Goal: Use online tool/utility: Utilize a website feature to perform a specific function

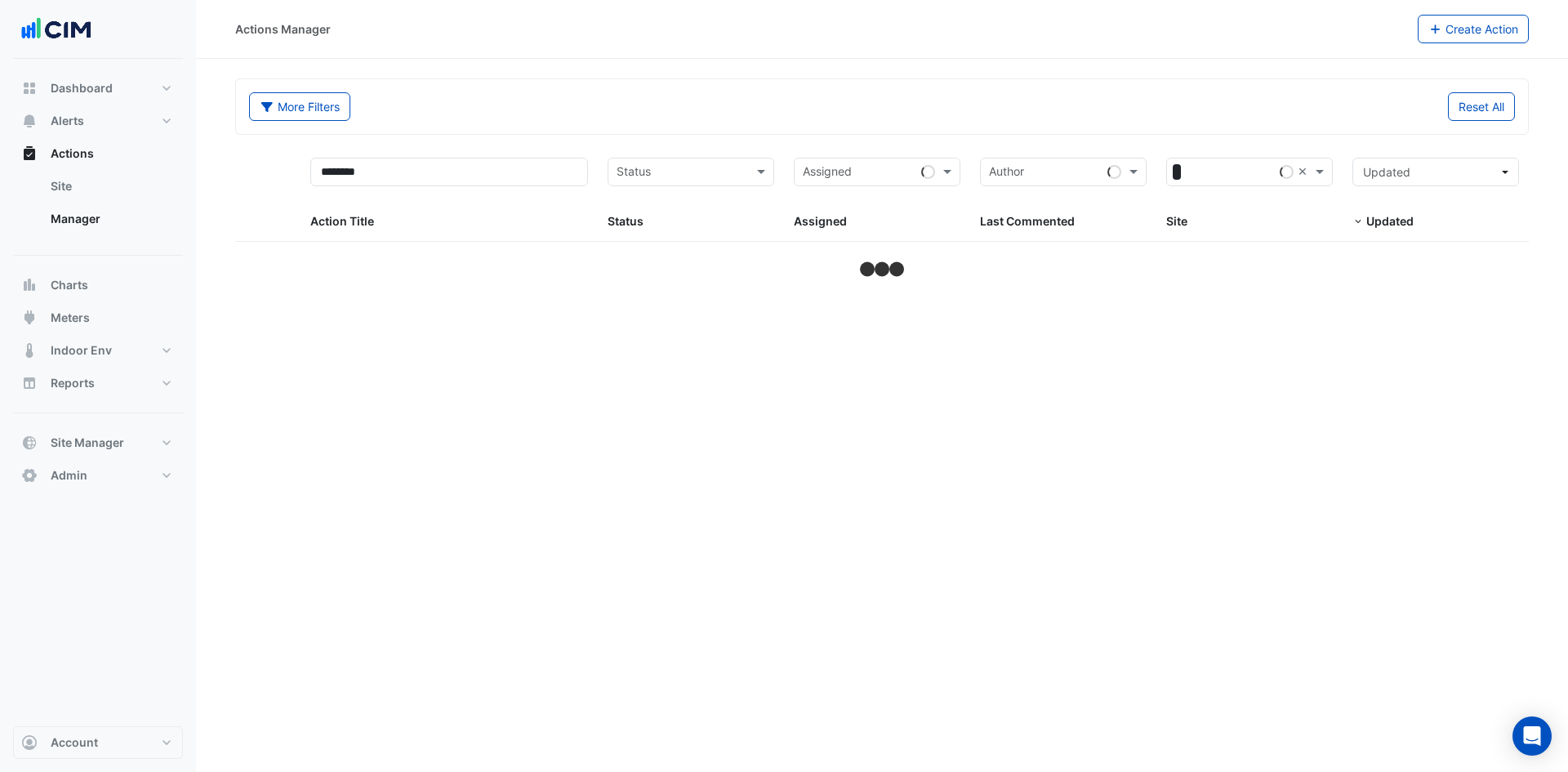
select select "***"
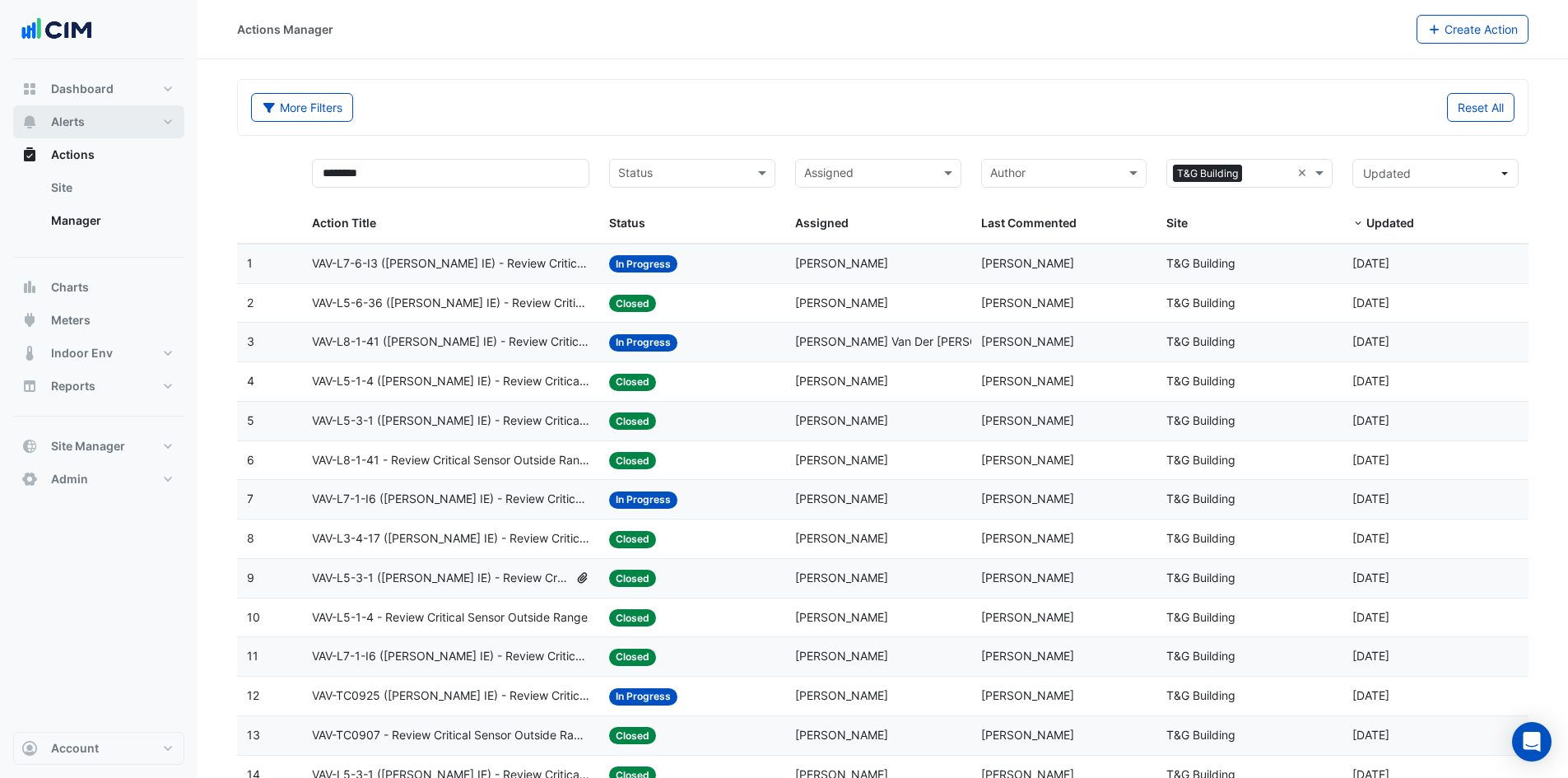
click at [82, 119] on span "Alerts" at bounding box center [68, 121] width 34 height 16
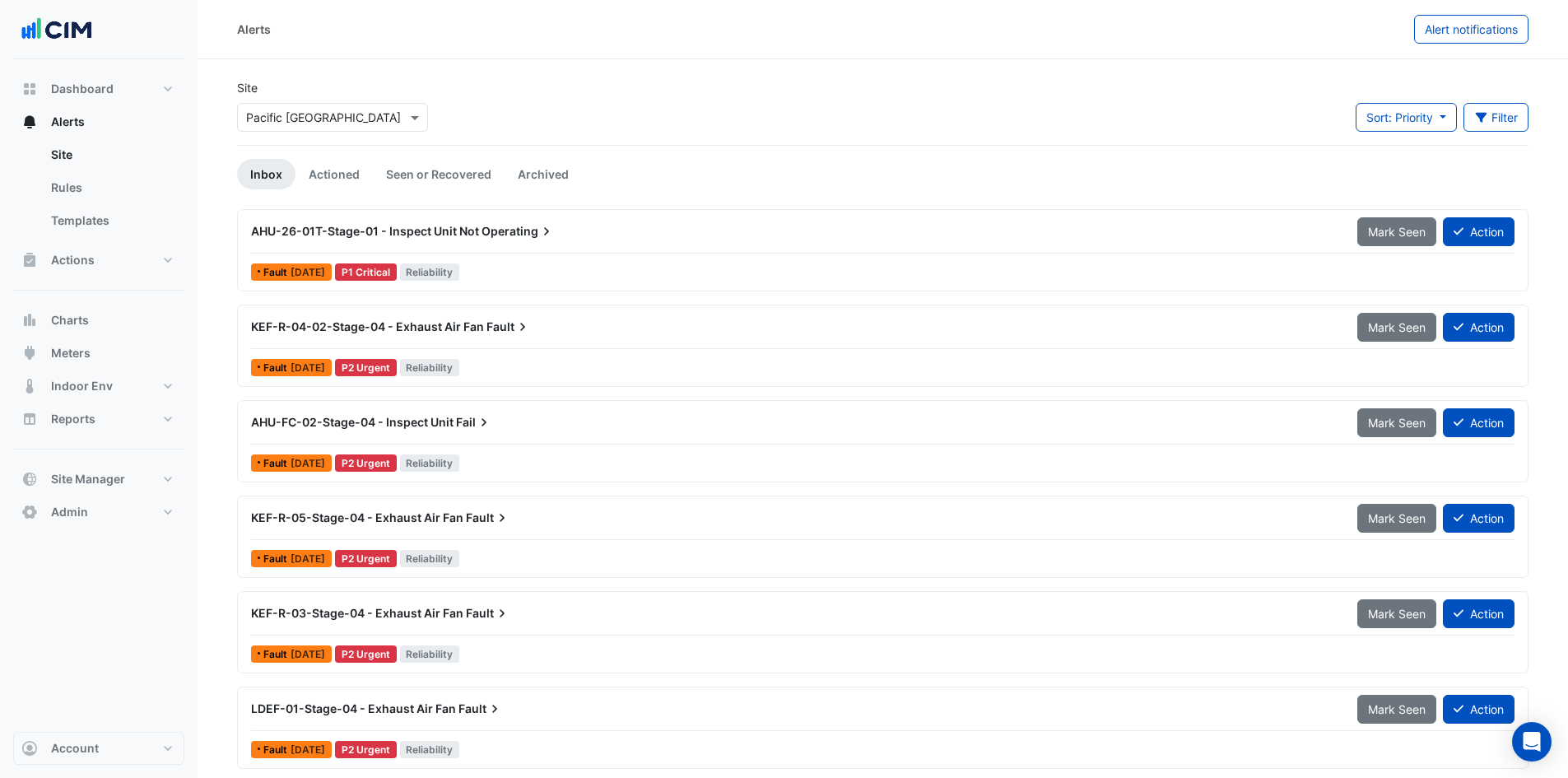
click at [341, 103] on div "Select a Site × Pacific [GEOGRAPHIC_DATA]" at bounding box center [332, 117] width 191 height 29
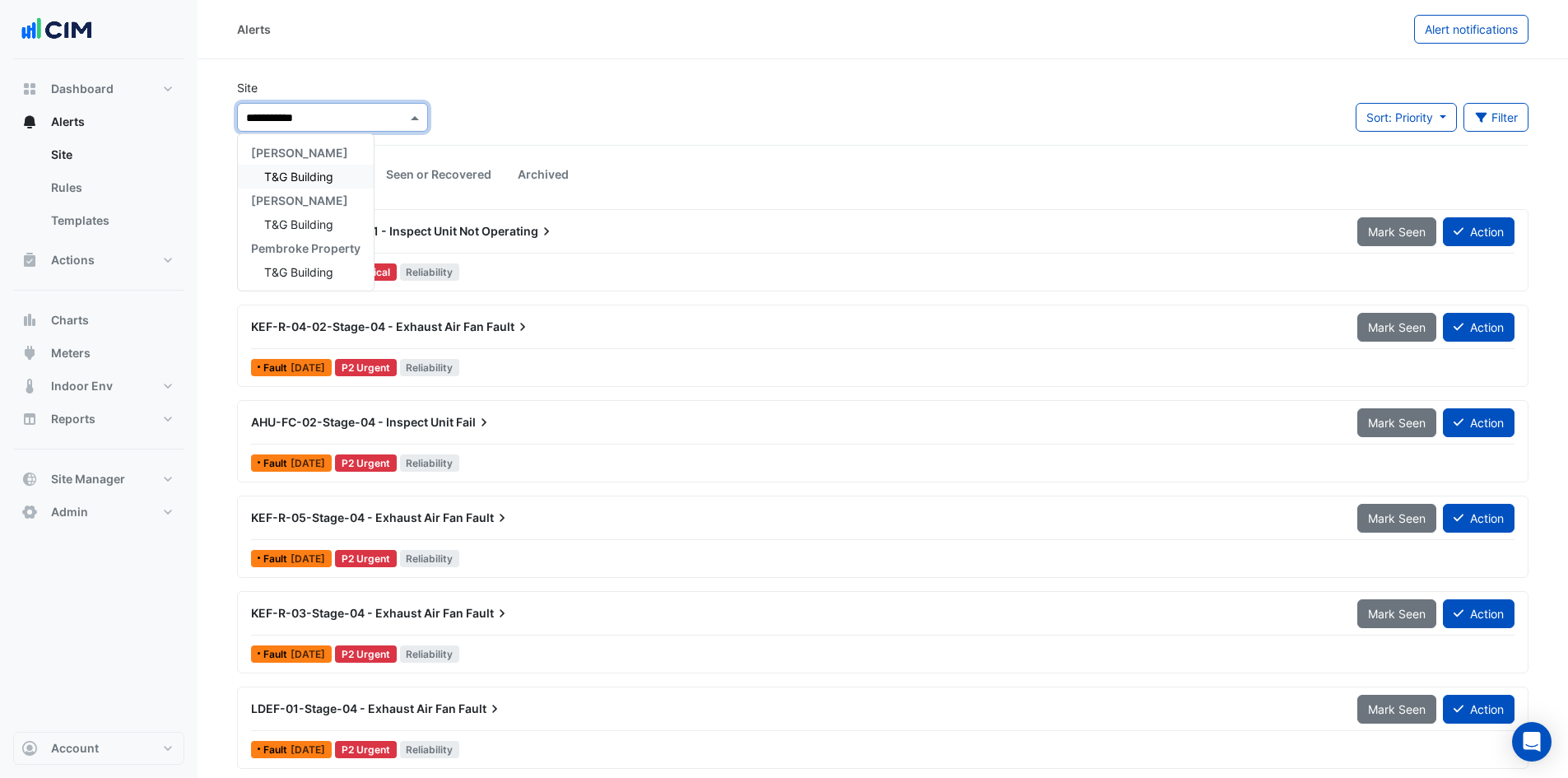
type input "**********"
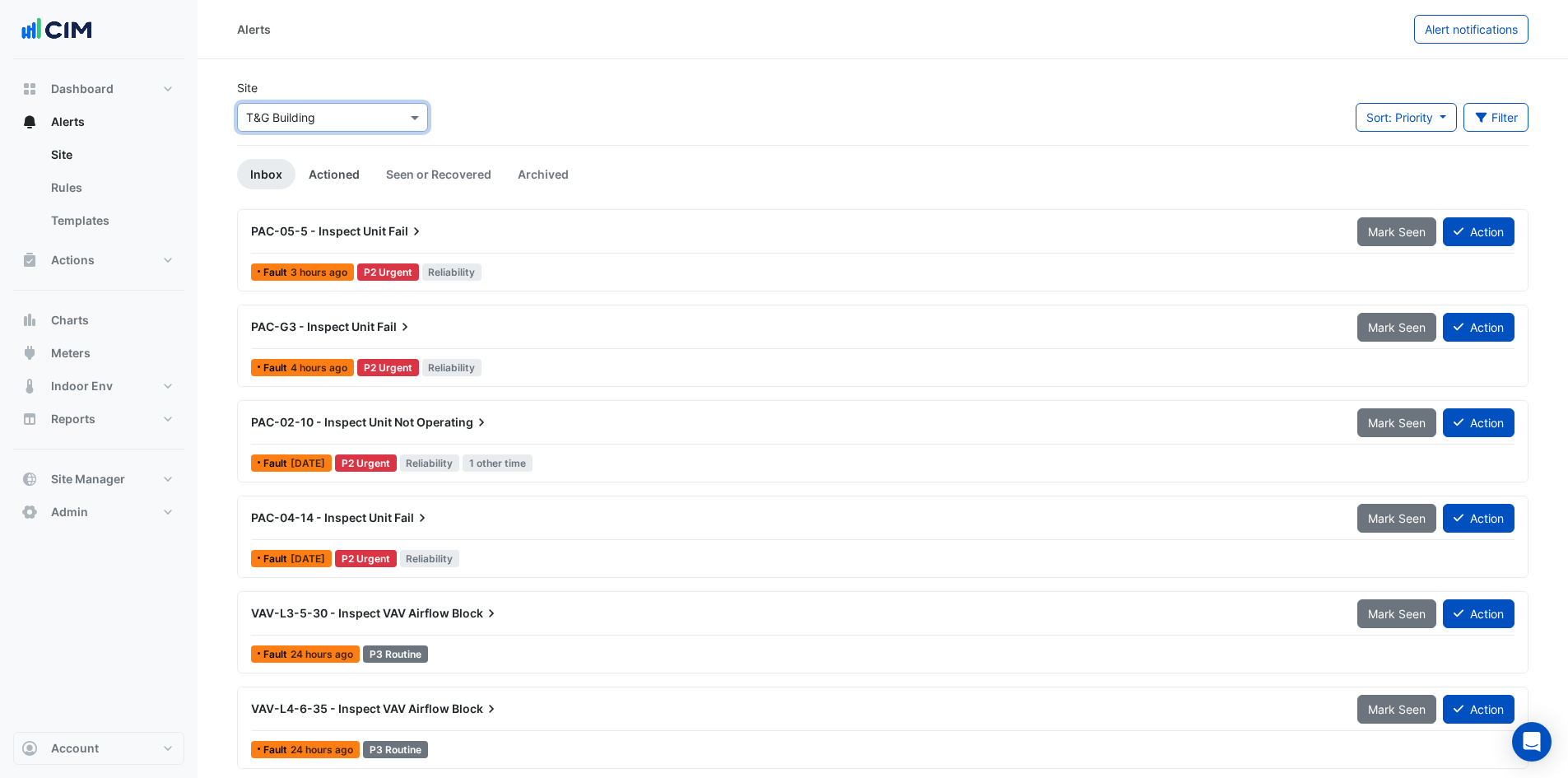
click at [339, 179] on link "Actioned" at bounding box center [334, 173] width 77 height 30
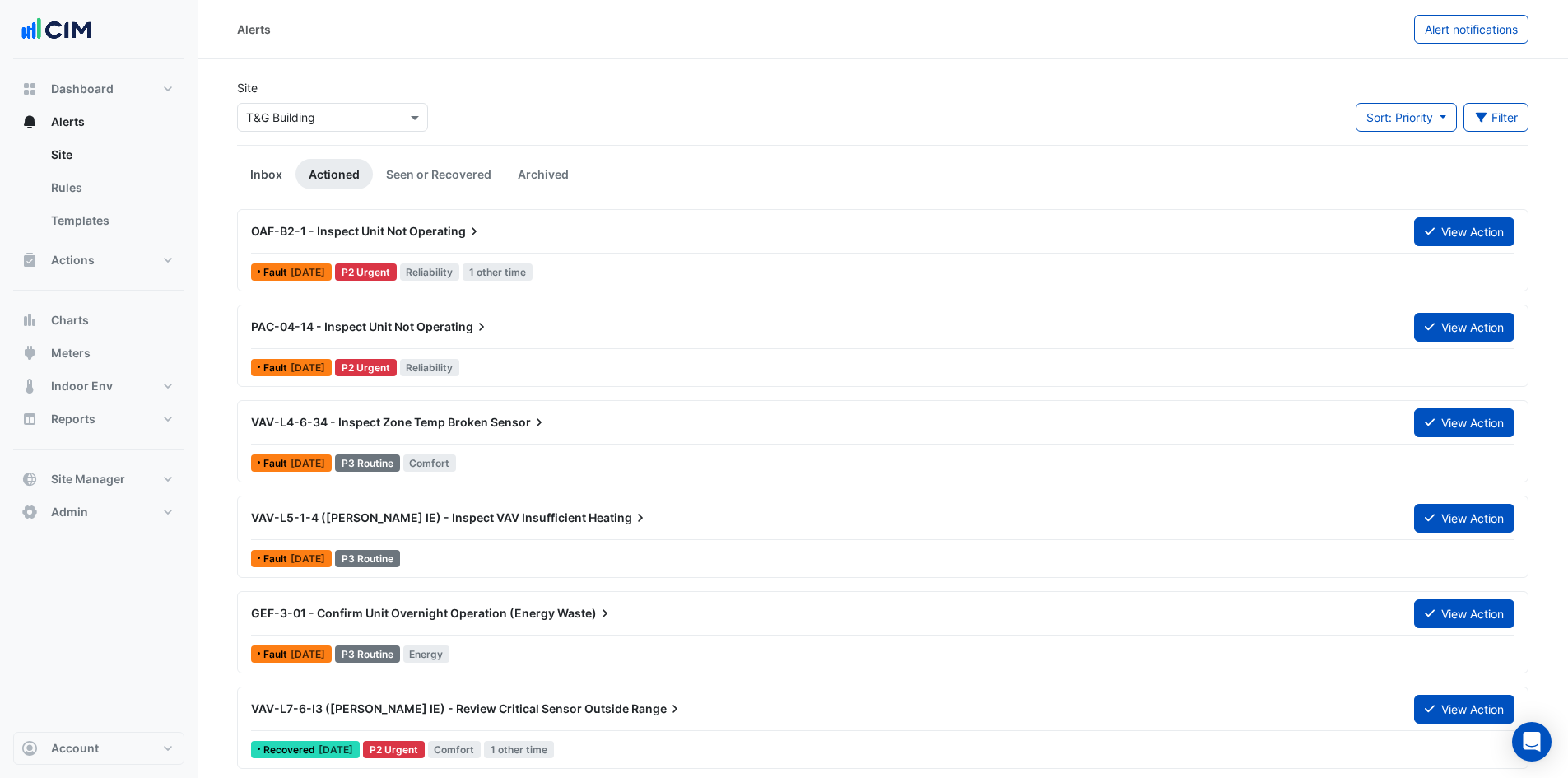
click at [269, 188] on link "Inbox" at bounding box center [266, 173] width 58 height 30
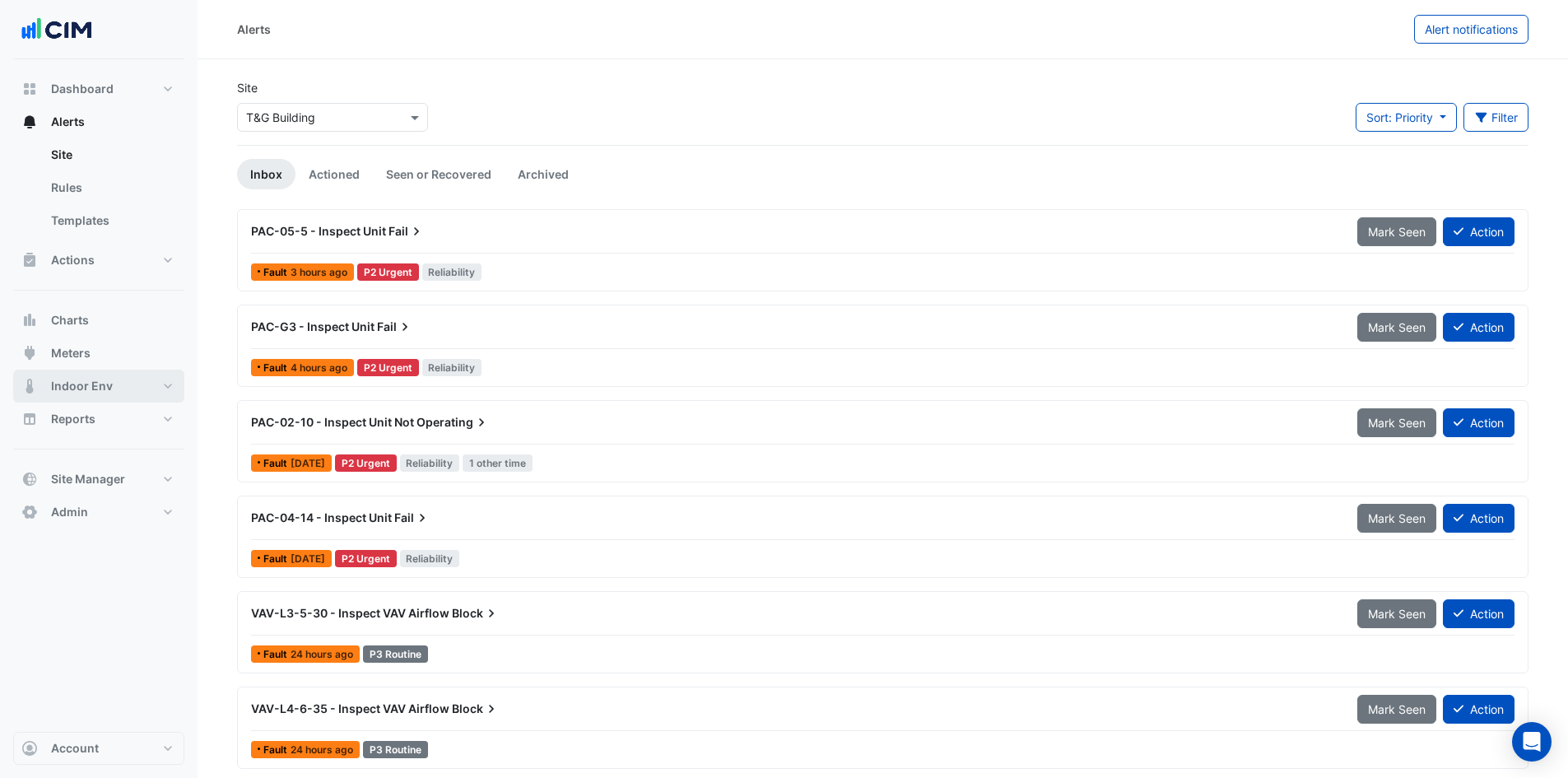
click at [98, 378] on span "Indoor Env" at bounding box center [82, 385] width 62 height 16
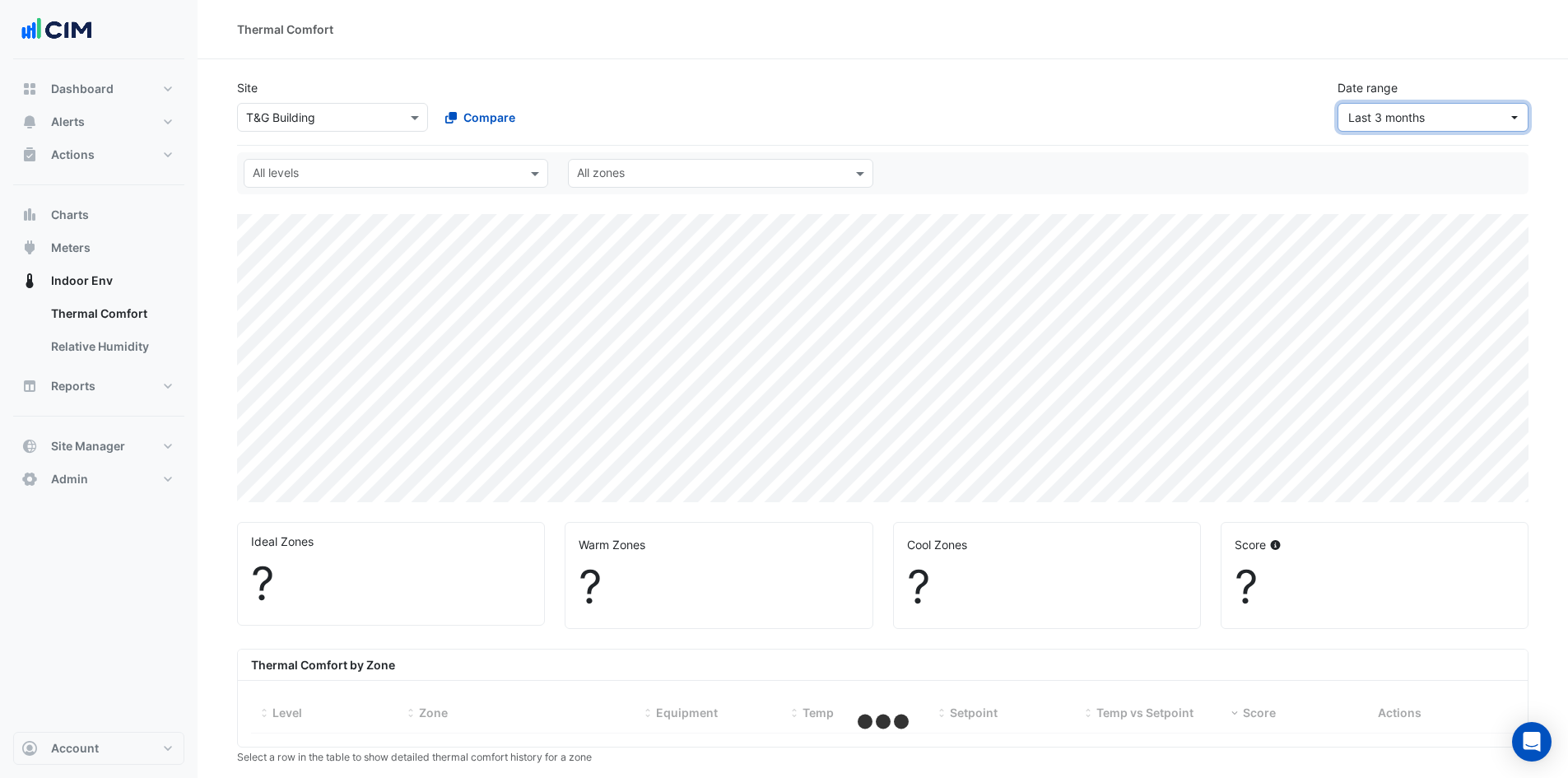
click at [1370, 117] on span "Last 3 months" at bounding box center [1385, 117] width 76 height 14
select select "***"
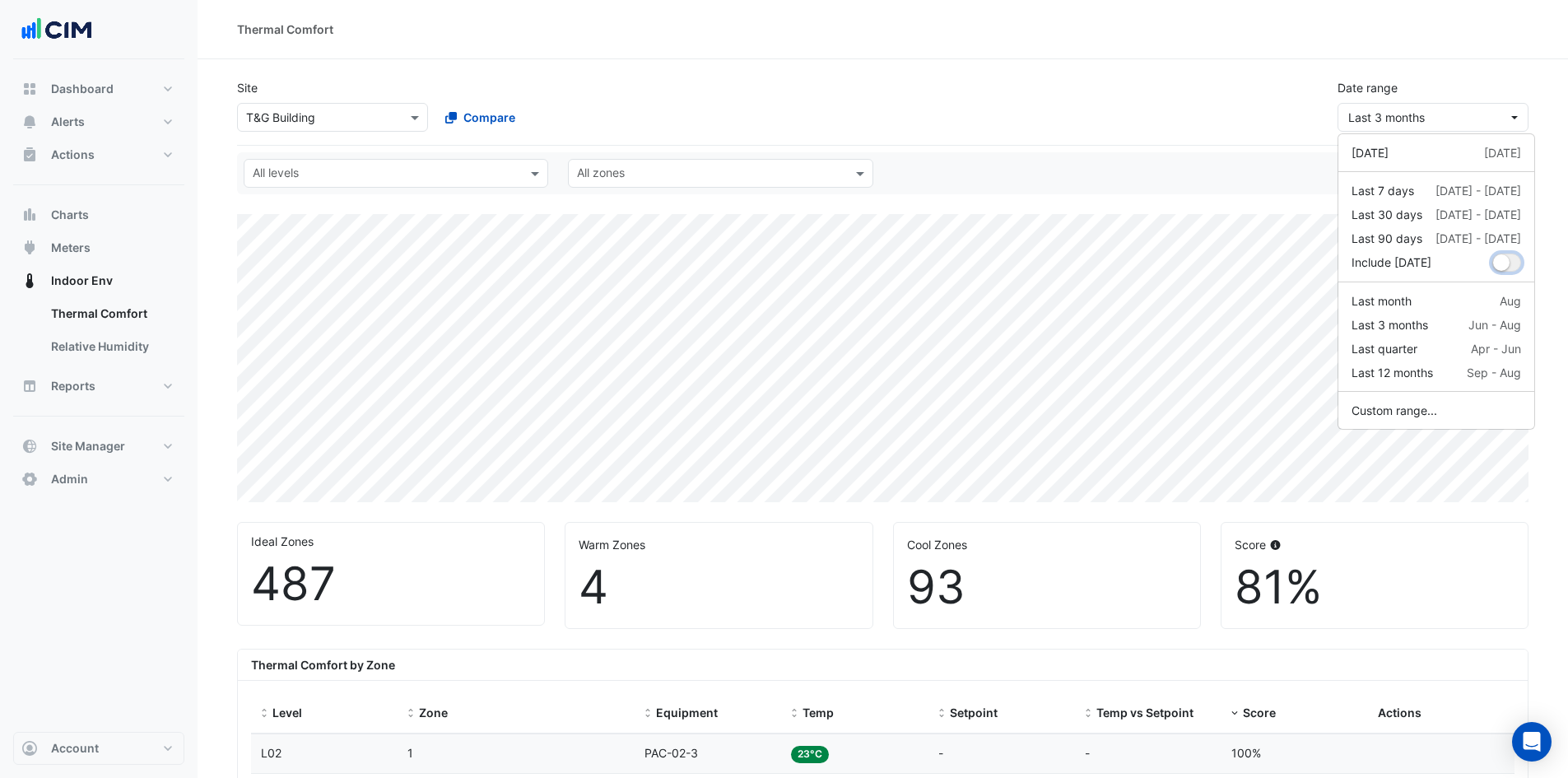
click at [1493, 260] on small "dropDown" at bounding box center [1500, 262] width 16 height 16
click at [1155, 109] on div "Site Select a Site × T&G Building Compare Date range Last 3 months" at bounding box center [882, 99] width 1311 height 66
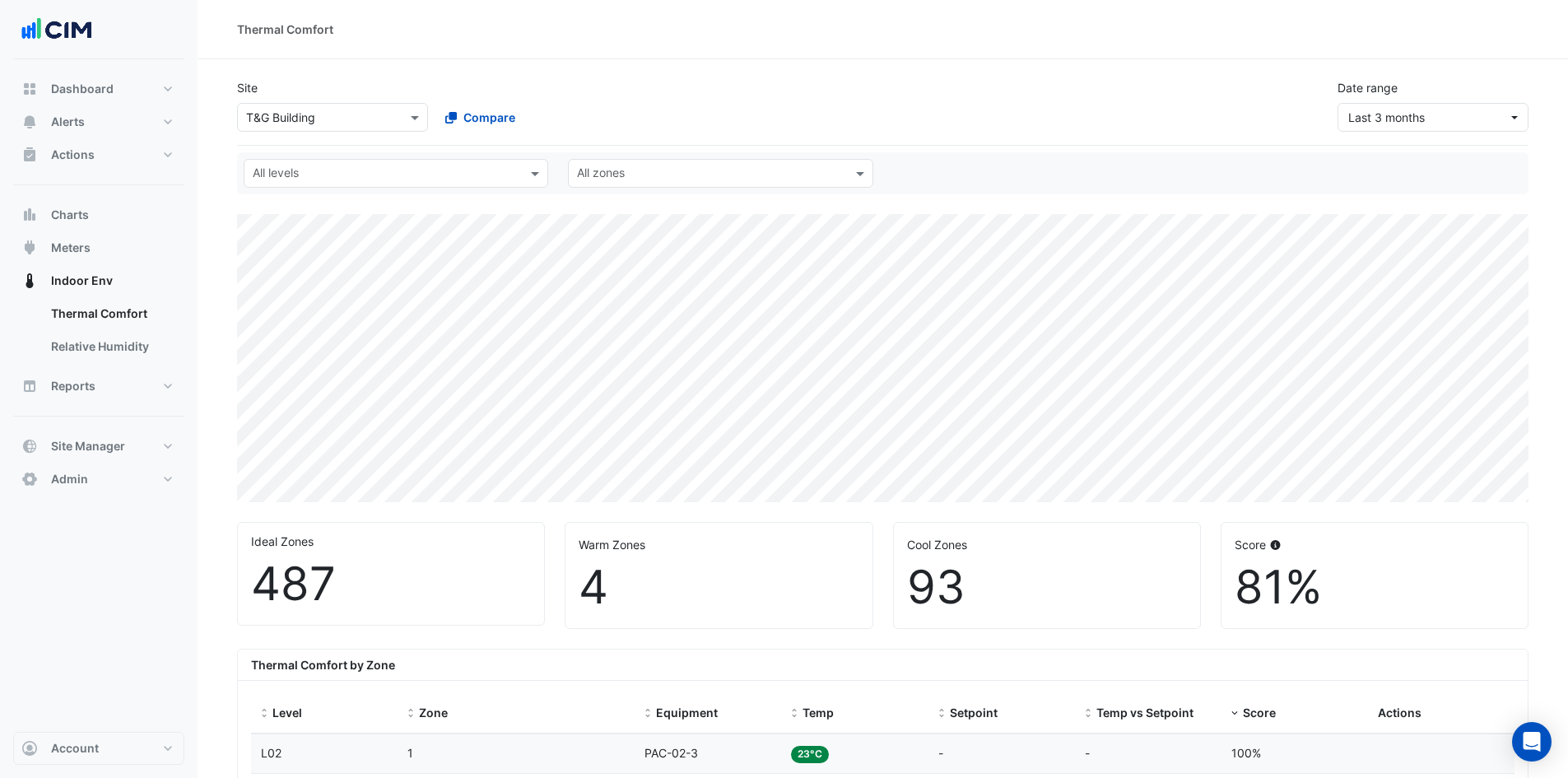
click at [361, 177] on input "text" at bounding box center [386, 175] width 267 height 17
click at [299, 253] on div "[PERSON_NAME] IE" at bounding box center [311, 250] width 106 height 17
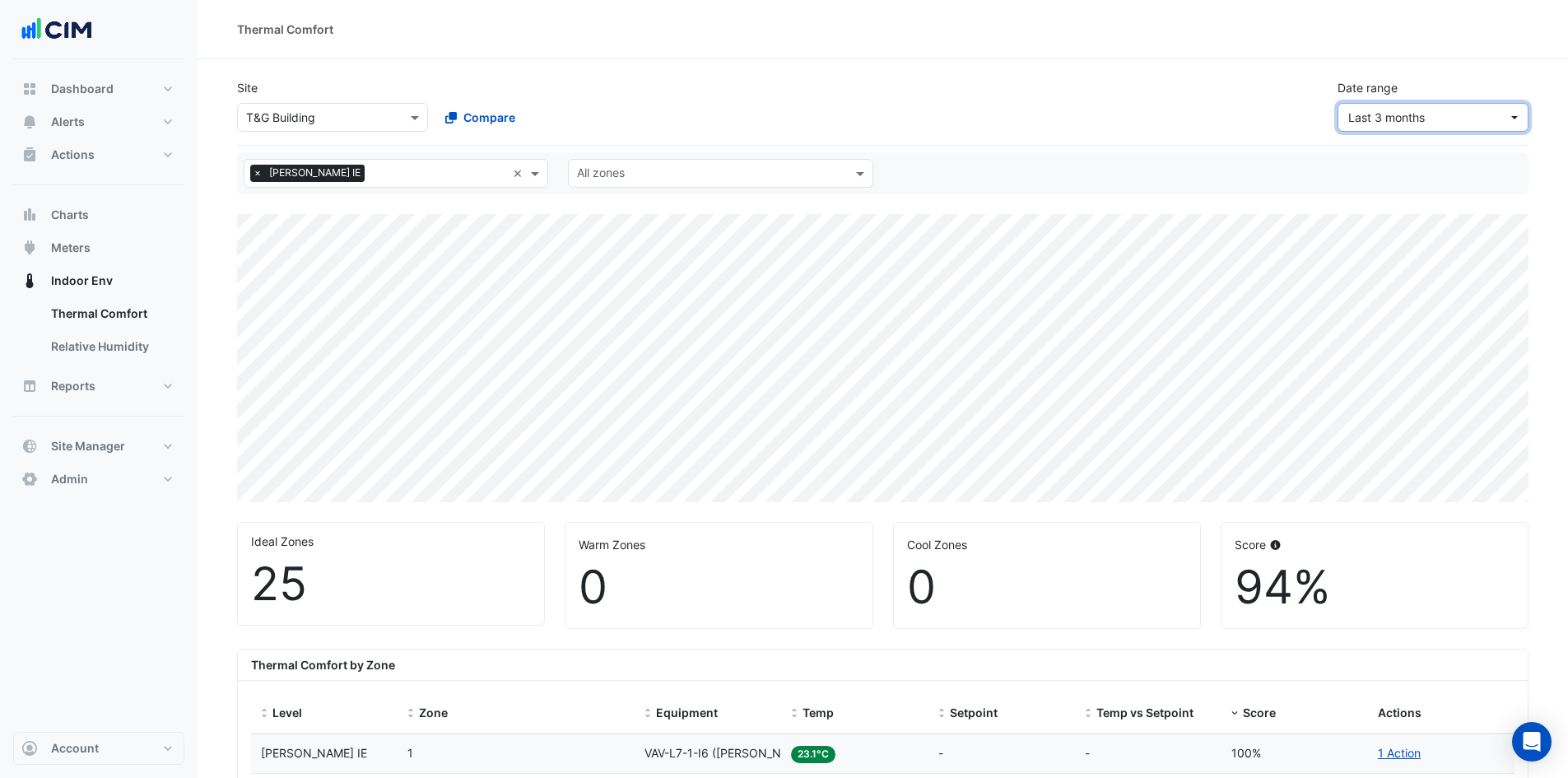
click at [1420, 128] on button "Last 3 months" at bounding box center [1432, 117] width 191 height 29
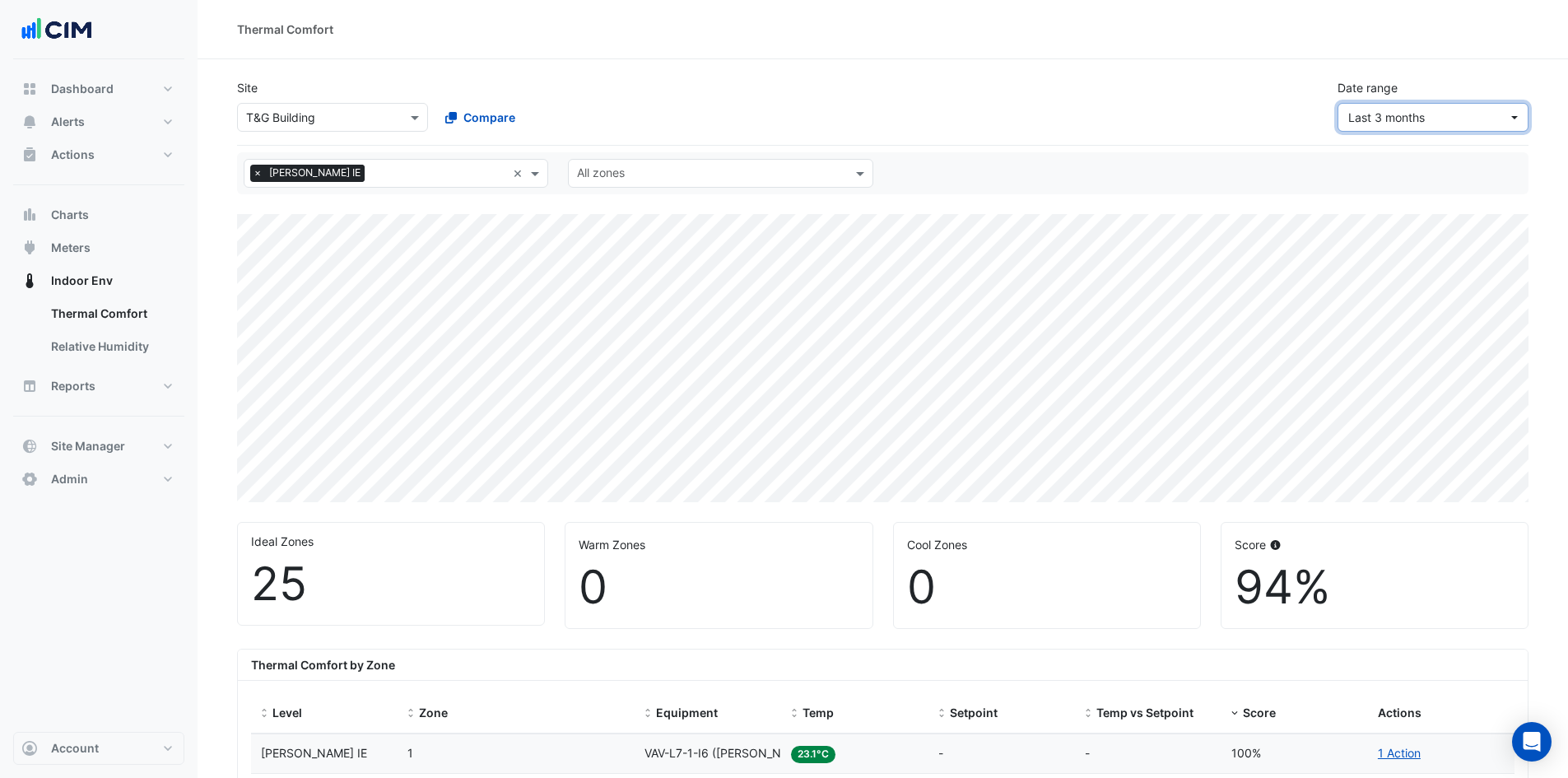
click at [1464, 107] on button "Last 3 months" at bounding box center [1432, 117] width 191 height 29
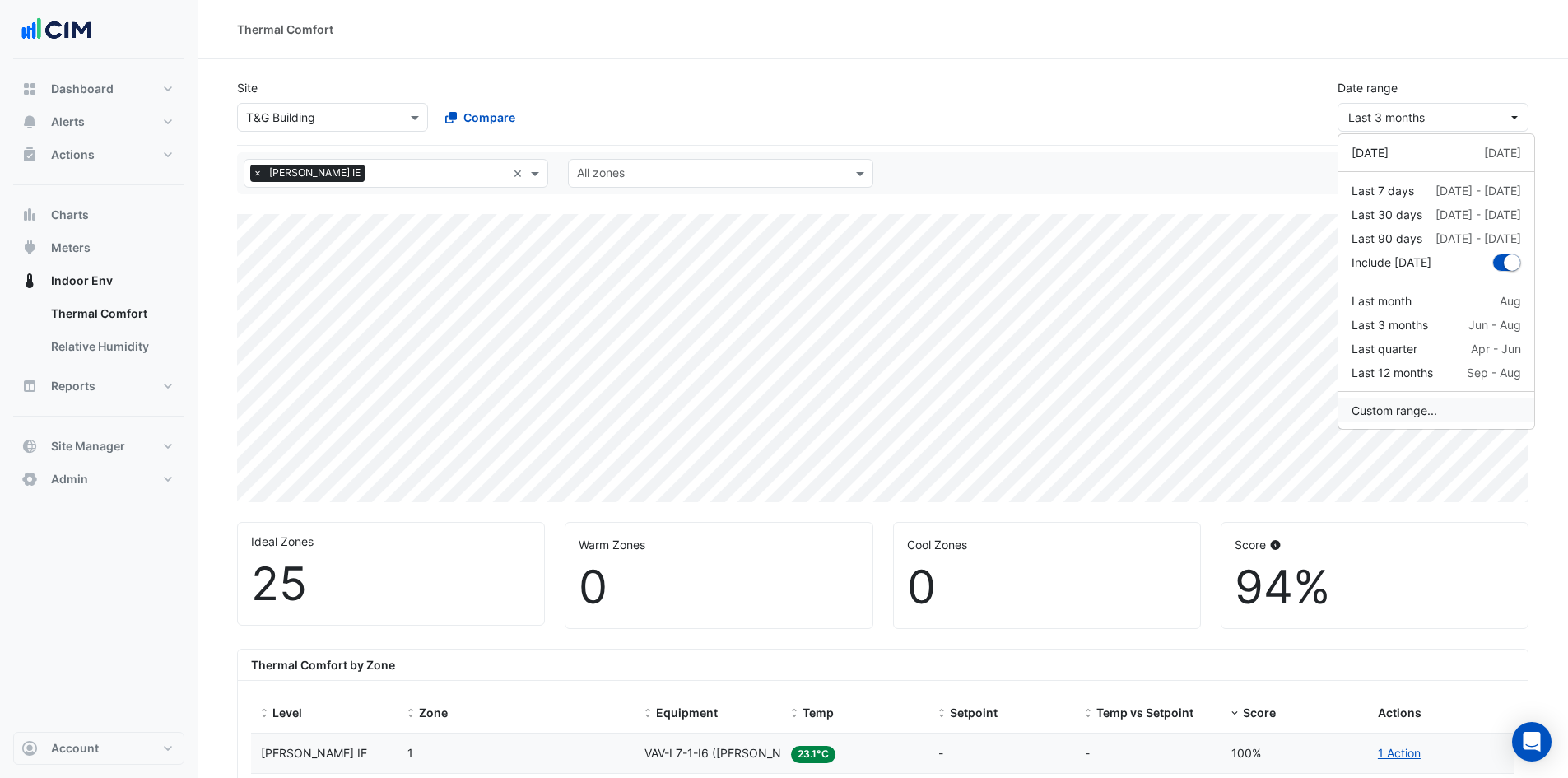
click at [1405, 410] on button "Custom range..." at bounding box center [1435, 410] width 195 height 24
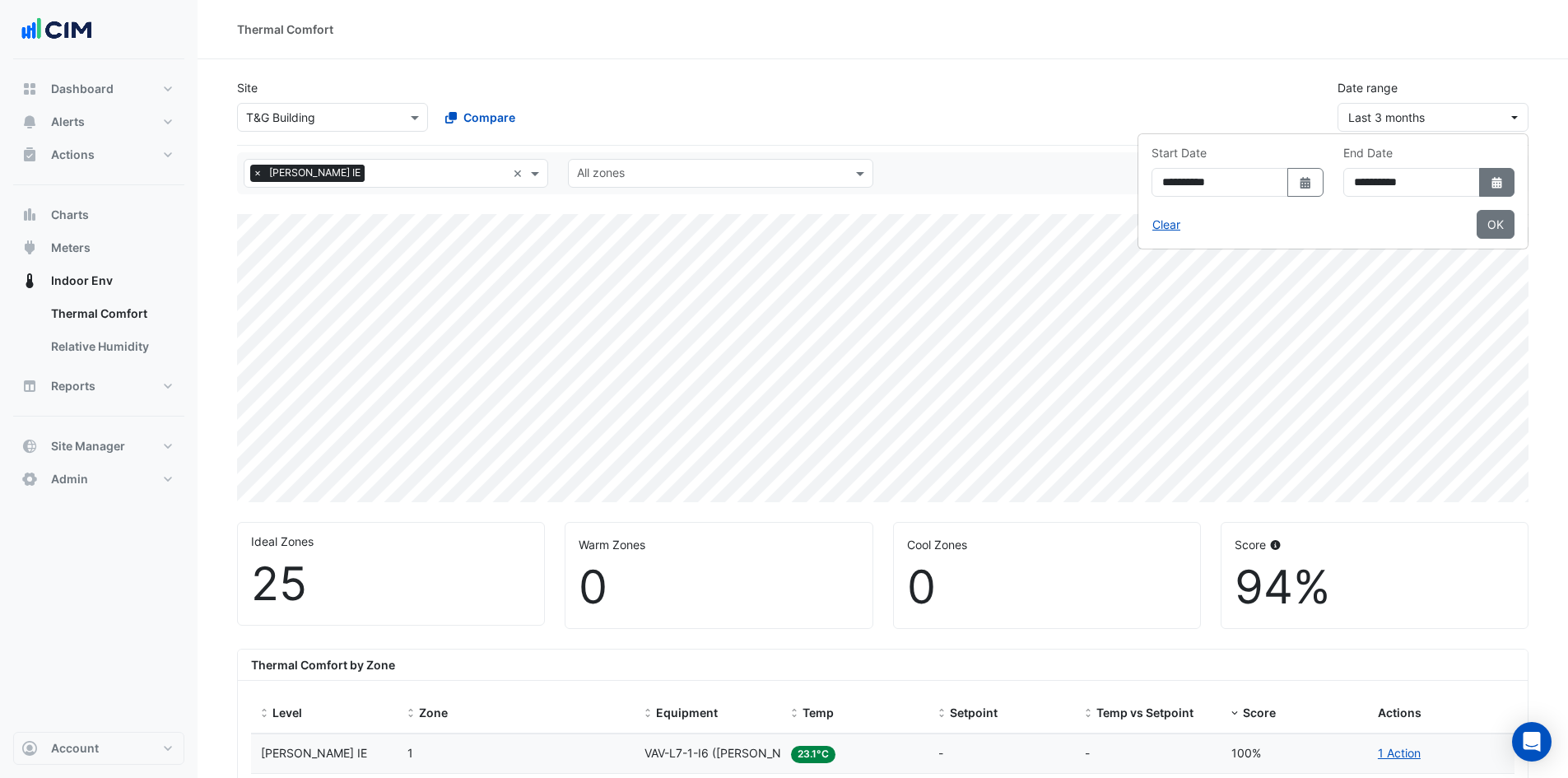
click at [1497, 177] on icon "Select Date" at bounding box center [1496, 183] width 15 height 12
click at [1473, 221] on button "Next month" at bounding box center [1467, 215] width 19 height 26
select select "*"
click at [1367, 298] on div "10" at bounding box center [1361, 295] width 26 height 26
type input "**********"
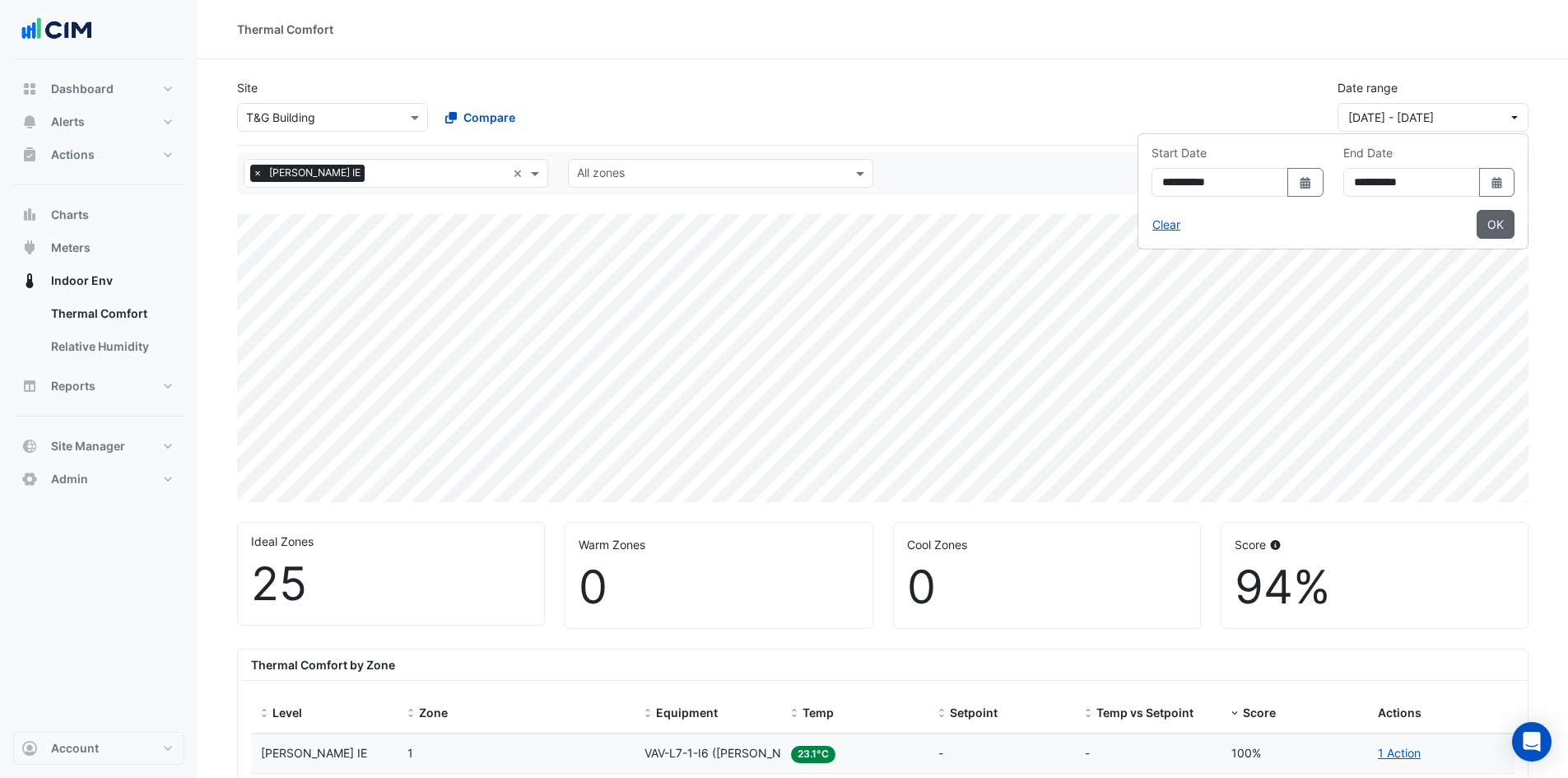
click at [1495, 225] on button "OK" at bounding box center [1494, 224] width 38 height 29
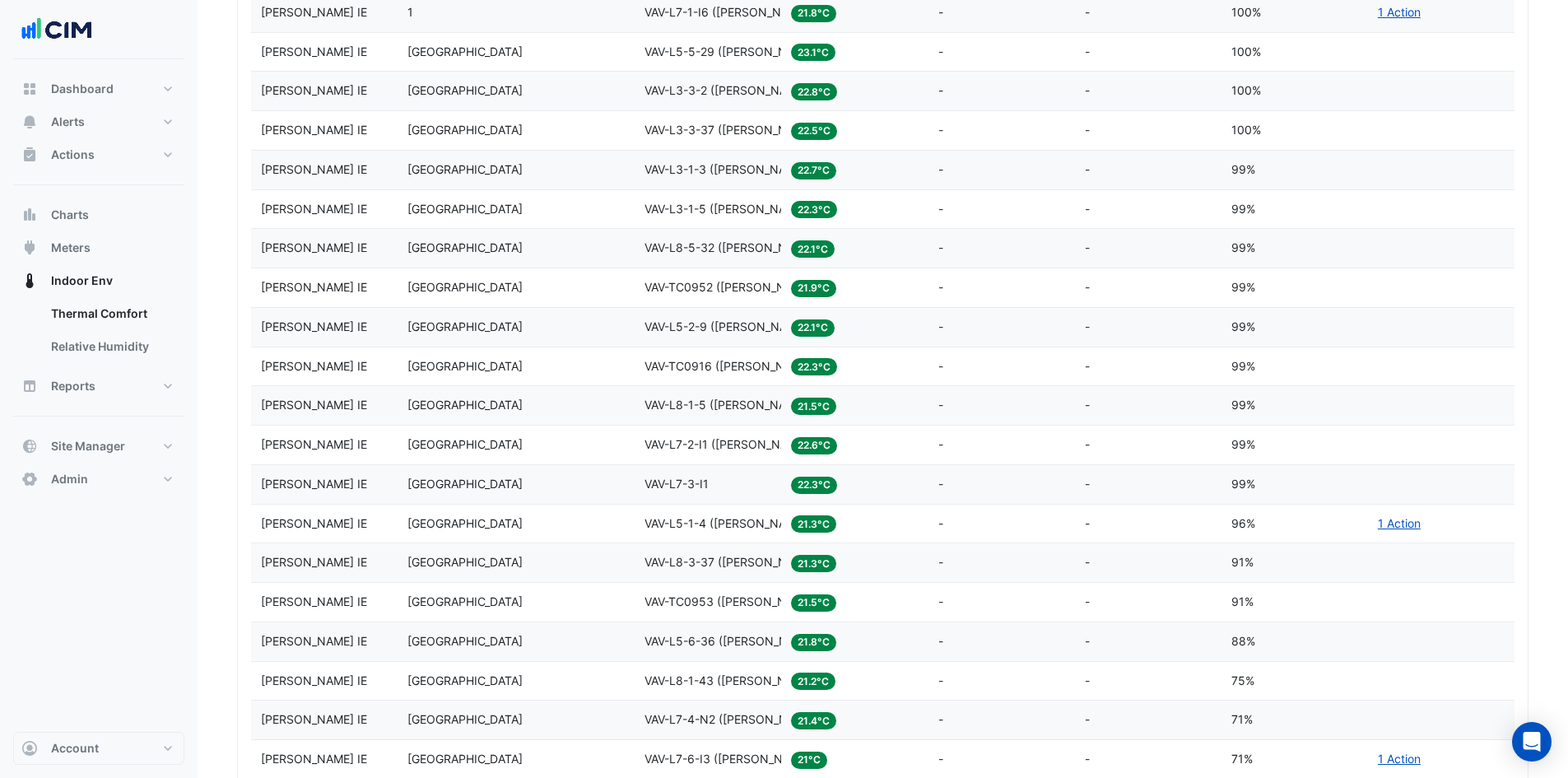
scroll to position [1070, 0]
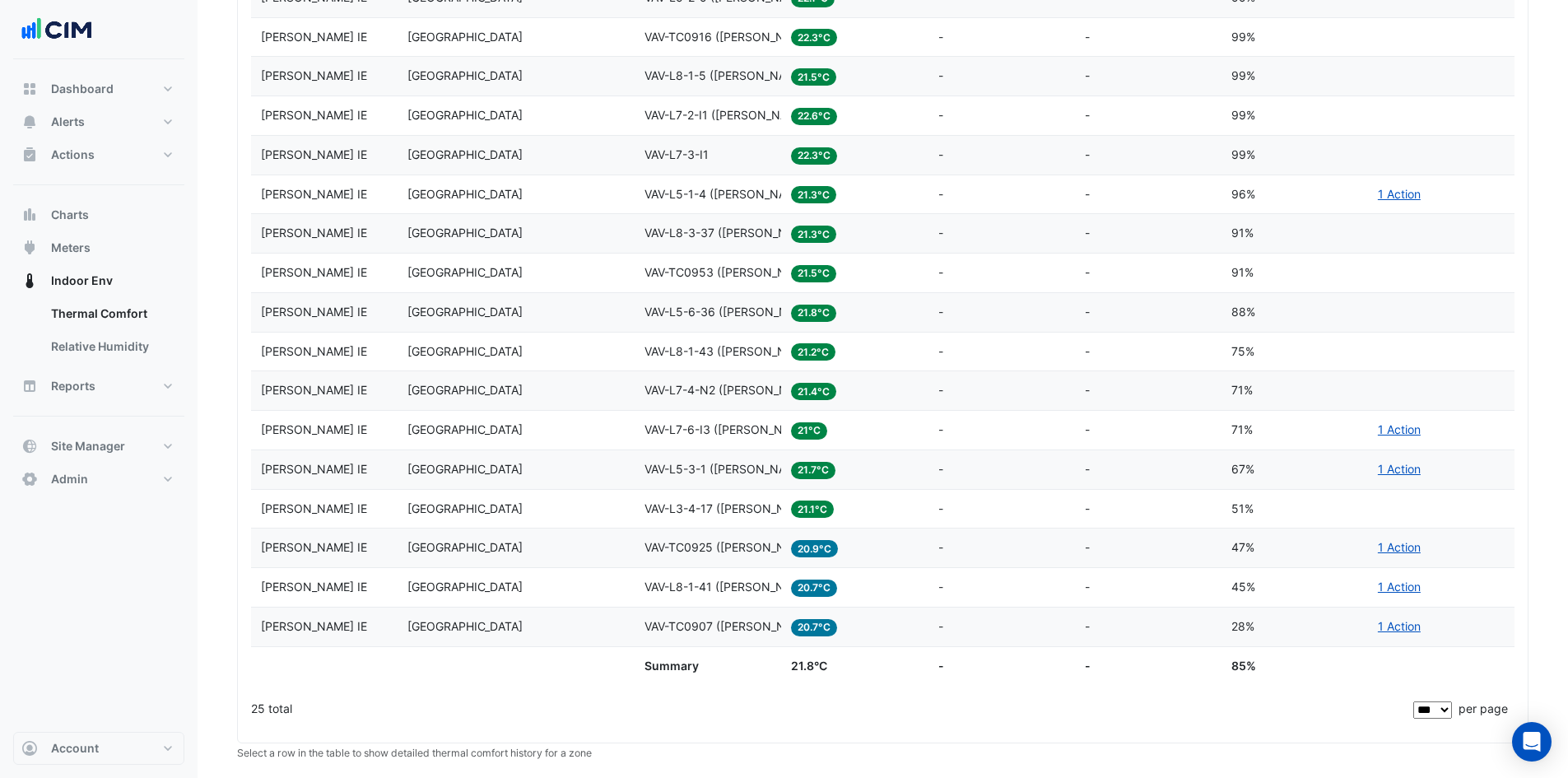
click at [739, 548] on span "VAV-TC0925 ([PERSON_NAME] IE)" at bounding box center [737, 547] width 186 height 14
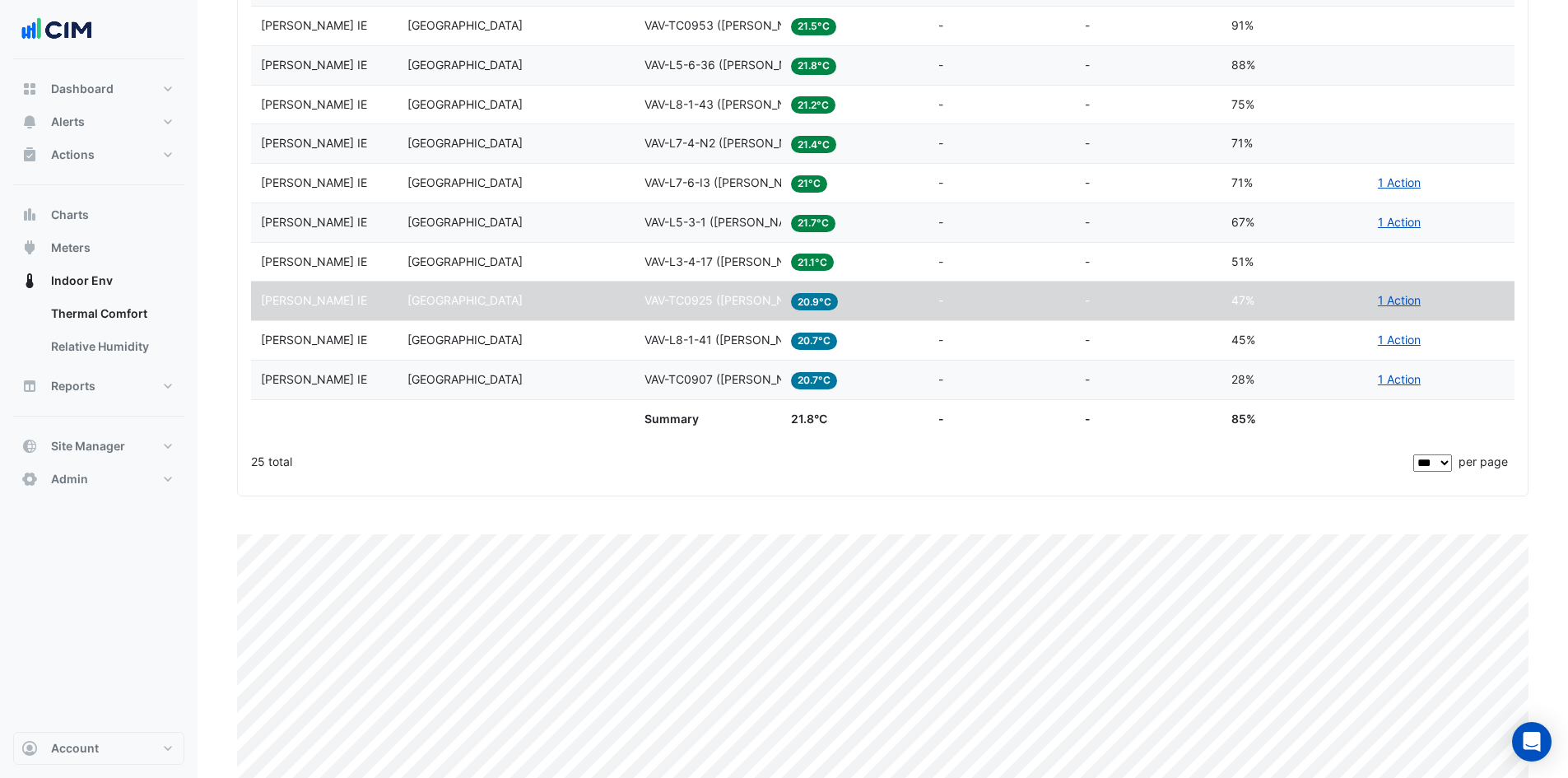
scroll to position [1381, 0]
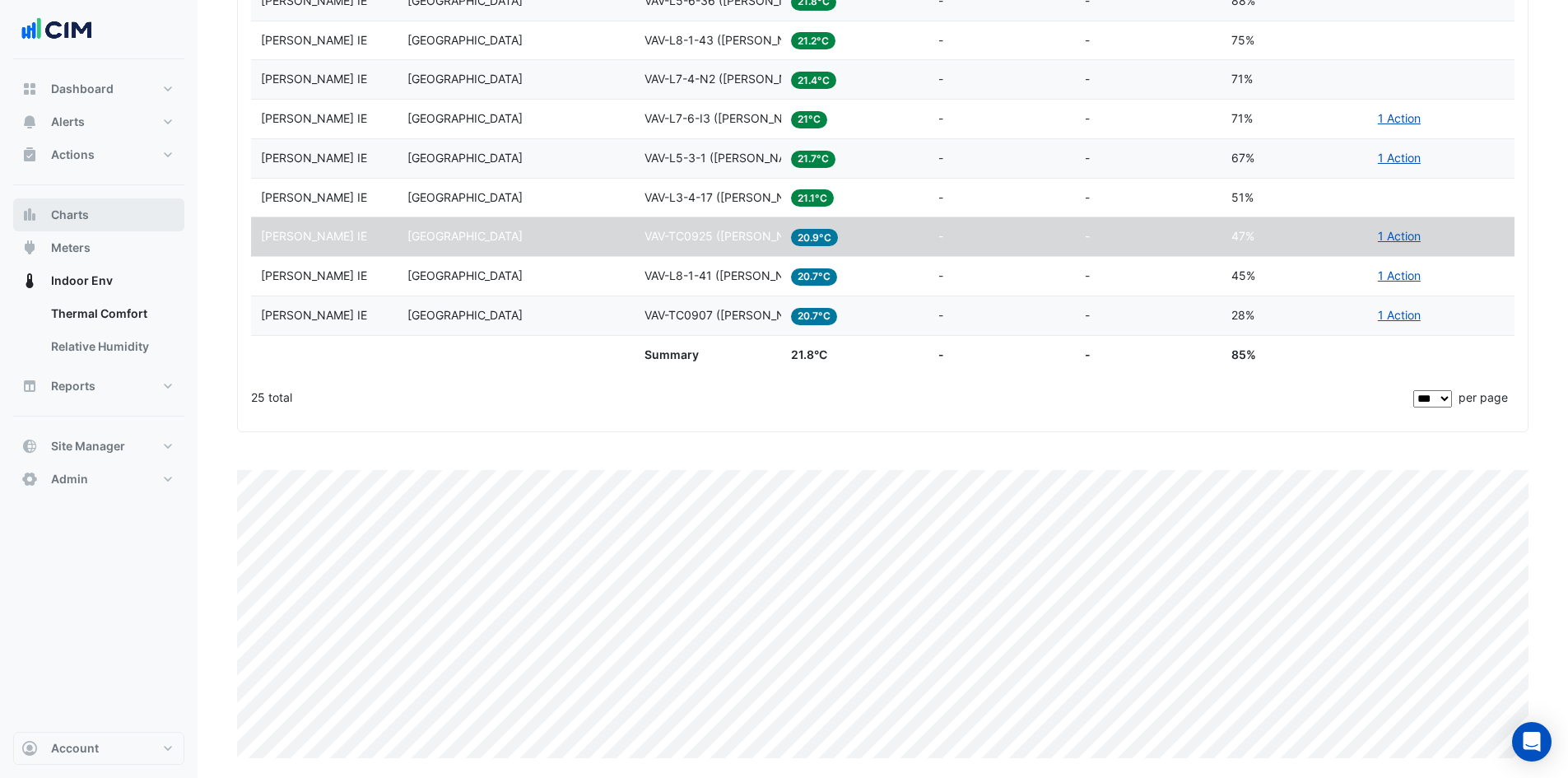
click at [93, 214] on button "Charts" at bounding box center [99, 215] width 171 height 33
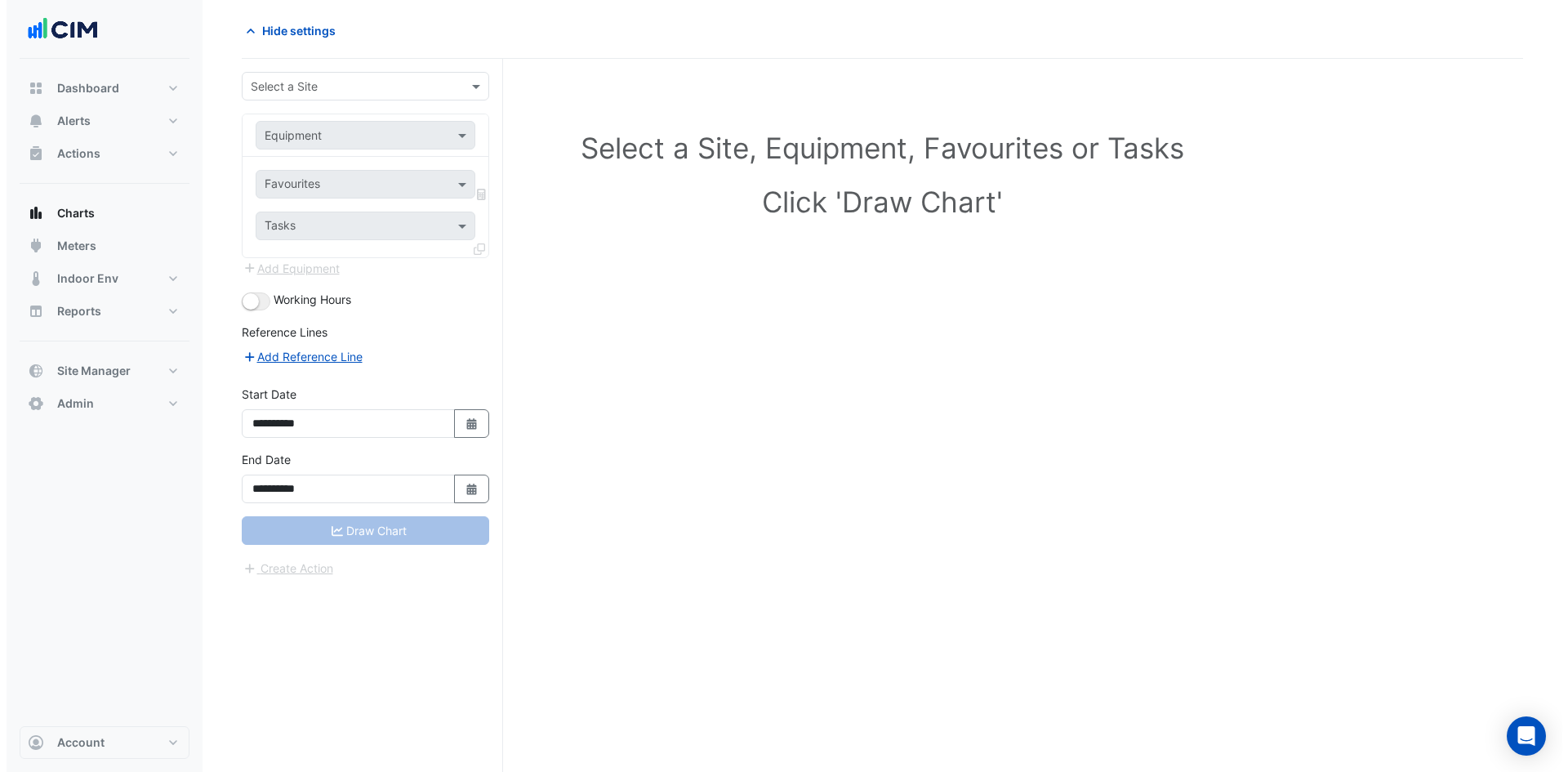
scroll to position [62, 0]
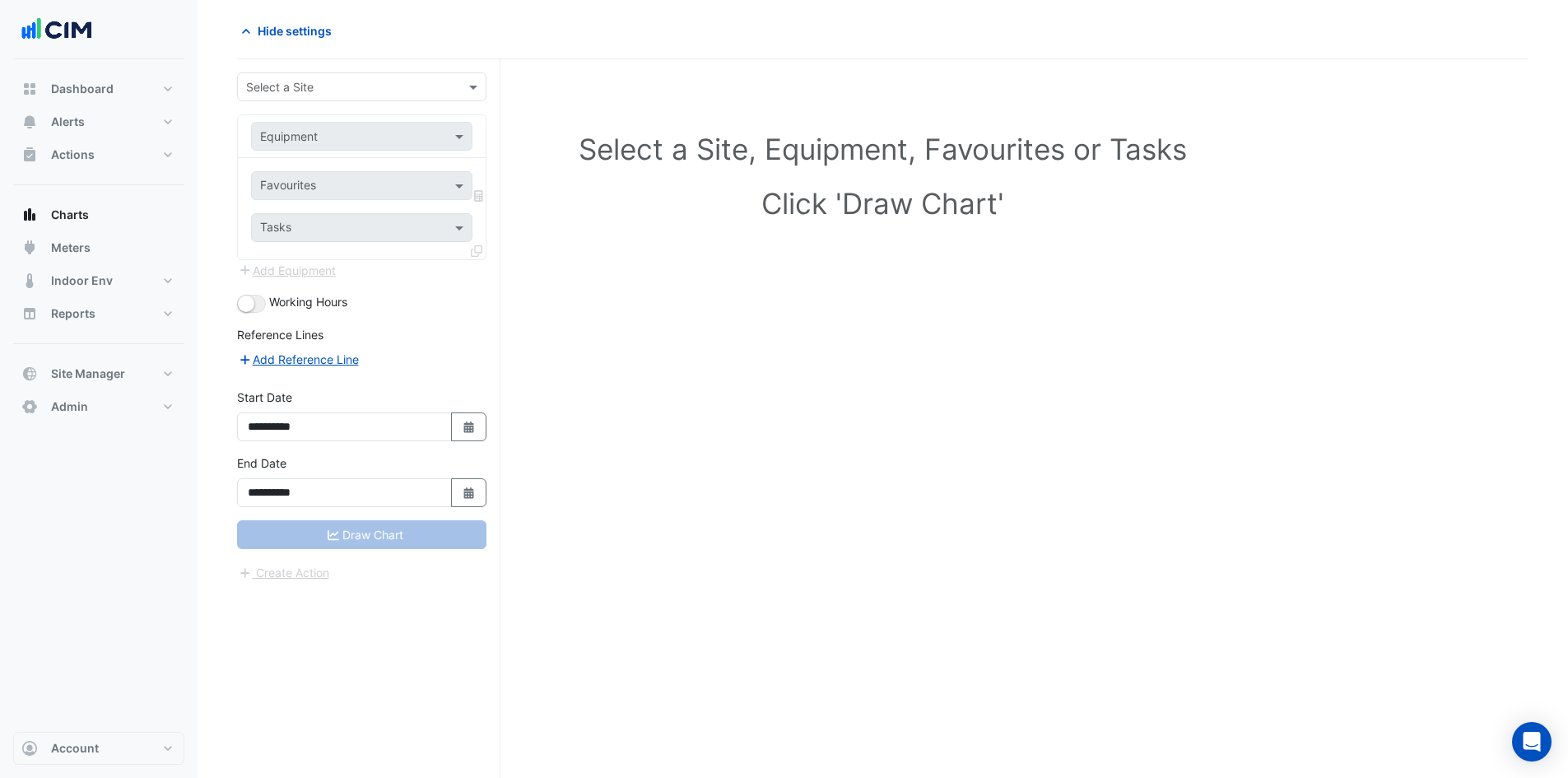
click at [349, 91] on input "text" at bounding box center [344, 88] width 198 height 17
type input "**********"
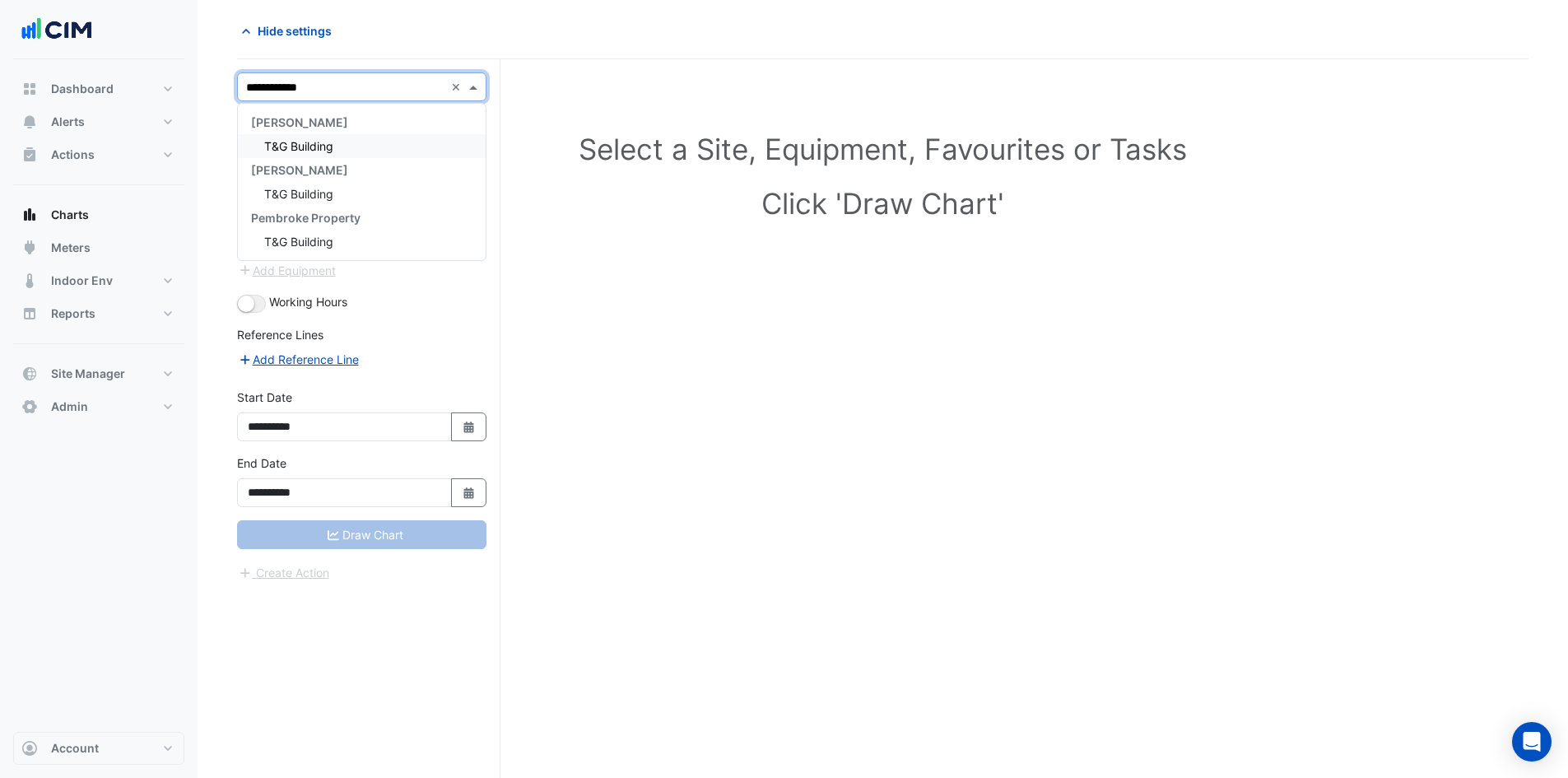
click at [334, 143] on span "T&G Building" at bounding box center [298, 146] width 69 height 14
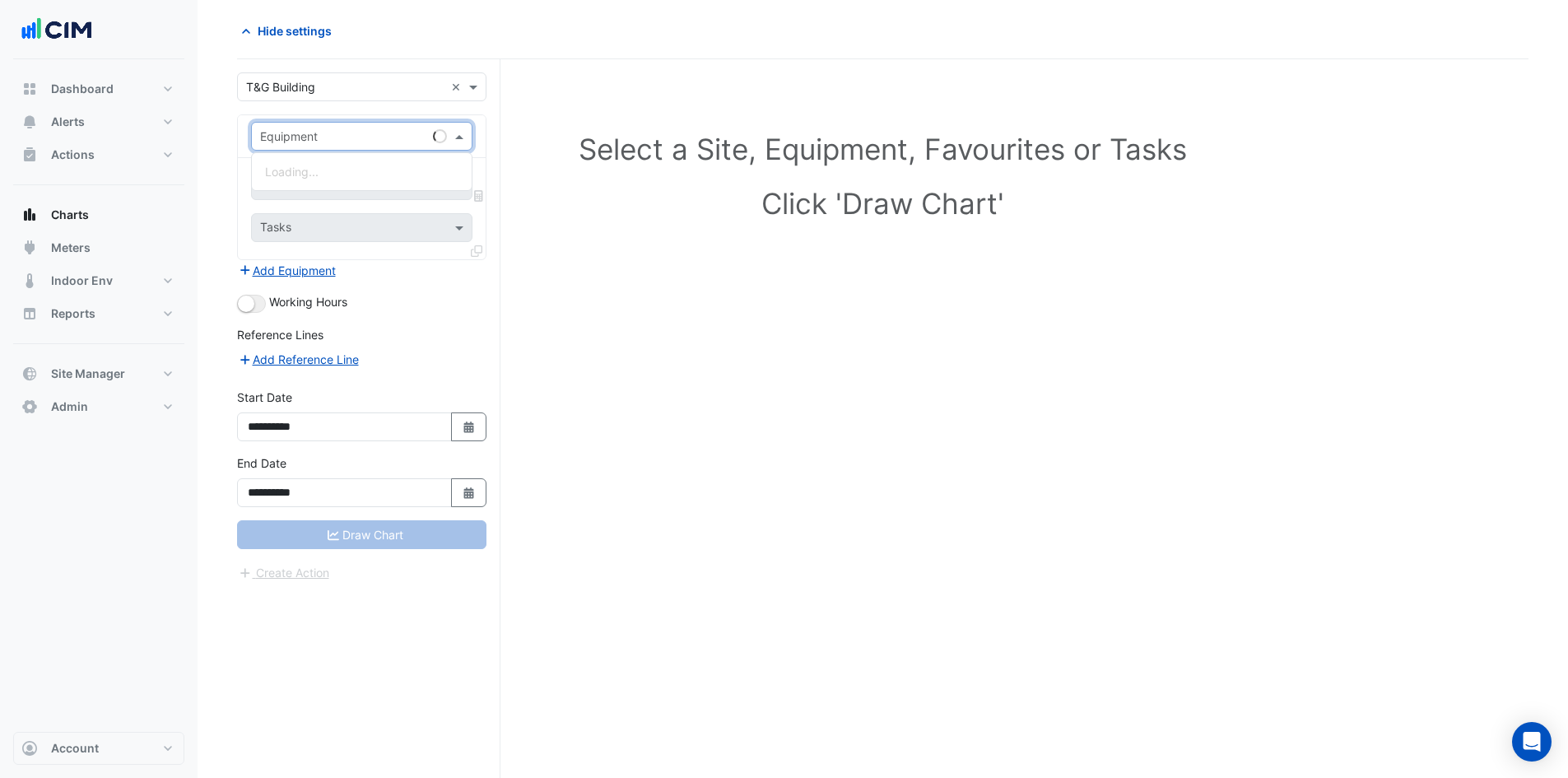
click at [327, 138] on input "text" at bounding box center [345, 137] width 170 height 17
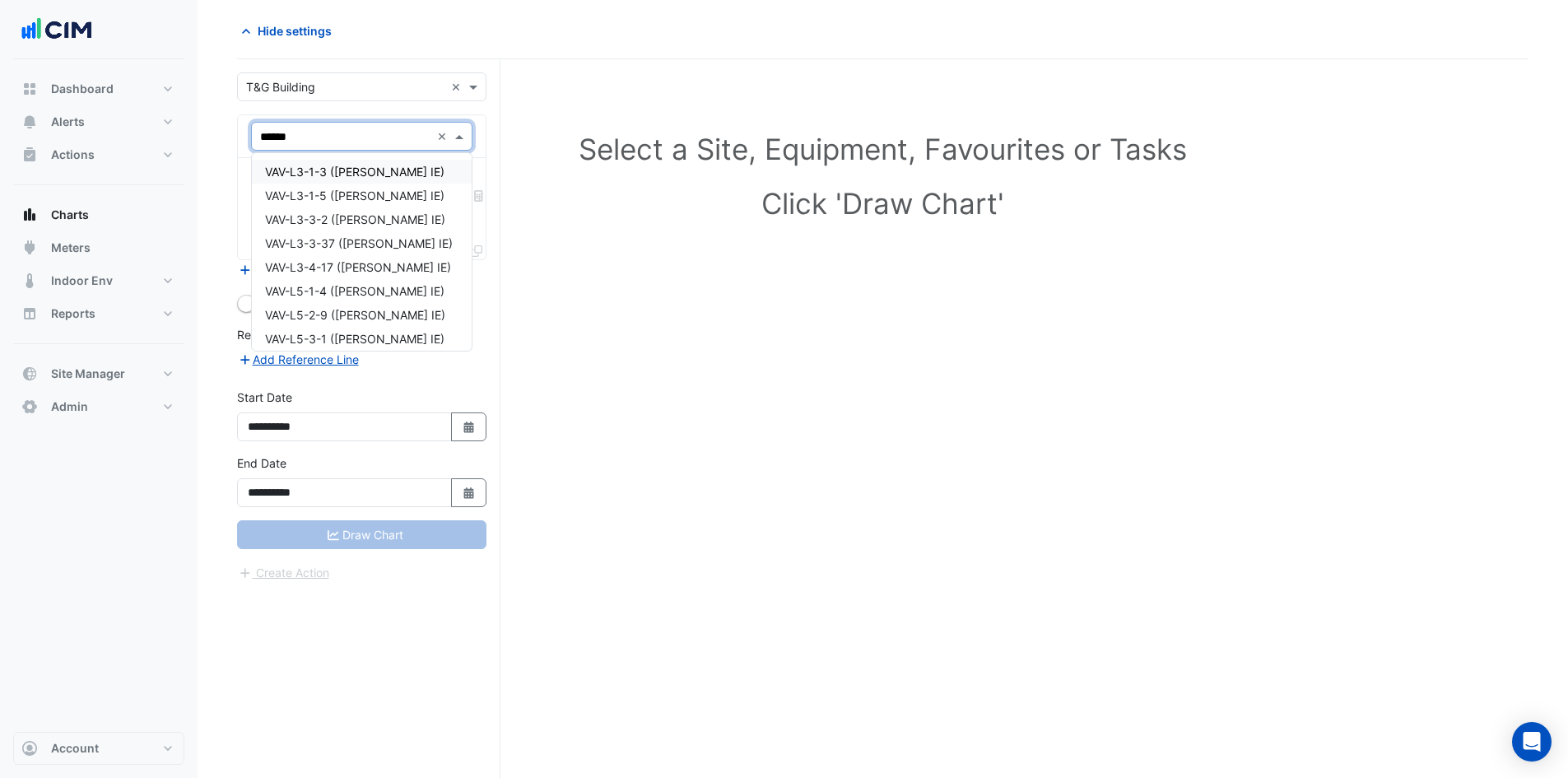
type input "******"
click at [311, 173] on span "VAV-L3-1-3 ([PERSON_NAME] IE)" at bounding box center [354, 171] width 179 height 14
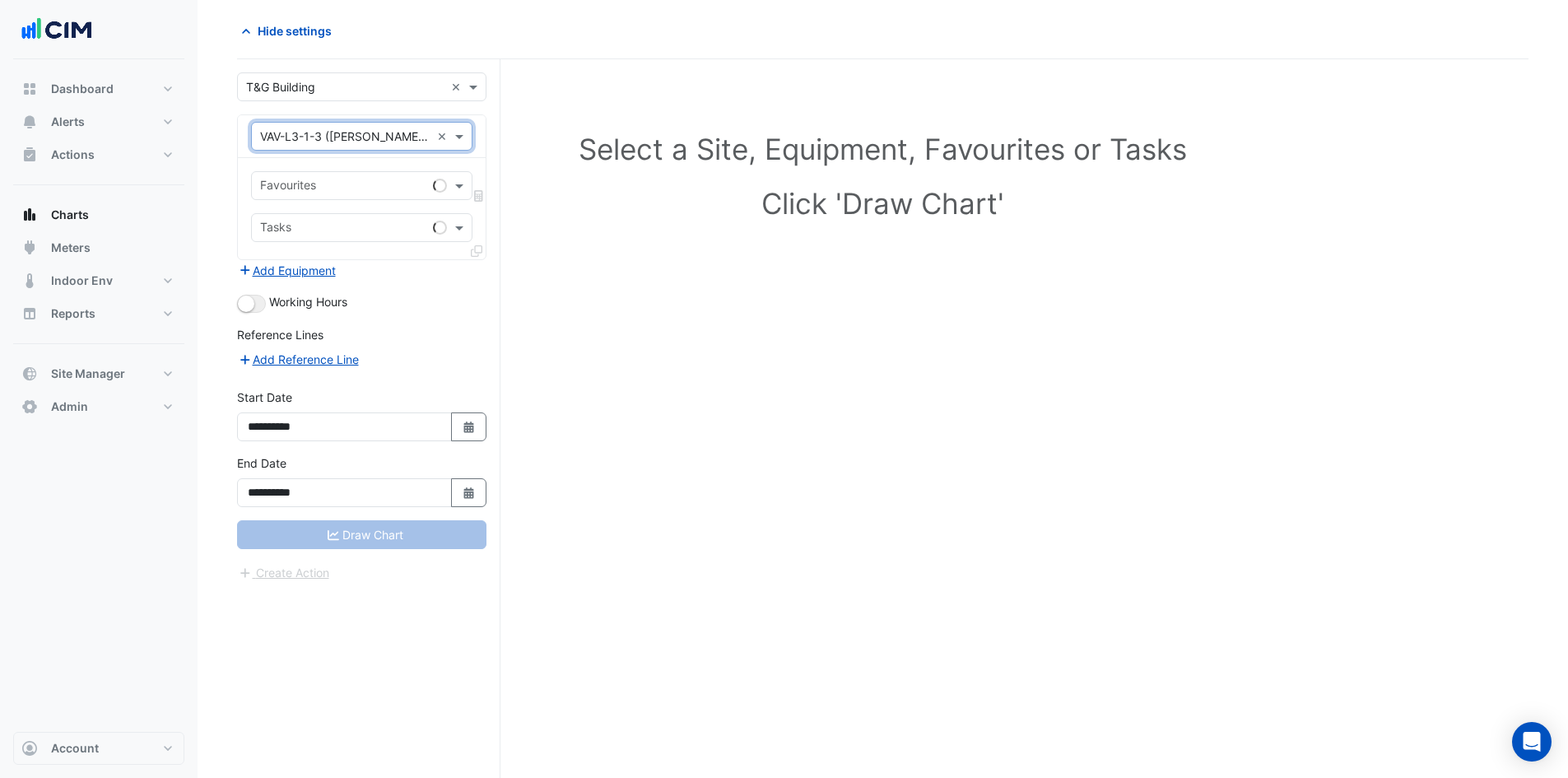
click at [307, 189] on input "text" at bounding box center [343, 188] width 166 height 17
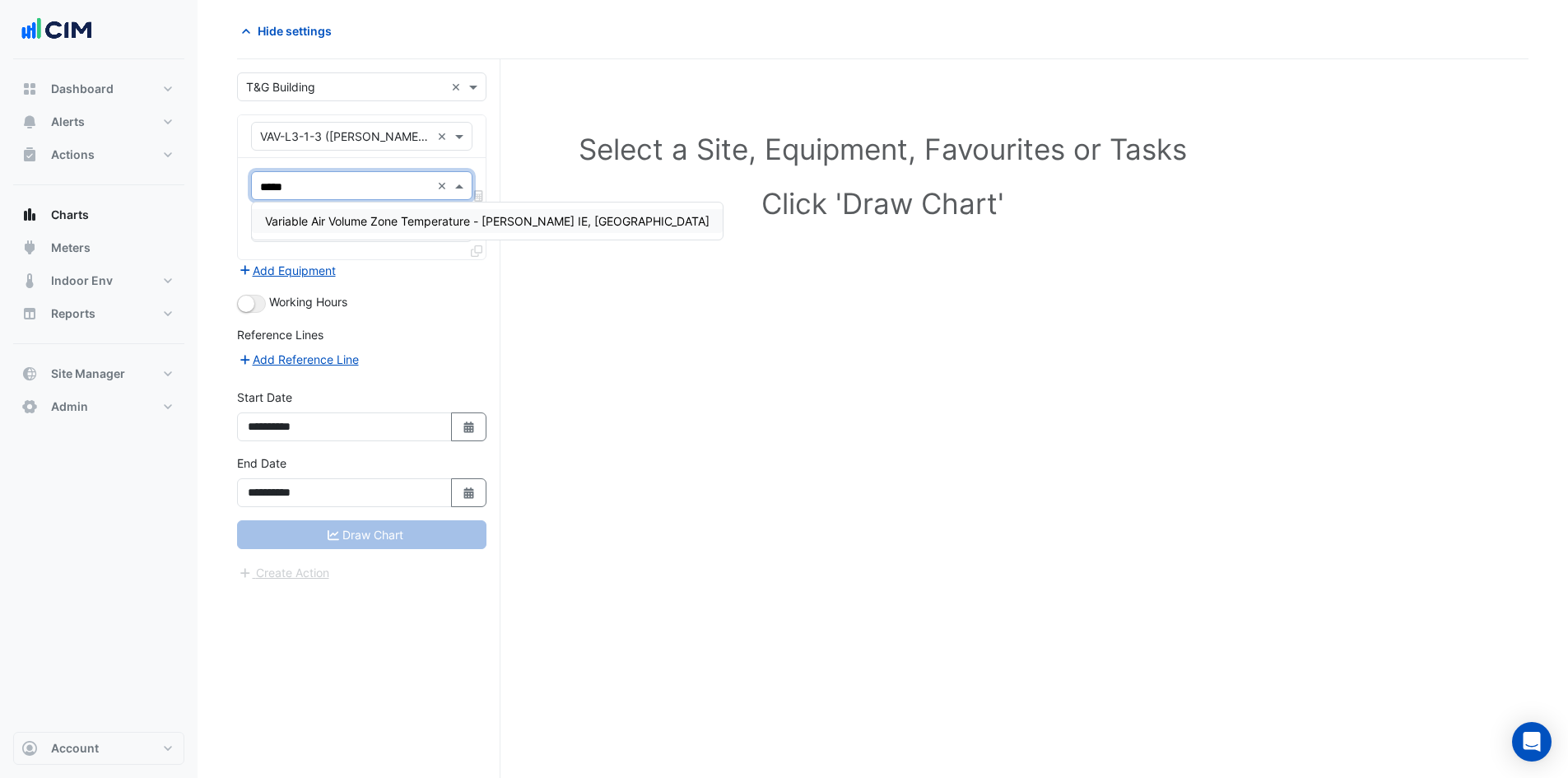
type input "******"
click at [307, 218] on span "Variable Air Volume Zone Temperature - [PERSON_NAME] IE, [GEOGRAPHIC_DATA]" at bounding box center [487, 221] width 444 height 14
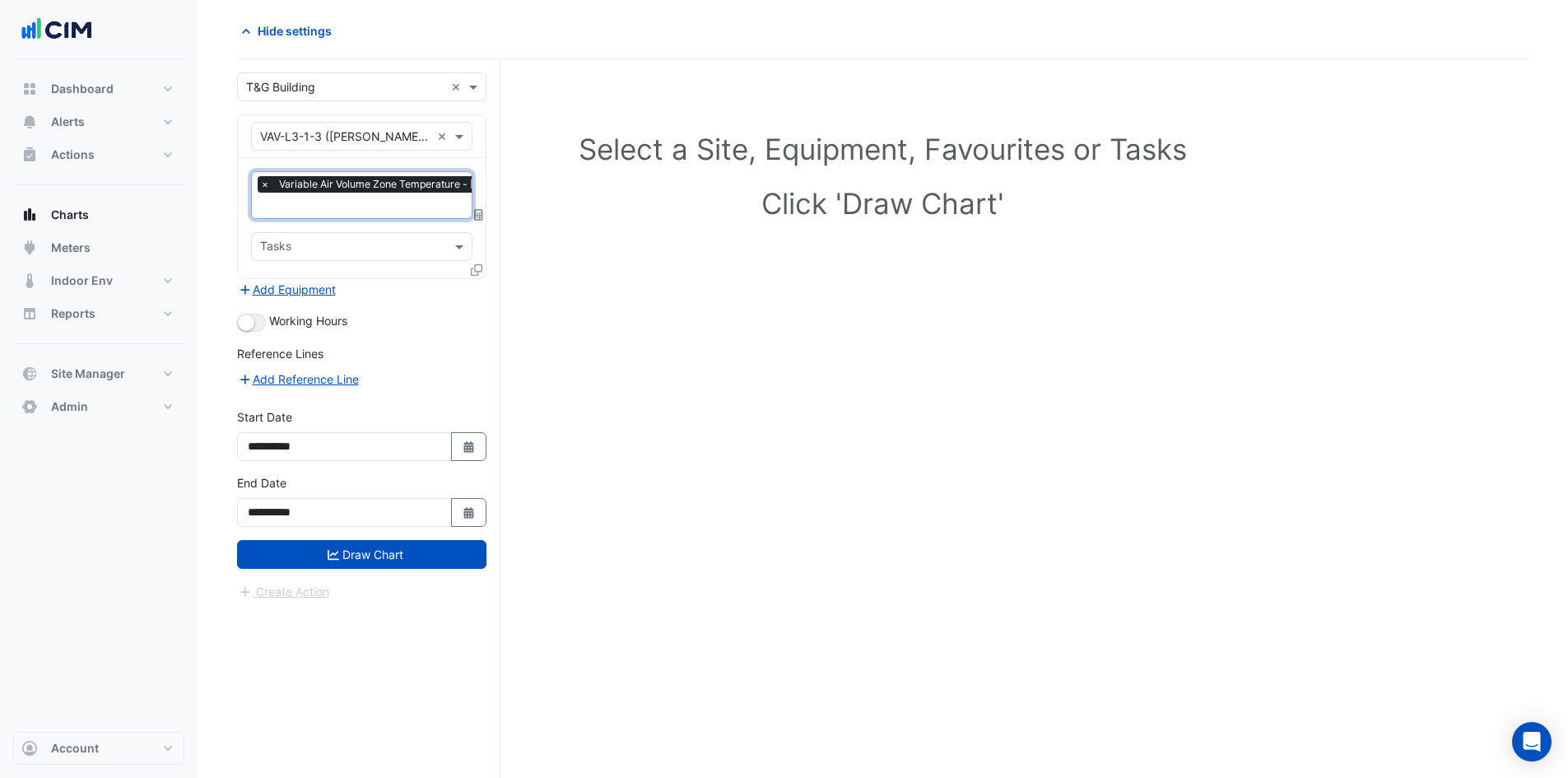
click at [474, 273] on icon at bounding box center [477, 270] width 12 height 12
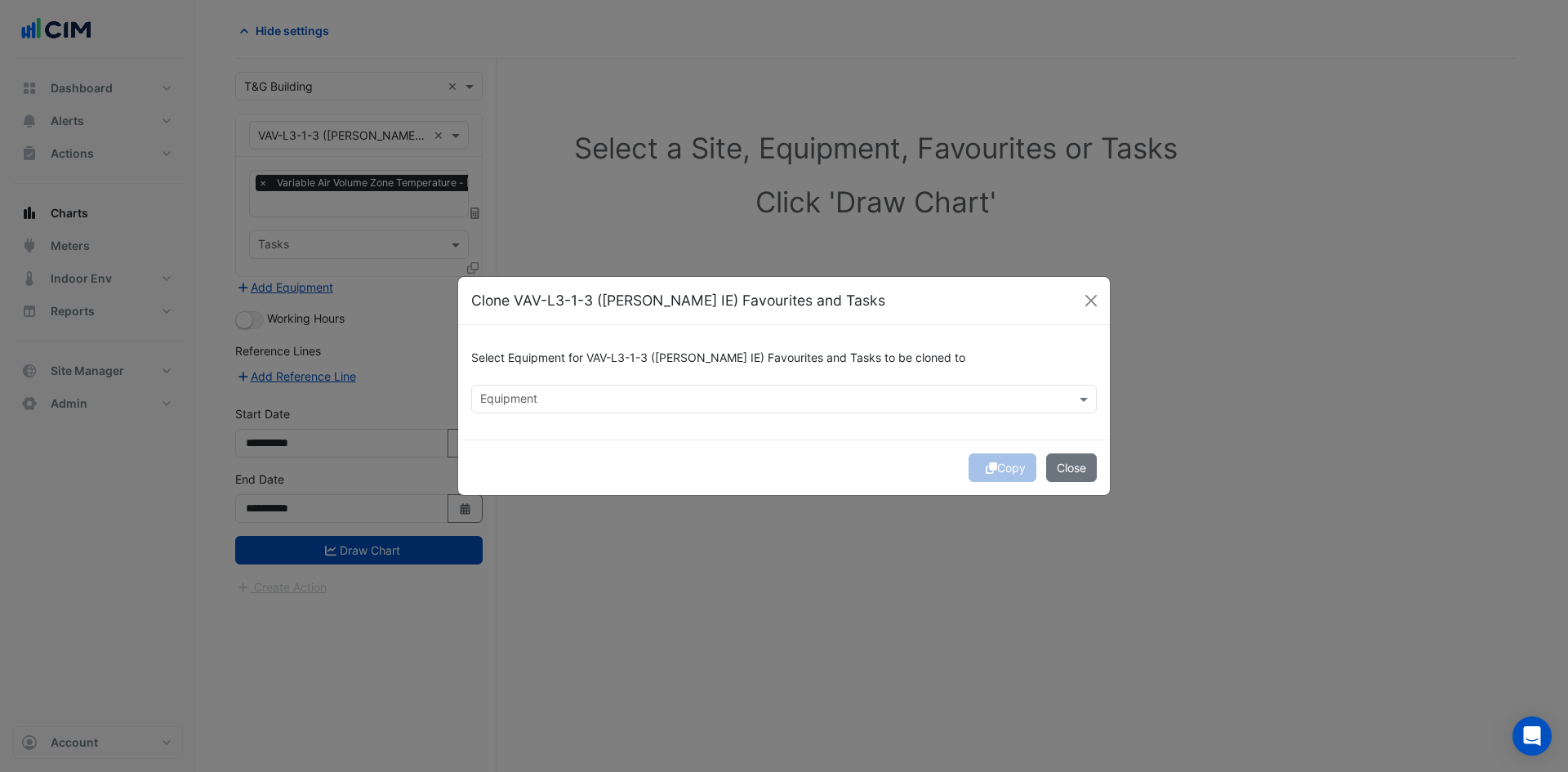
click at [574, 401] on input "text" at bounding box center [774, 400] width 589 height 17
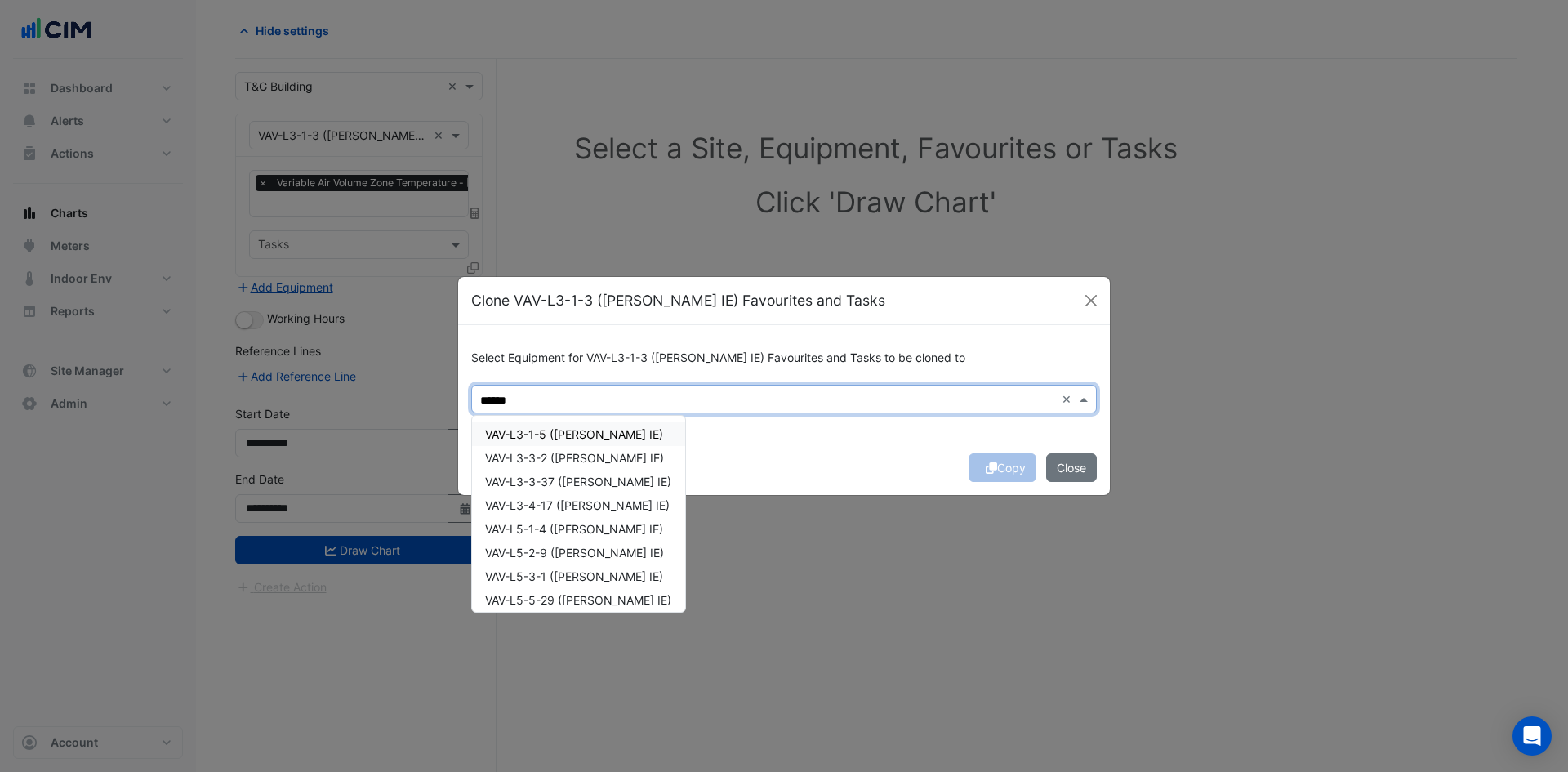
click at [572, 441] on span "VAV-L3-1-5 ([PERSON_NAME] IE)" at bounding box center [573, 434] width 178 height 13
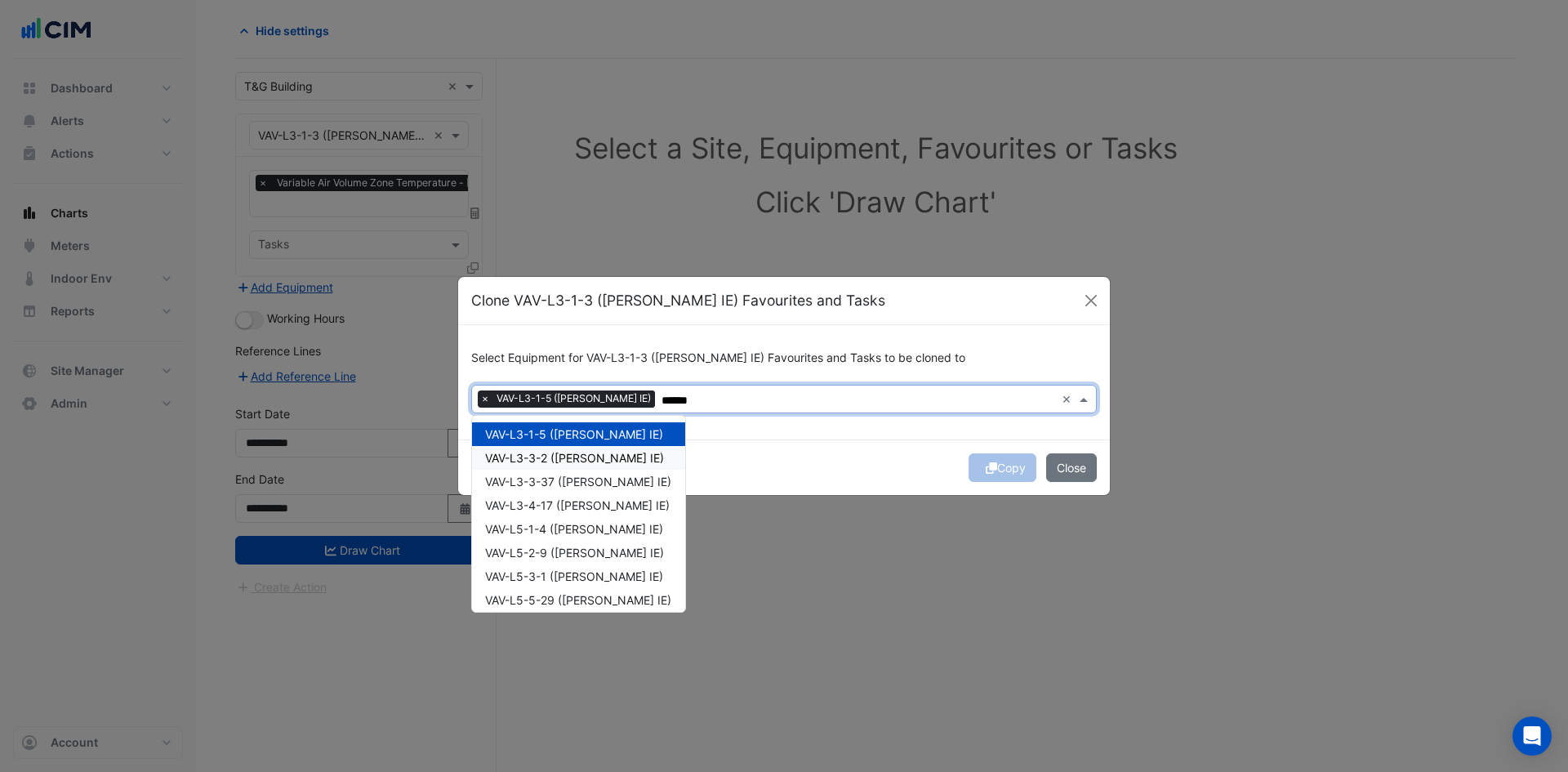
drag, startPoint x: 573, startPoint y: 460, endPoint x: 574, endPoint y: 479, distance: 19.0
click at [574, 460] on span "VAV-L3-3-2 ([PERSON_NAME] IE)" at bounding box center [574, 458] width 179 height 13
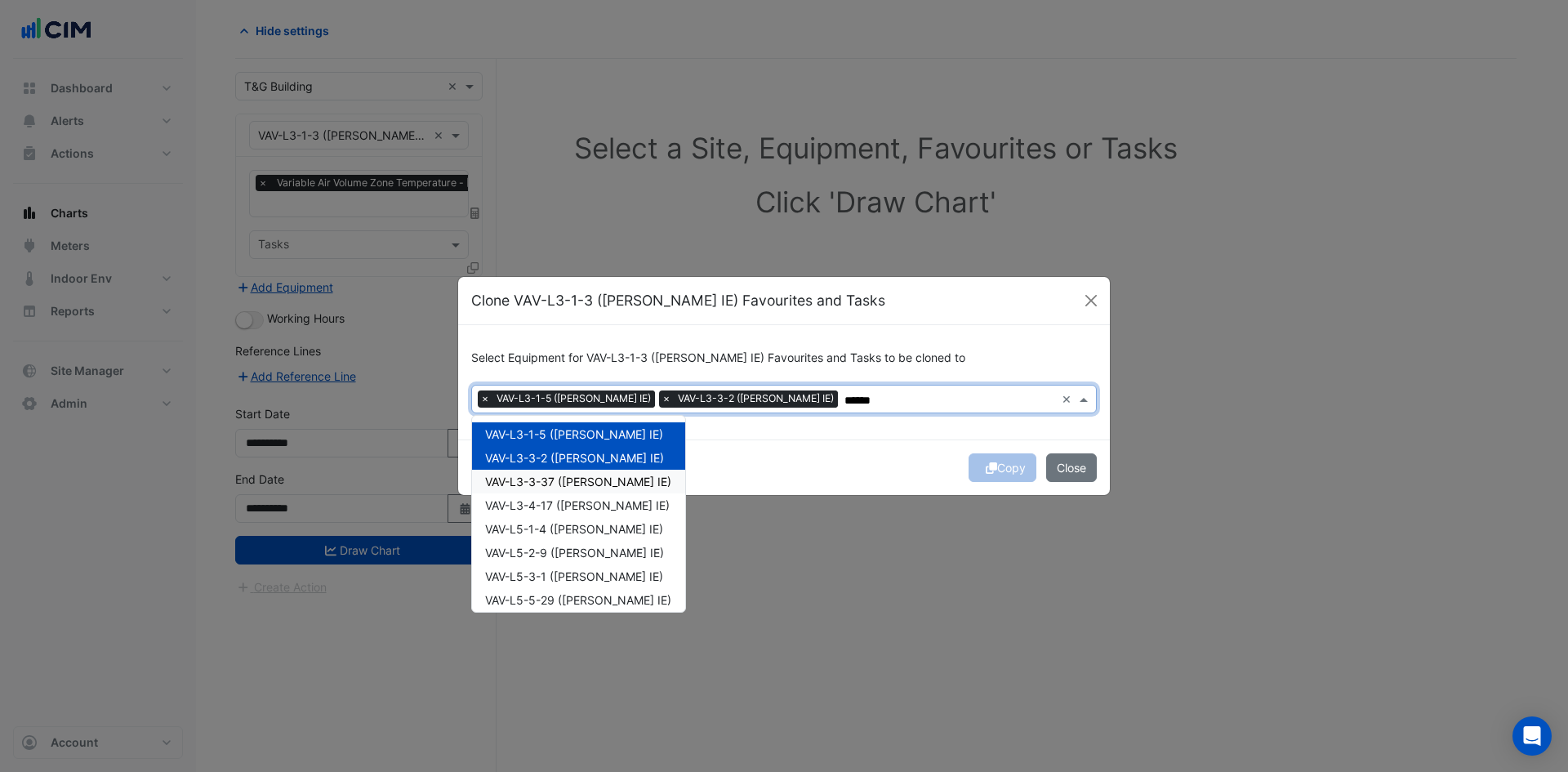
click at [574, 484] on span "VAV-L3-3-37 ([PERSON_NAME] IE)" at bounding box center [578, 481] width 186 height 13
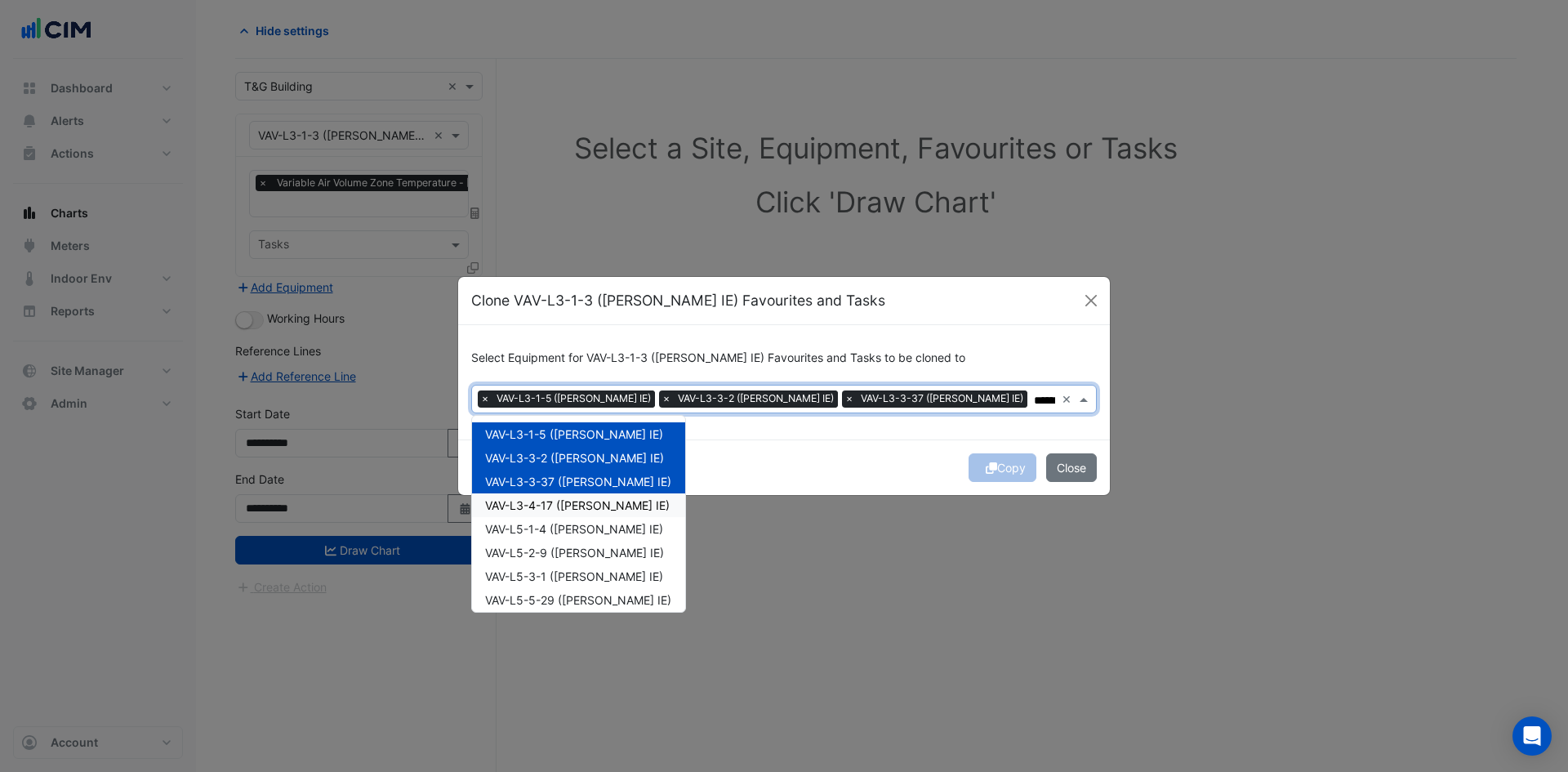
click at [574, 500] on span "VAV-L3-4-17 ([PERSON_NAME] IE)" at bounding box center [577, 505] width 184 height 13
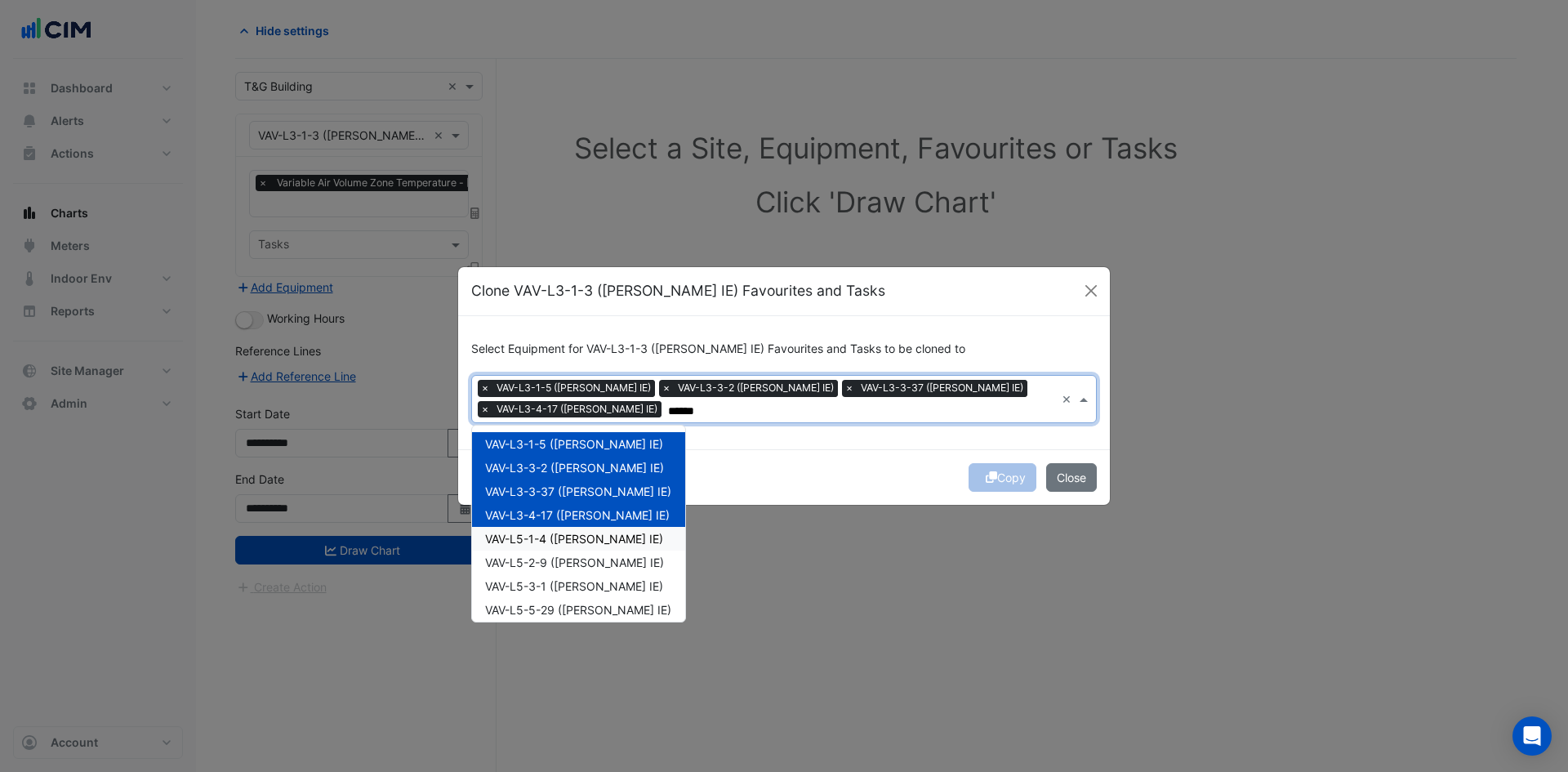
click at [577, 540] on span "VAV-L5-1-4 ([PERSON_NAME] IE)" at bounding box center [573, 539] width 178 height 13
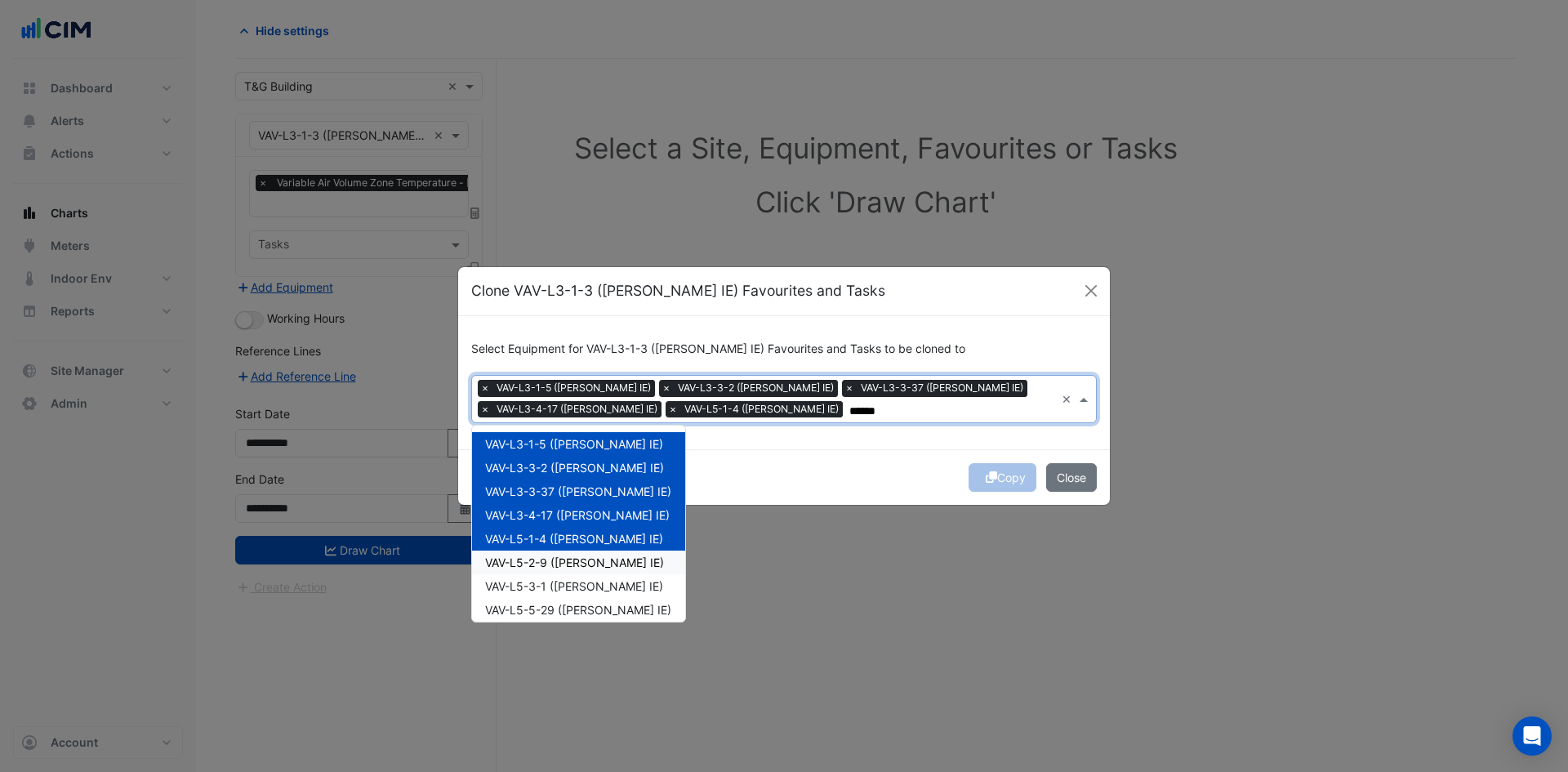
click at [577, 561] on span "VAV-L5-2-9 ([PERSON_NAME] IE)" at bounding box center [574, 562] width 179 height 13
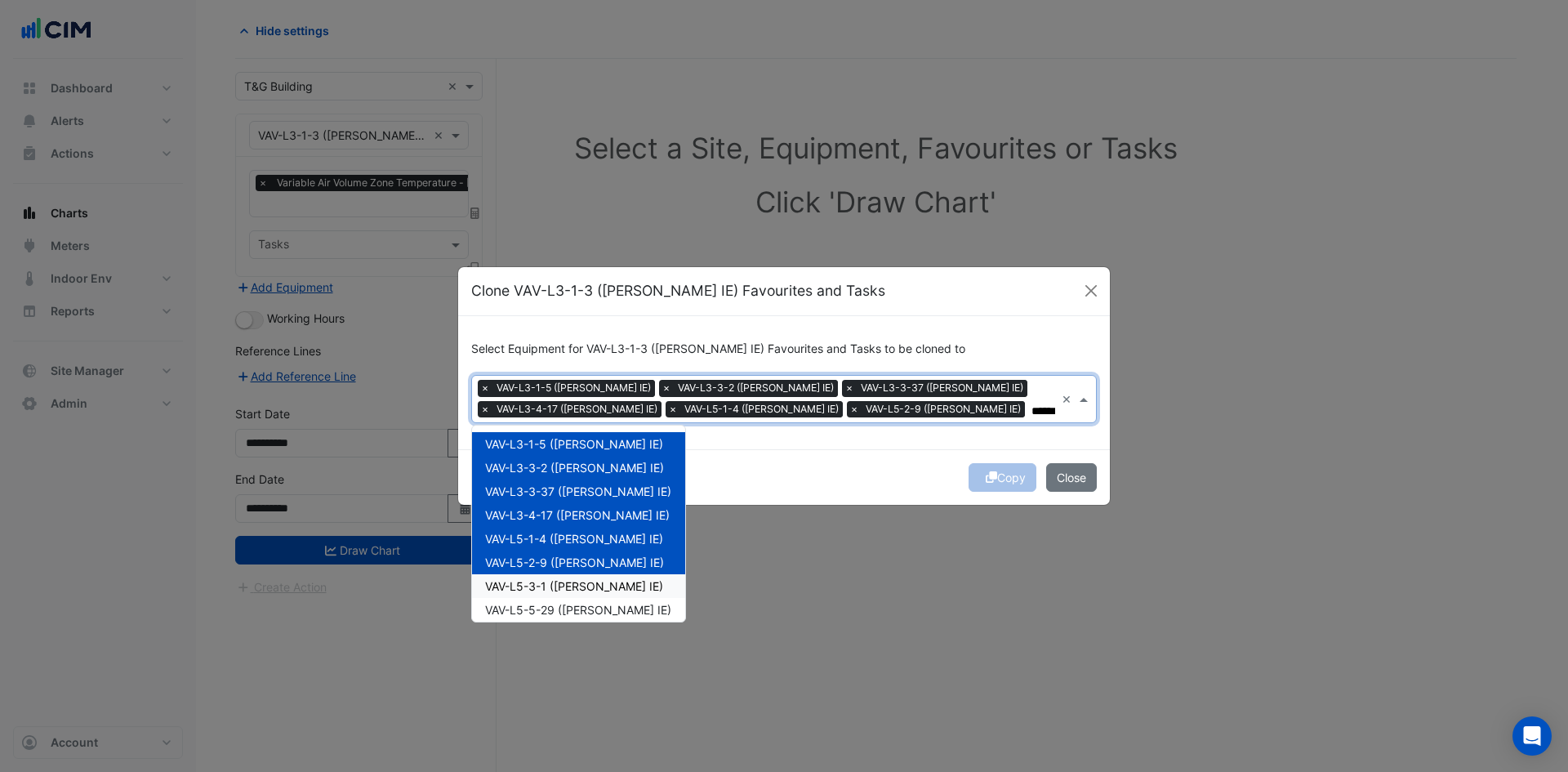
click at [578, 584] on span "VAV-L5-3-1 ([PERSON_NAME] IE)" at bounding box center [573, 586] width 178 height 13
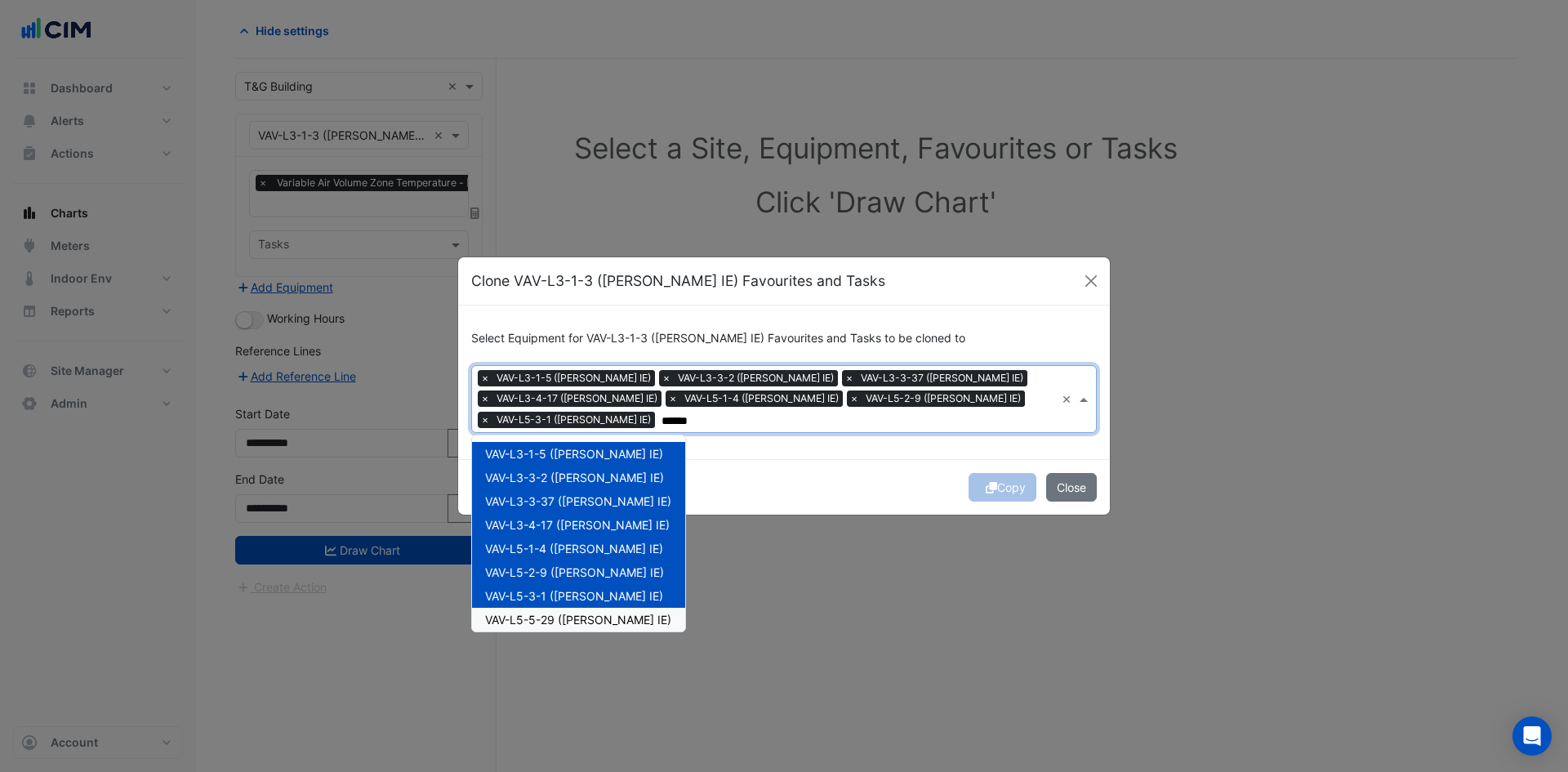
click at [584, 619] on span "VAV-L5-5-29 ([PERSON_NAME] IE)" at bounding box center [578, 619] width 186 height 13
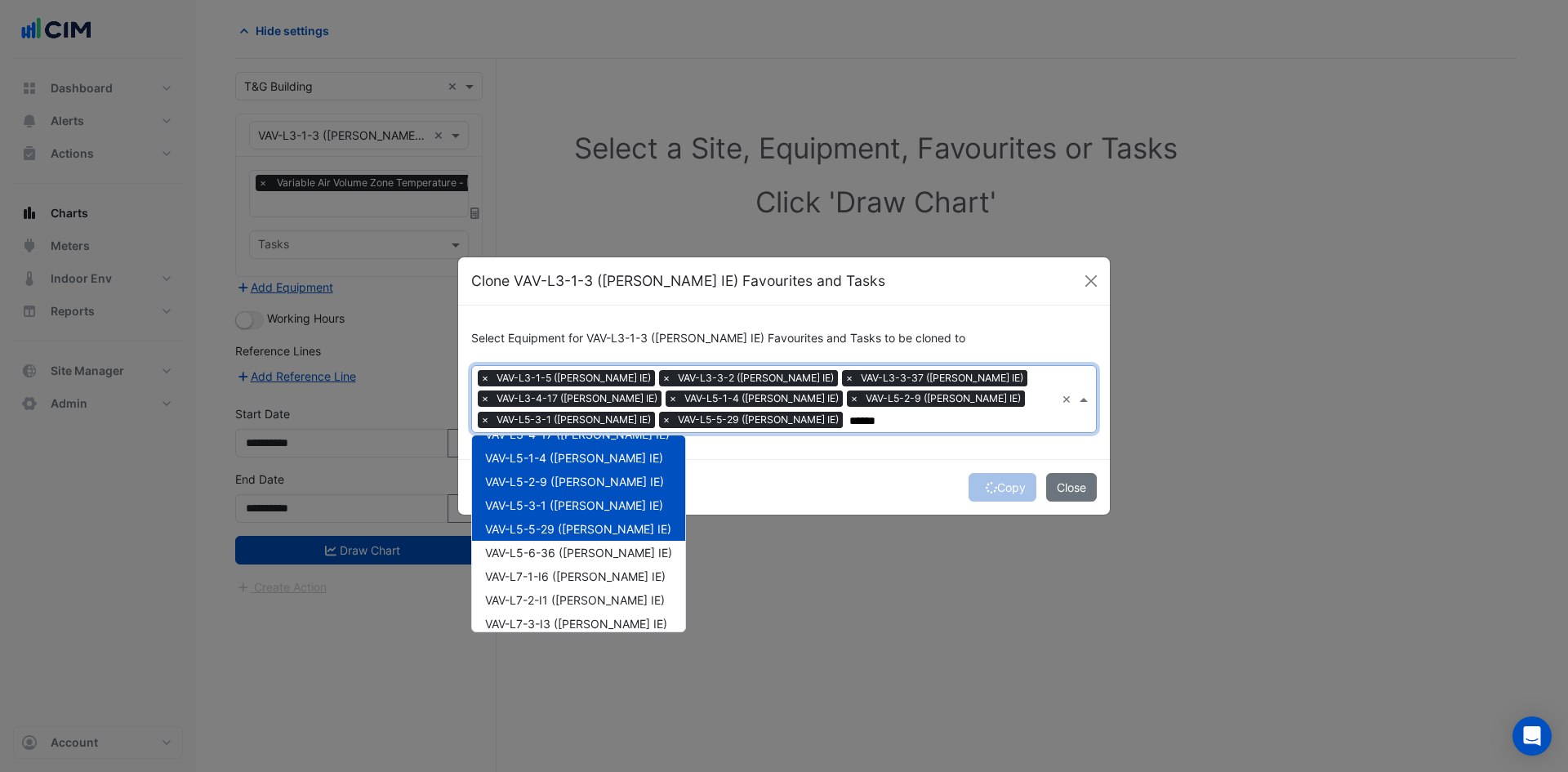
scroll to position [82, 0]
click at [588, 565] on span "VAV-L5-6-36 ([PERSON_NAME] IE)" at bounding box center [578, 562] width 187 height 13
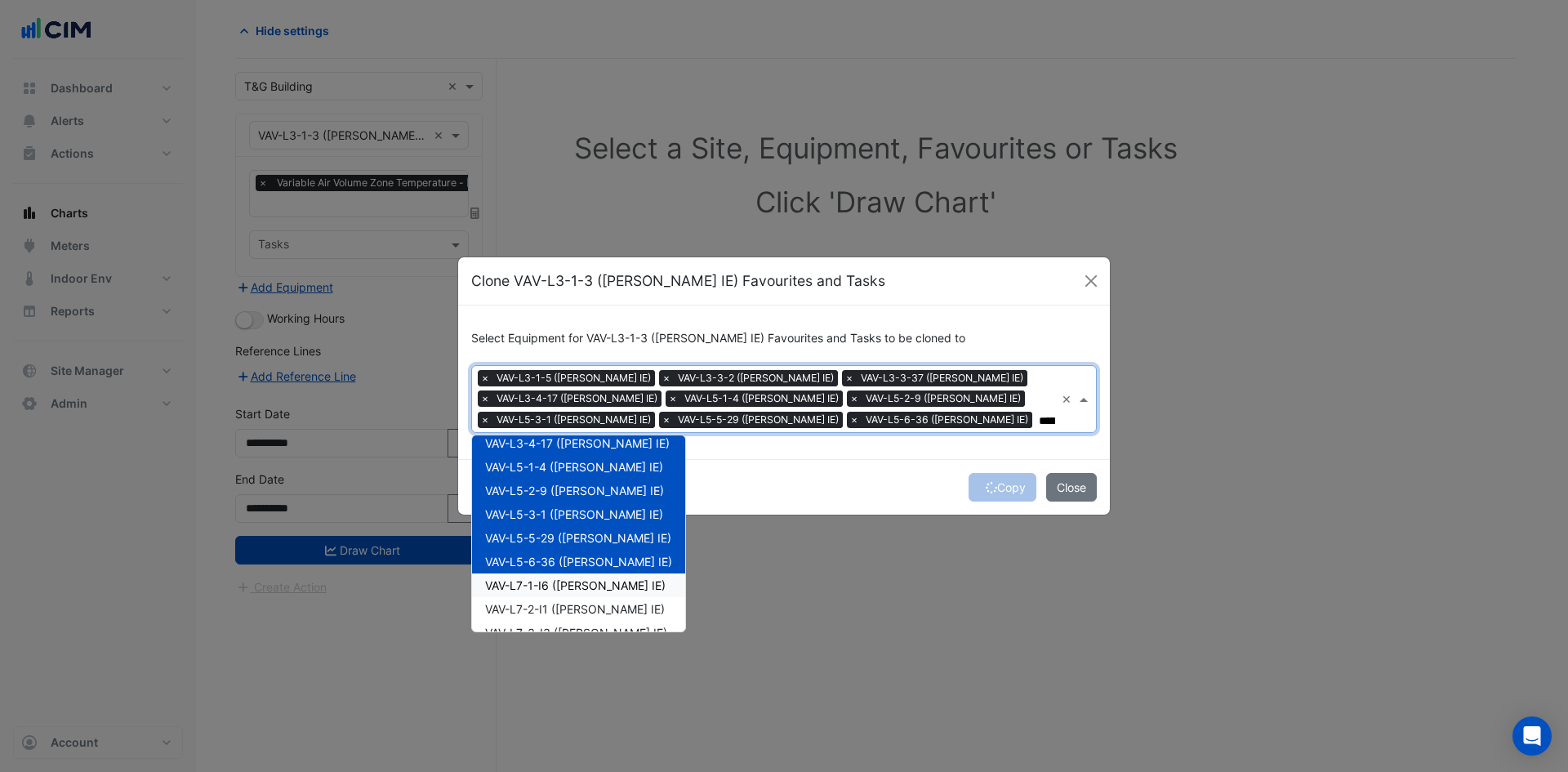
click at [583, 588] on span "VAV-L7-1-I6 ([PERSON_NAME] IE)" at bounding box center [575, 585] width 181 height 13
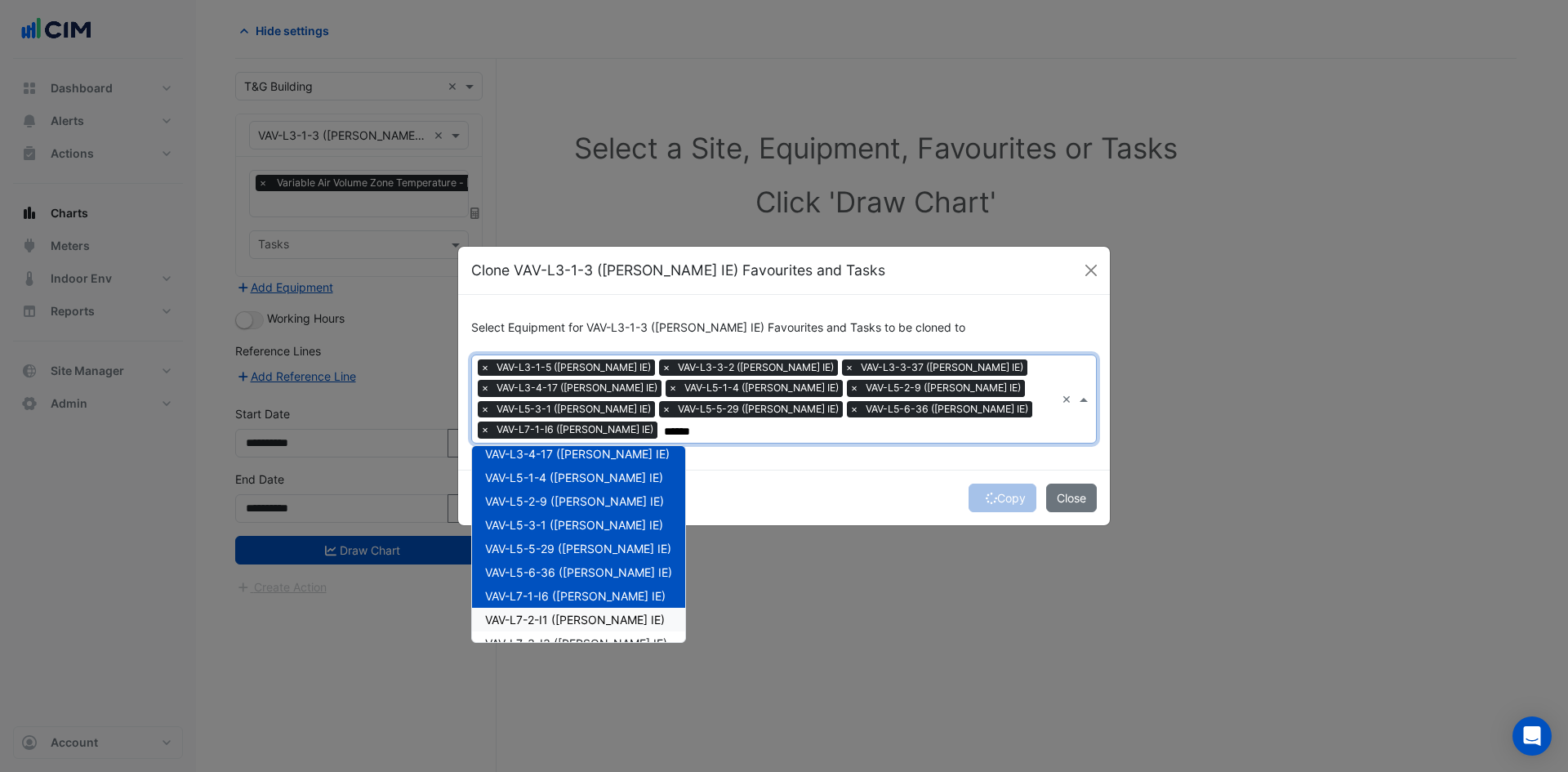
click at [583, 621] on span "VAV-L7-2-I1 ([PERSON_NAME] IE)" at bounding box center [574, 619] width 180 height 13
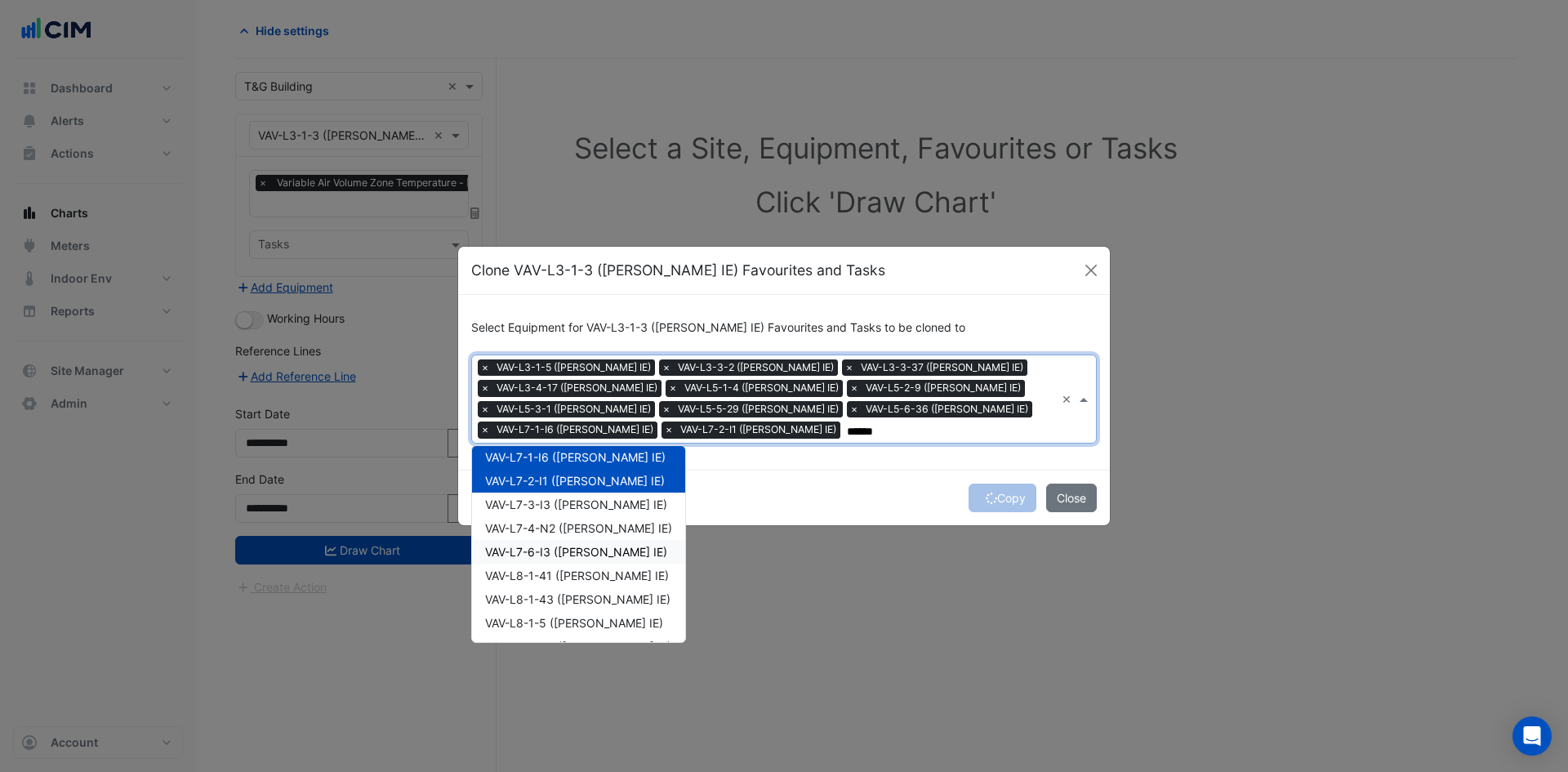
scroll to position [245, 0]
click at [562, 484] on span "VAV-L7-3-I3 ([PERSON_NAME] IE)" at bounding box center [576, 480] width 182 height 13
click at [561, 506] on span "VAV-L7-4-N2 ([PERSON_NAME] IE)" at bounding box center [578, 503] width 187 height 13
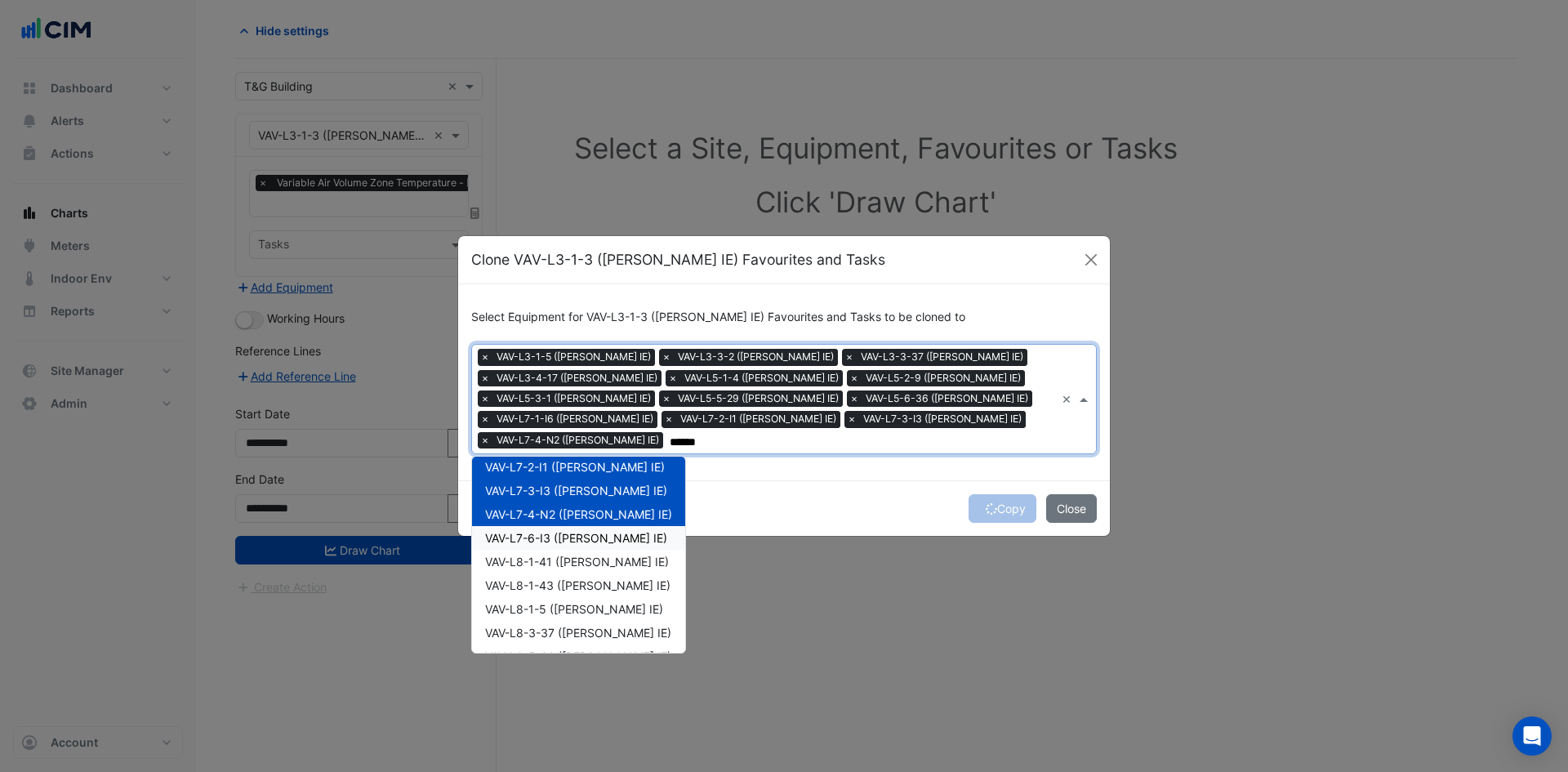
click at [563, 533] on span "VAV-L7-6-I3 ([PERSON_NAME] IE)" at bounding box center [576, 538] width 182 height 13
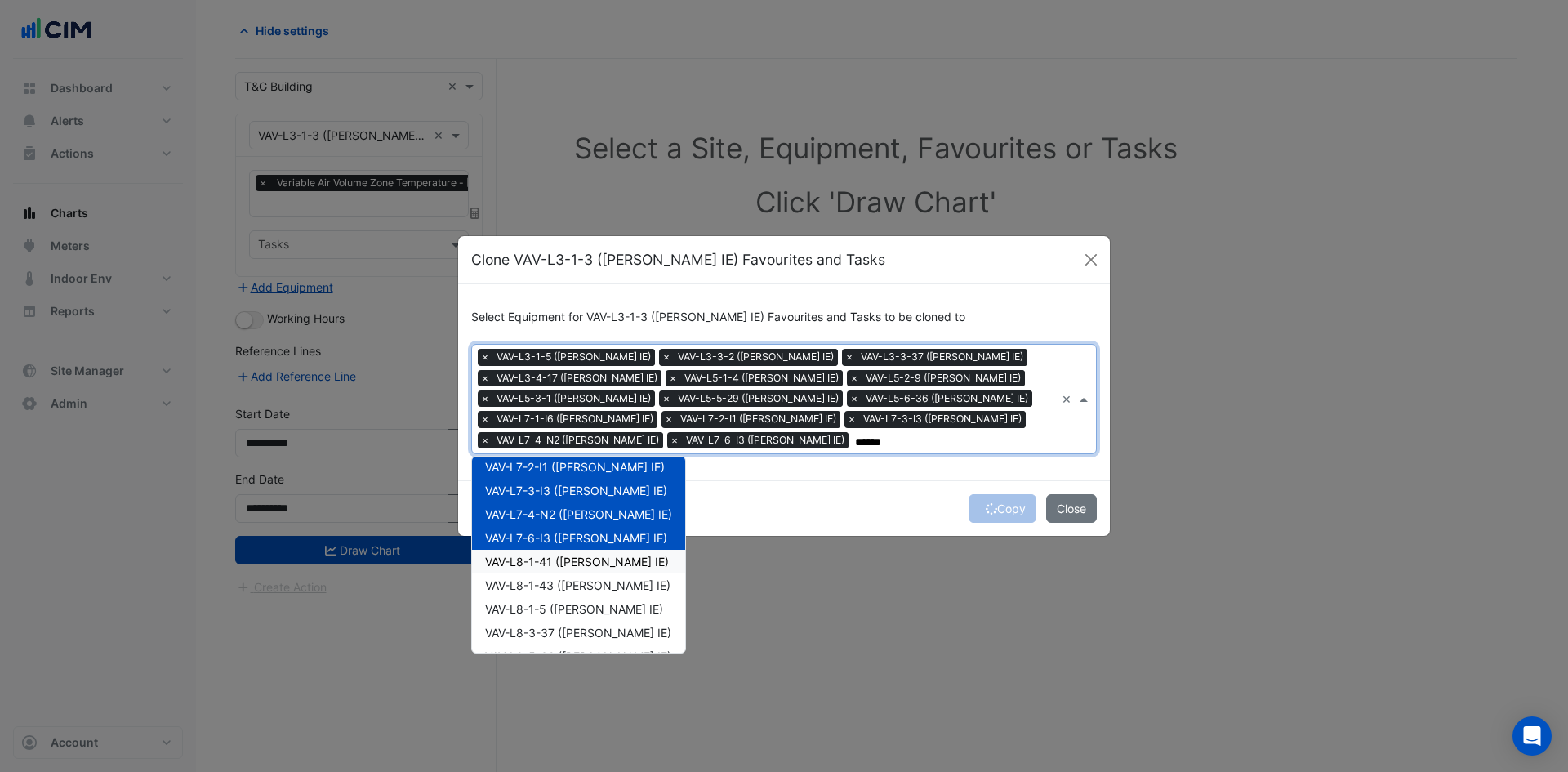
click at [563, 565] on span "VAV-L8-1-41 ([PERSON_NAME] IE)" at bounding box center [576, 562] width 183 height 13
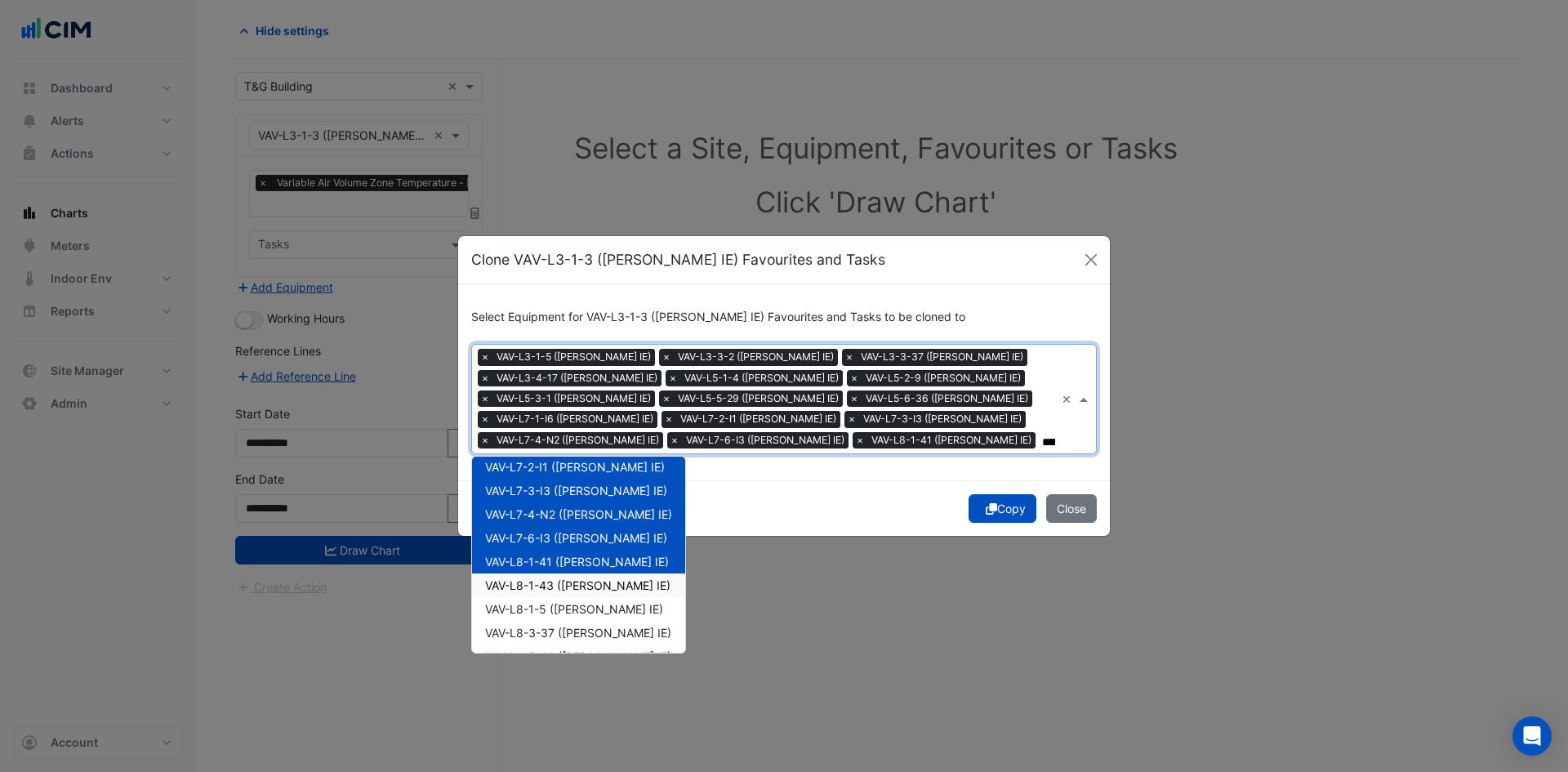
click at [563, 589] on span "VAV-L8-1-43 ([PERSON_NAME] IE)" at bounding box center [577, 585] width 185 height 13
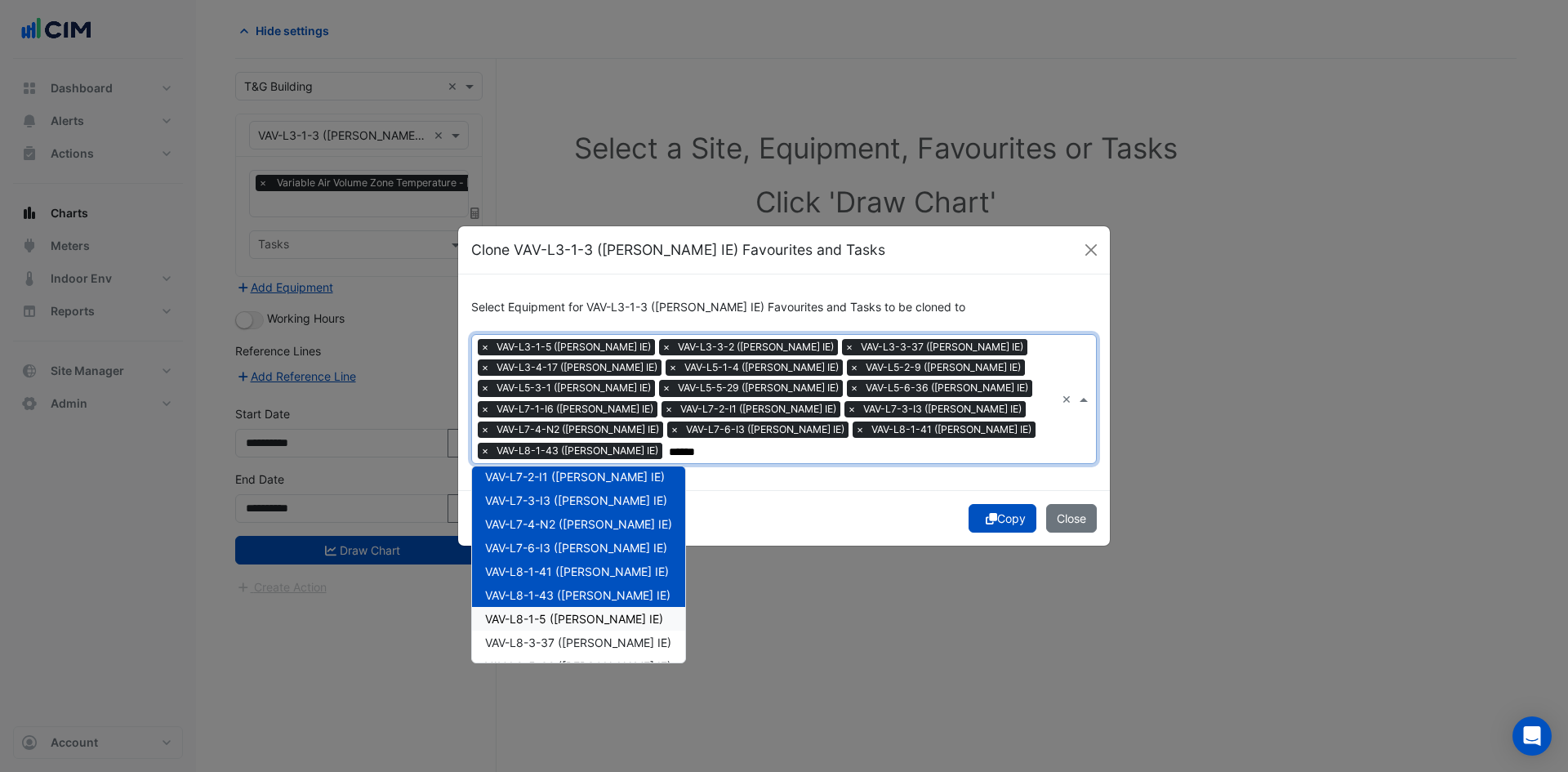
click at [562, 621] on span "VAV-L8-1-5 ([PERSON_NAME] IE)" at bounding box center [573, 618] width 178 height 13
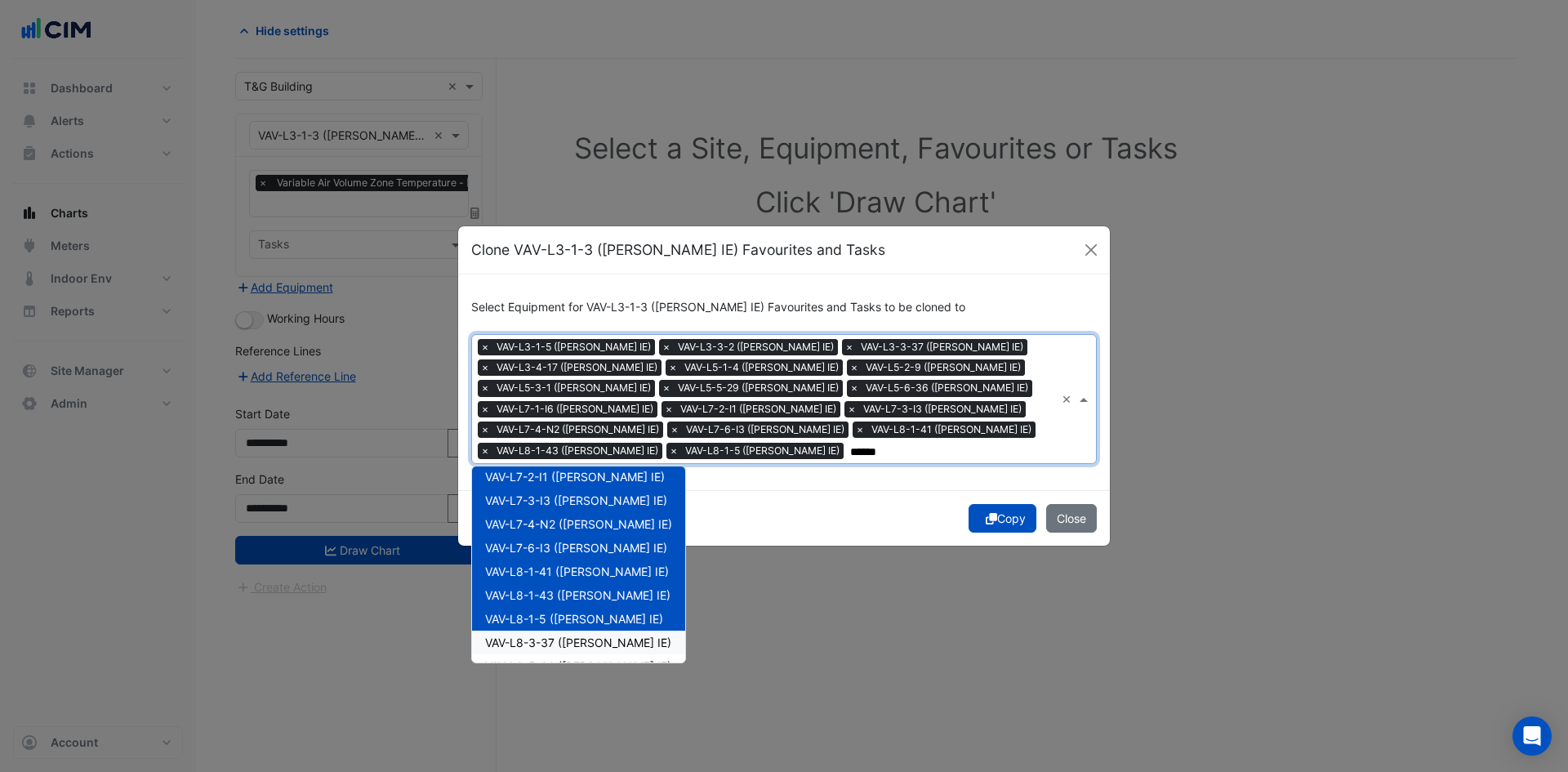
click at [564, 639] on span "VAV-L8-3-37 ([PERSON_NAME] IE)" at bounding box center [578, 642] width 186 height 13
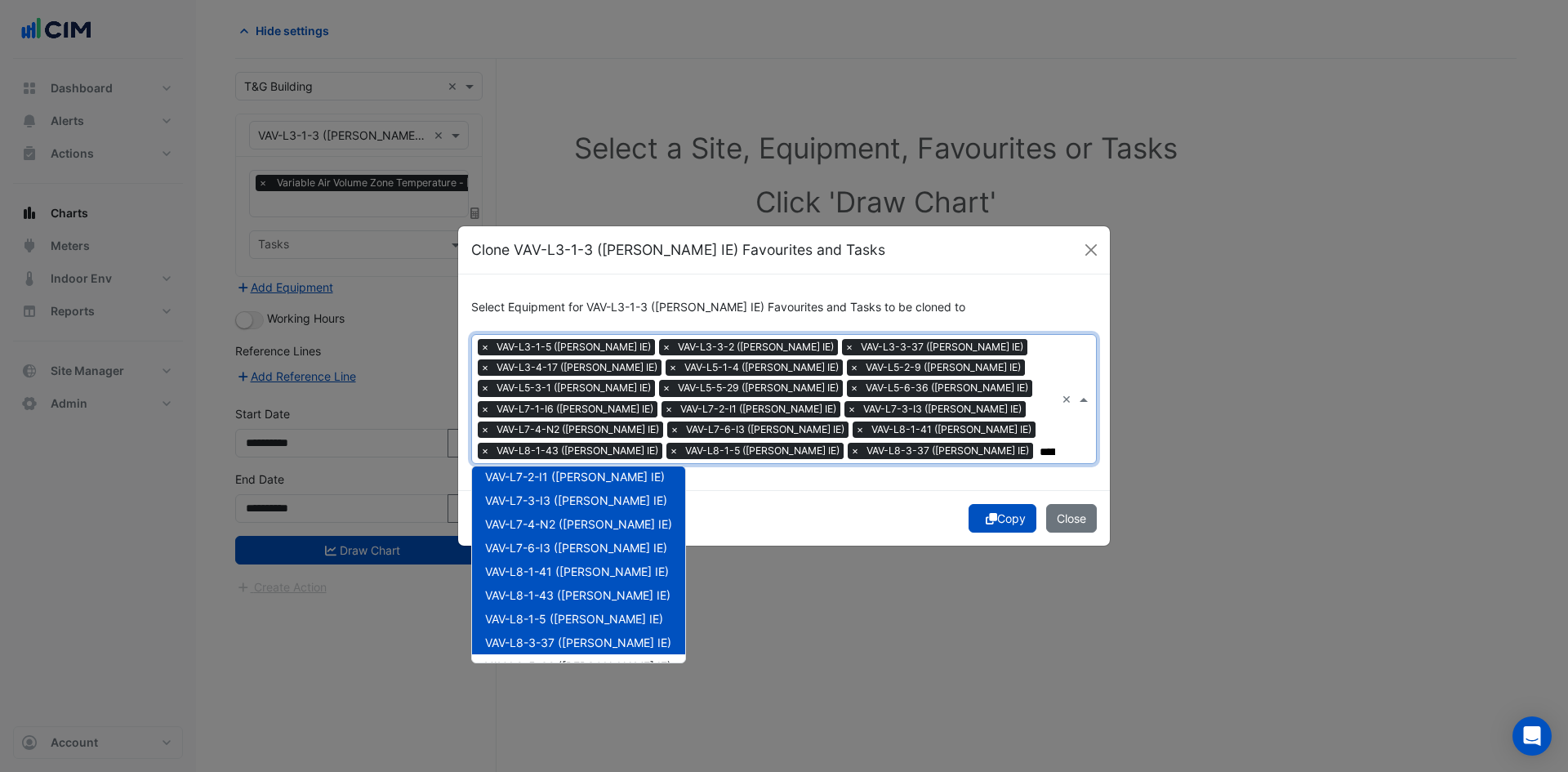
scroll to position [326, 0]
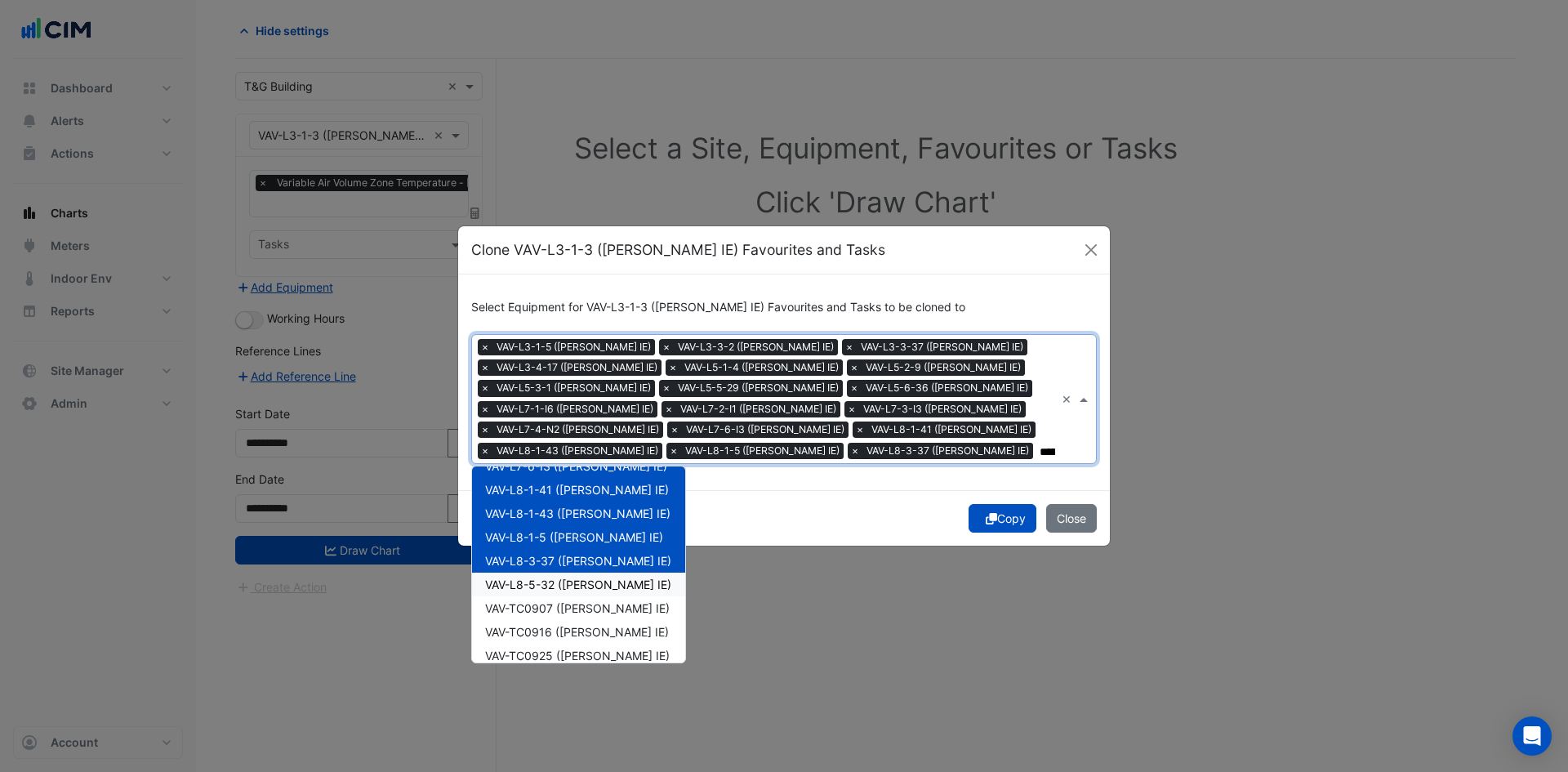
click at [567, 576] on div "VAV-L8-5-32 ([PERSON_NAME] IE)" at bounding box center [579, 584] width 213 height 24
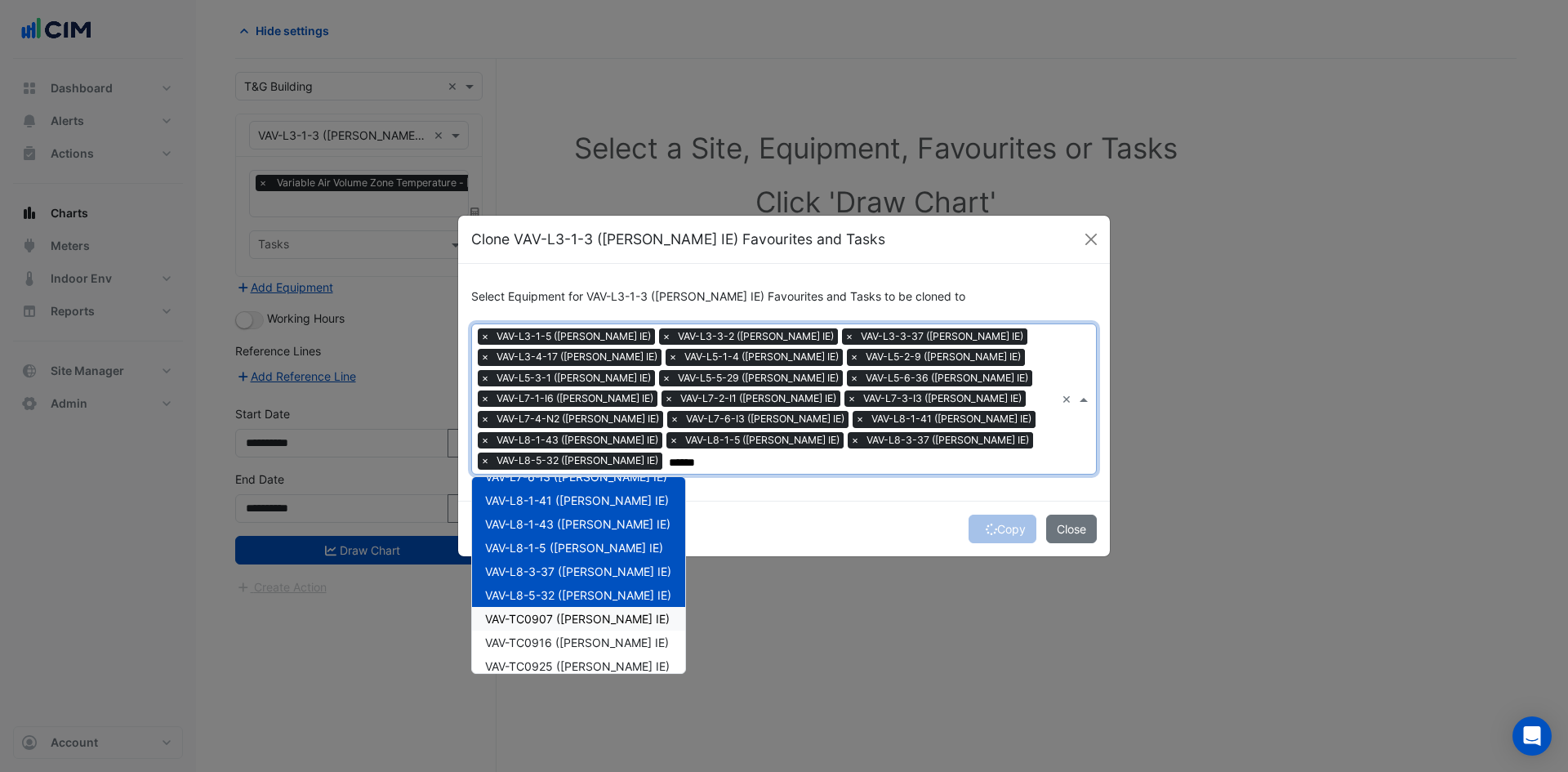
click at [567, 620] on span "VAV-TC0907 ([PERSON_NAME] IE)" at bounding box center [577, 618] width 184 height 13
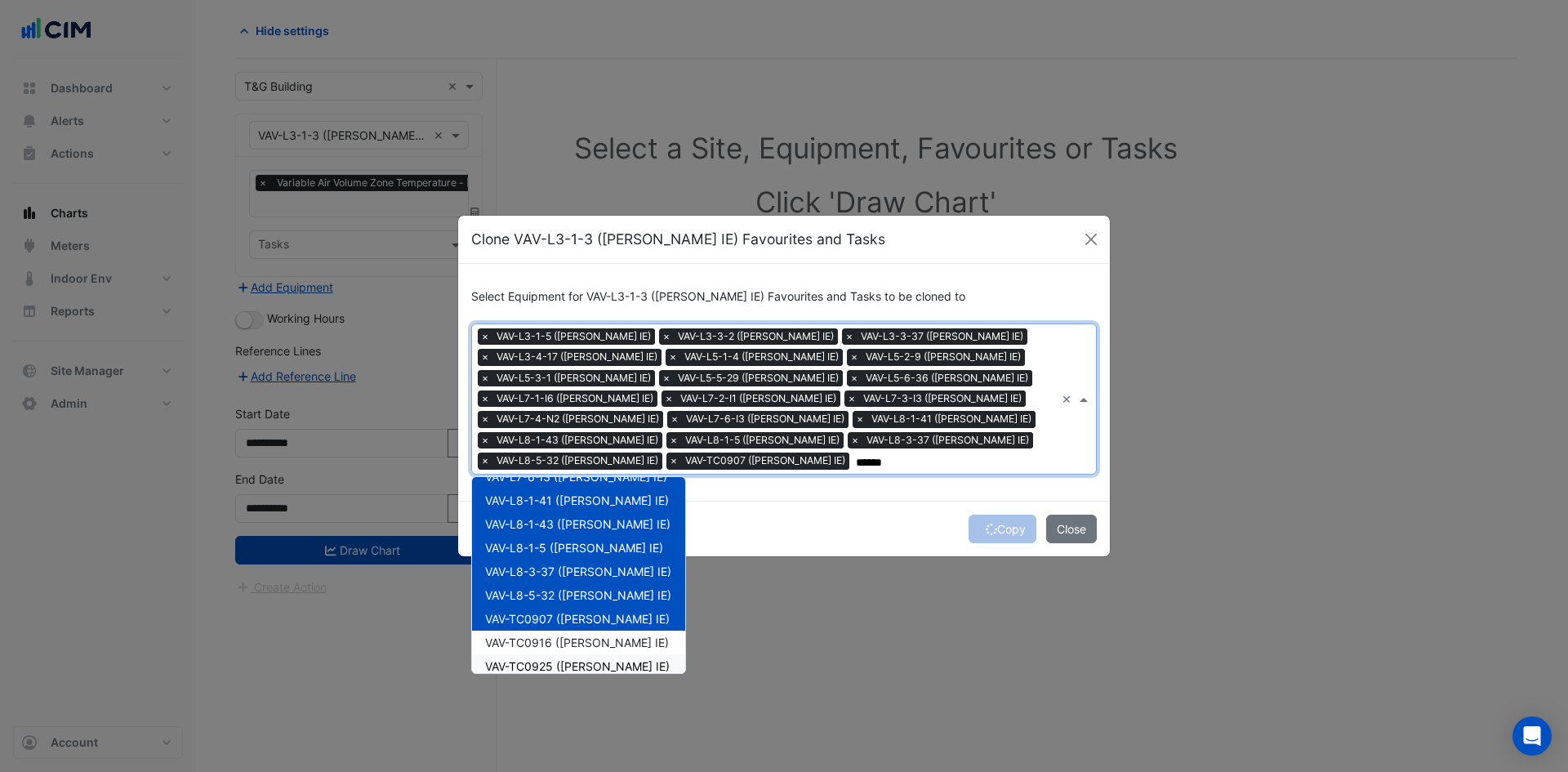
click at [565, 665] on span "VAV-TC0925 ([PERSON_NAME] IE)" at bounding box center [577, 666] width 184 height 13
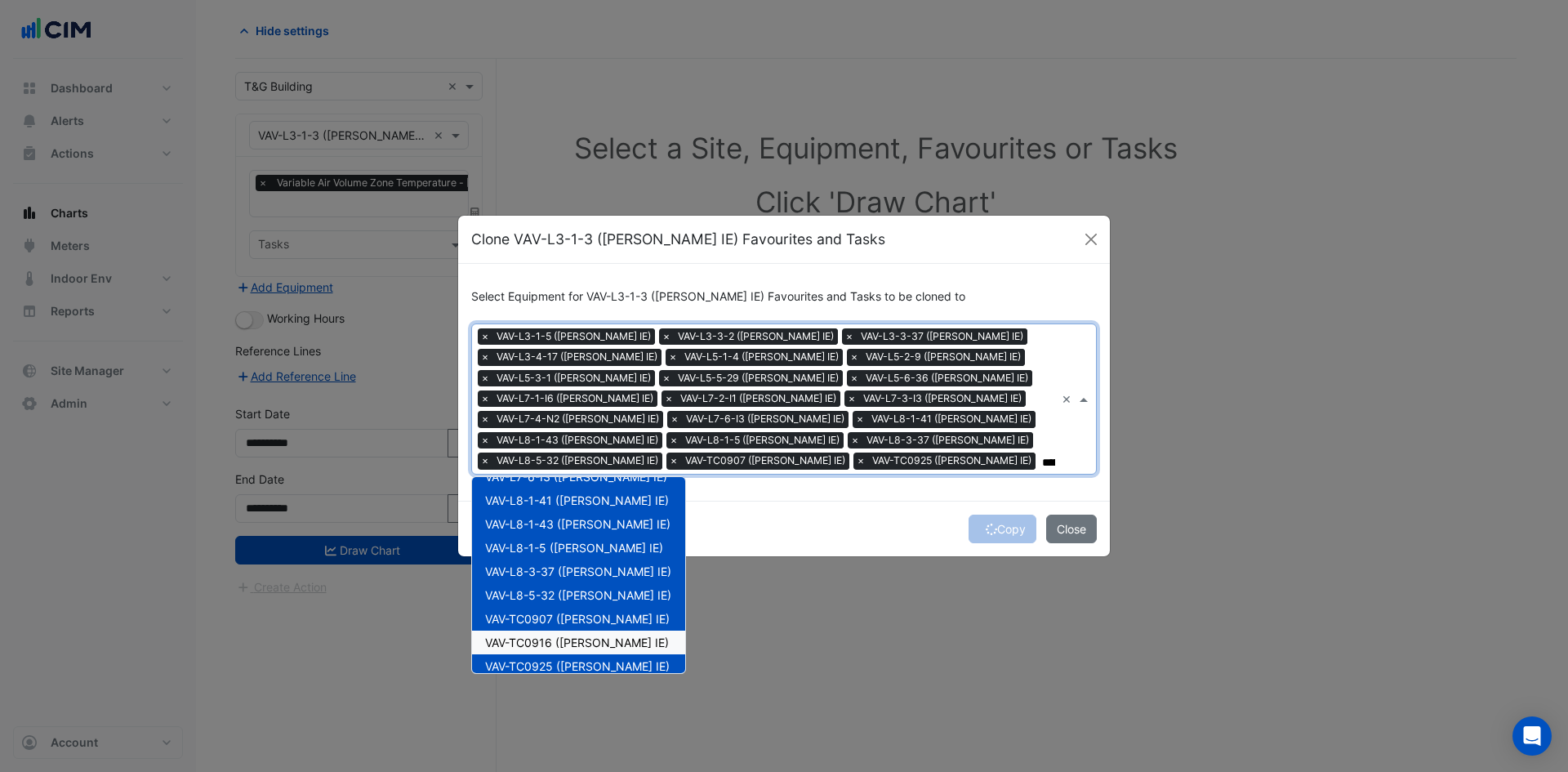
click at [561, 642] on span "VAV-TC0916 ([PERSON_NAME] IE)" at bounding box center [576, 642] width 183 height 13
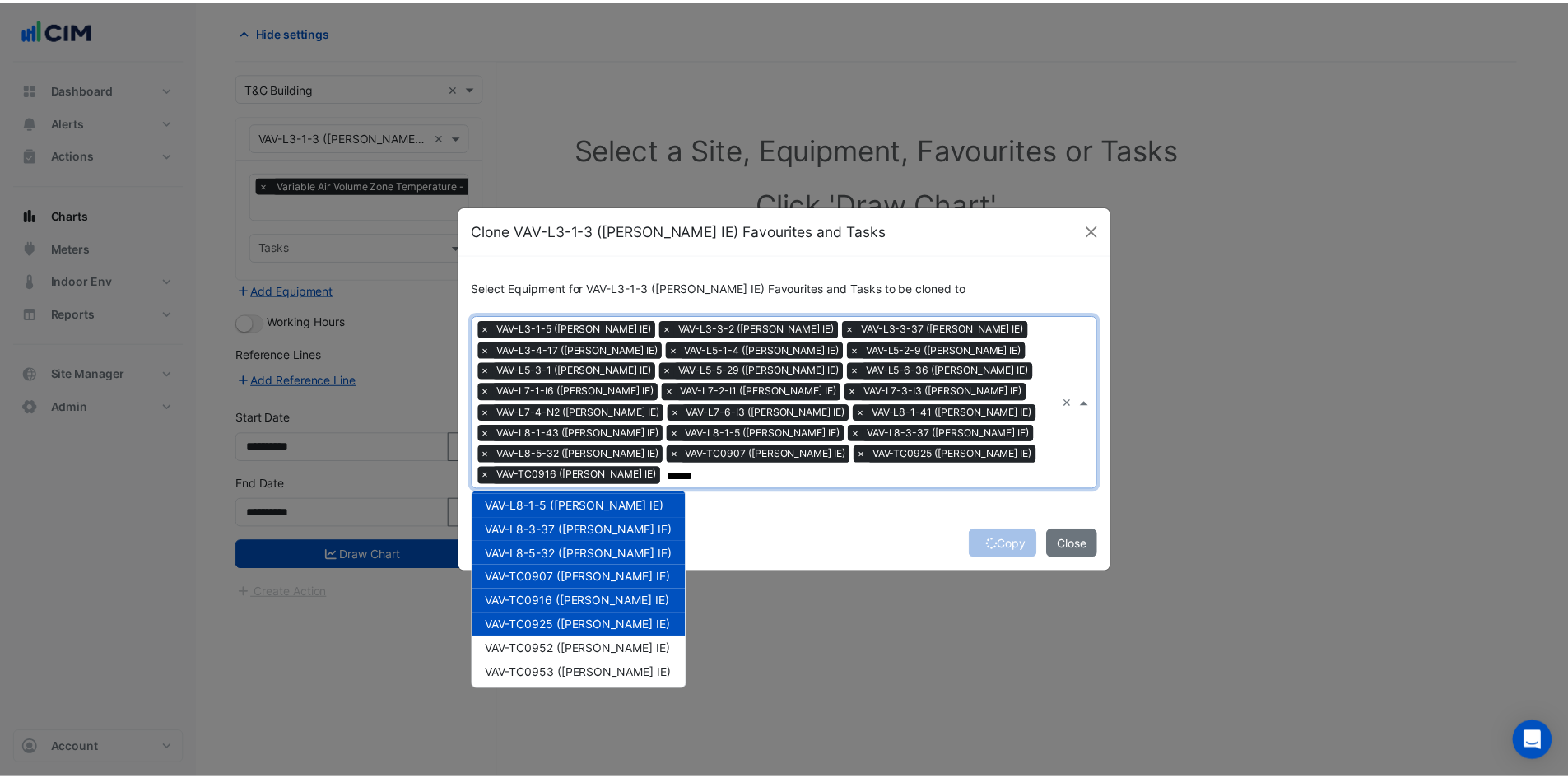
scroll to position [389, 0]
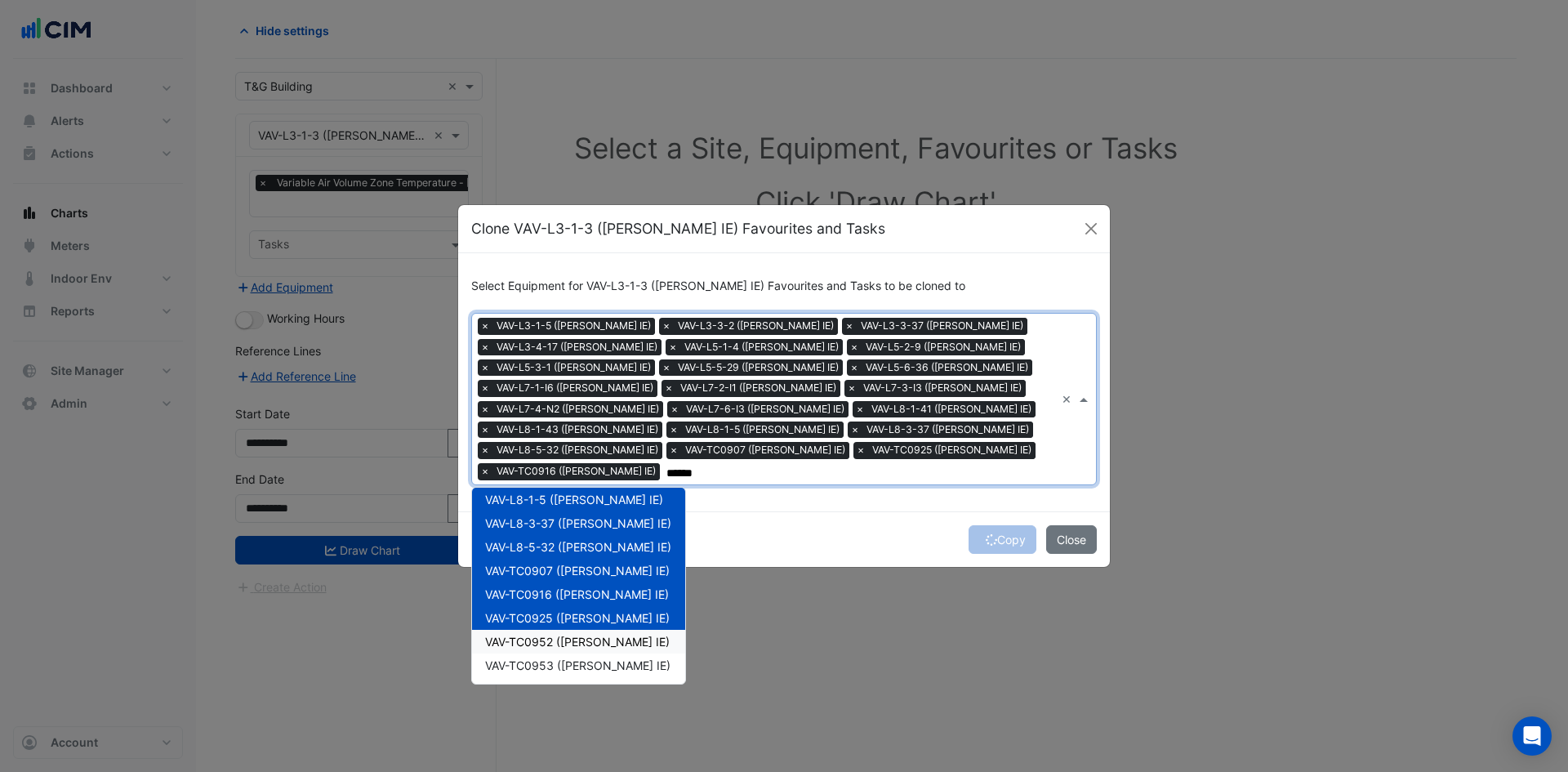
click at [561, 635] on span "VAV-TC0952 ([PERSON_NAME] IE)" at bounding box center [577, 641] width 184 height 13
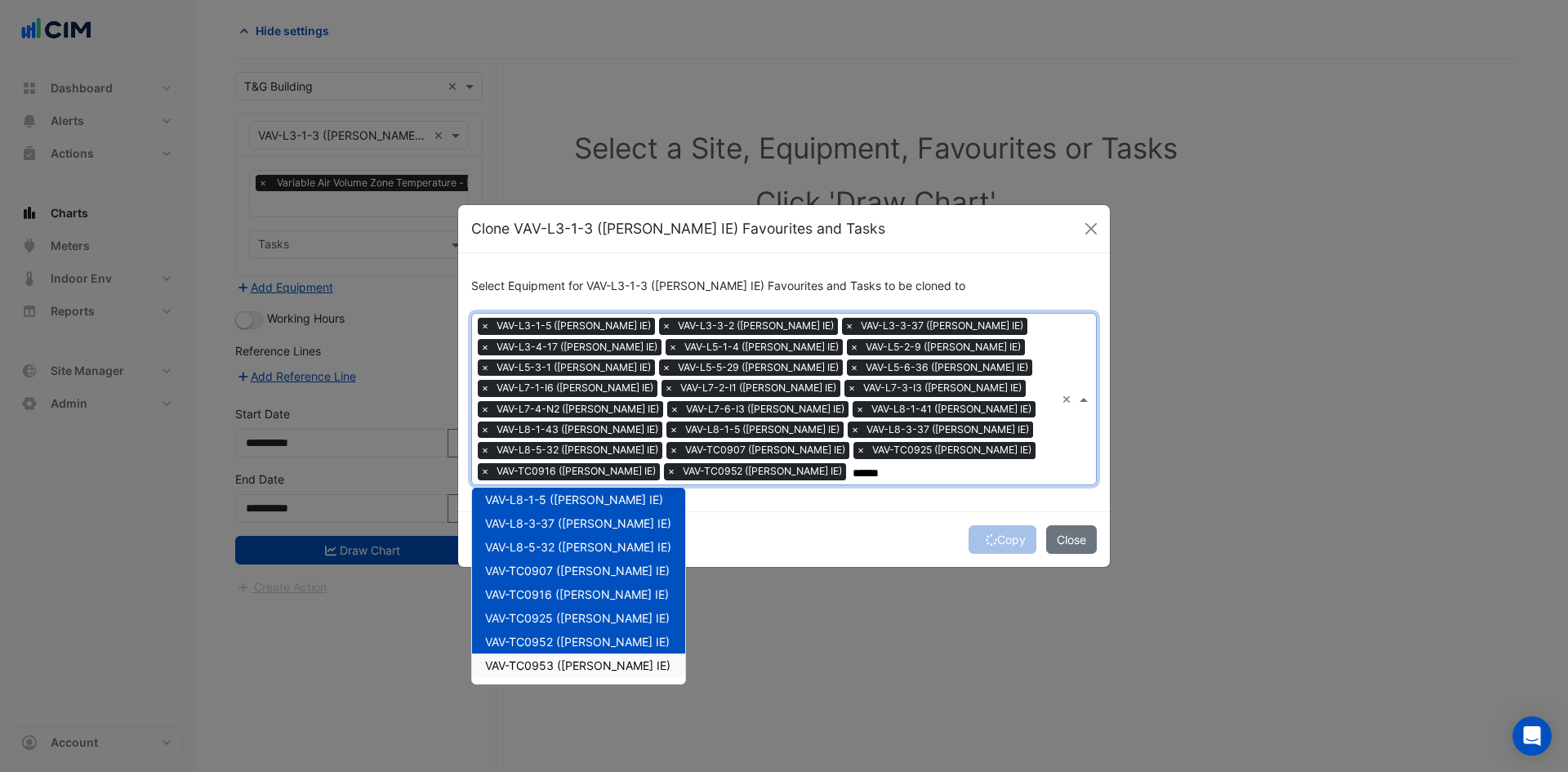
click at [565, 667] on span "VAV-TC0953 ([PERSON_NAME] IE)" at bounding box center [577, 665] width 185 height 13
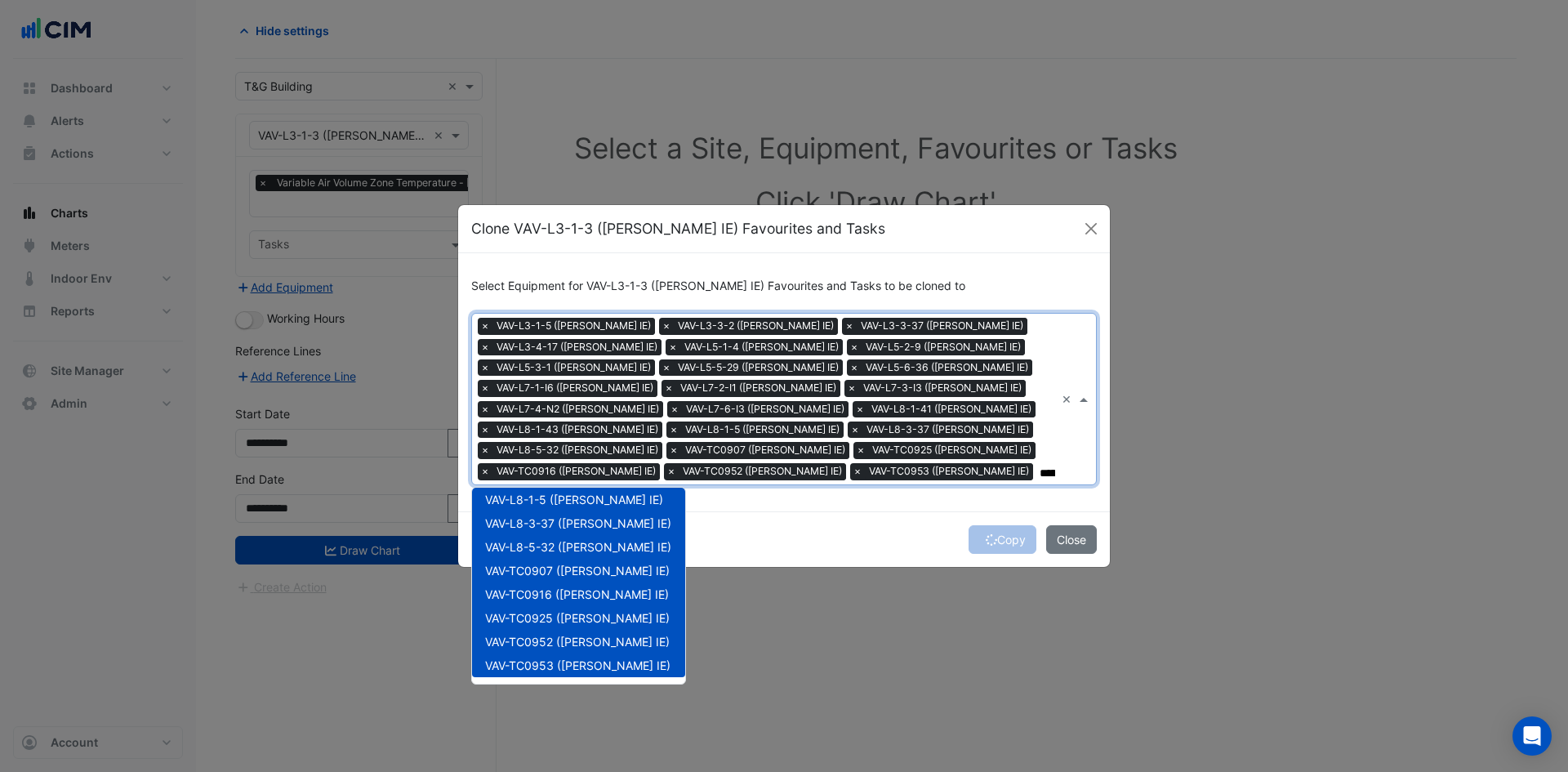
type input "******"
click at [772, 561] on div "Copy Close" at bounding box center [784, 540] width 652 height 56
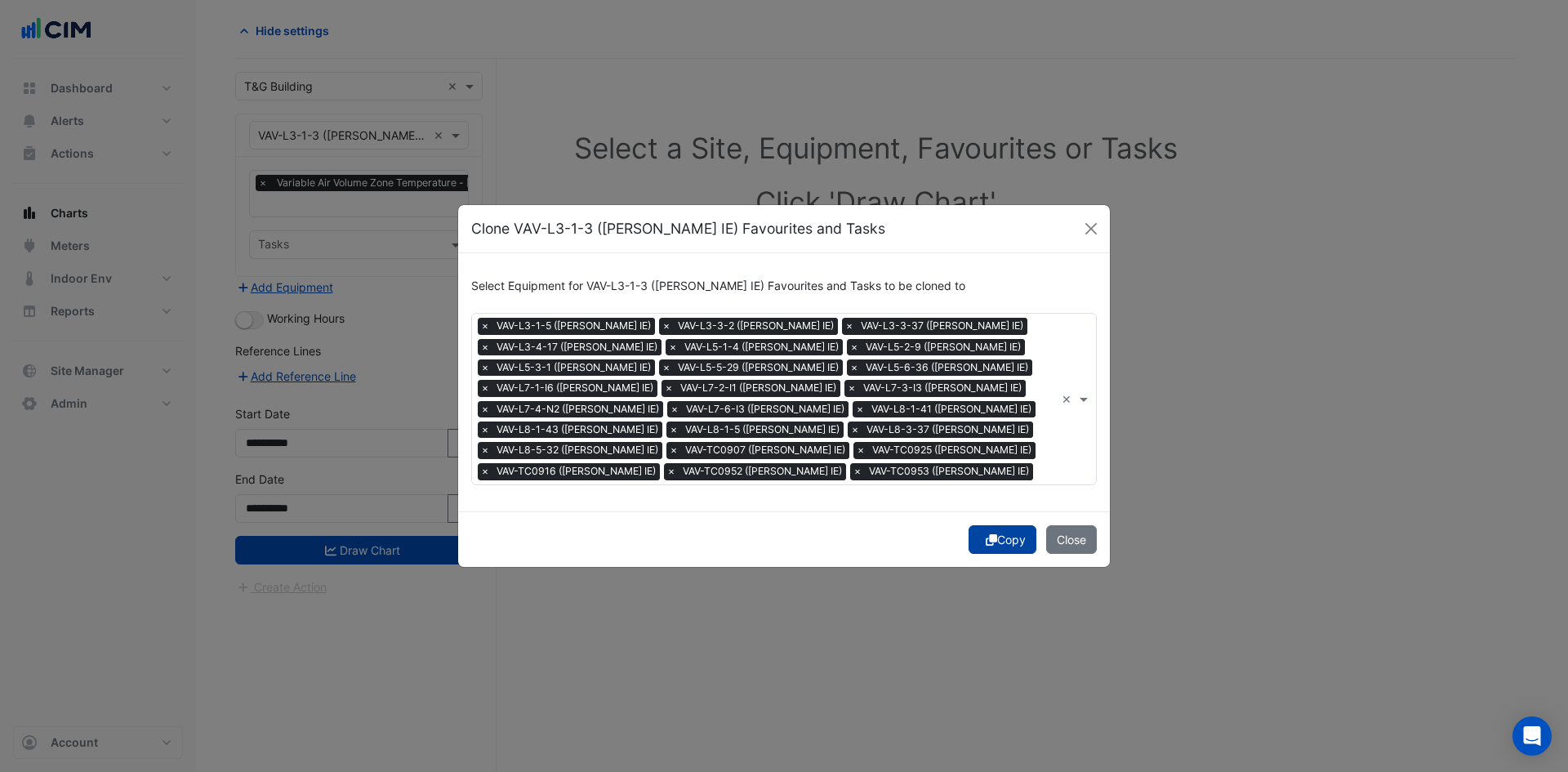
click at [999, 543] on button "Copy" at bounding box center [1002, 540] width 68 height 29
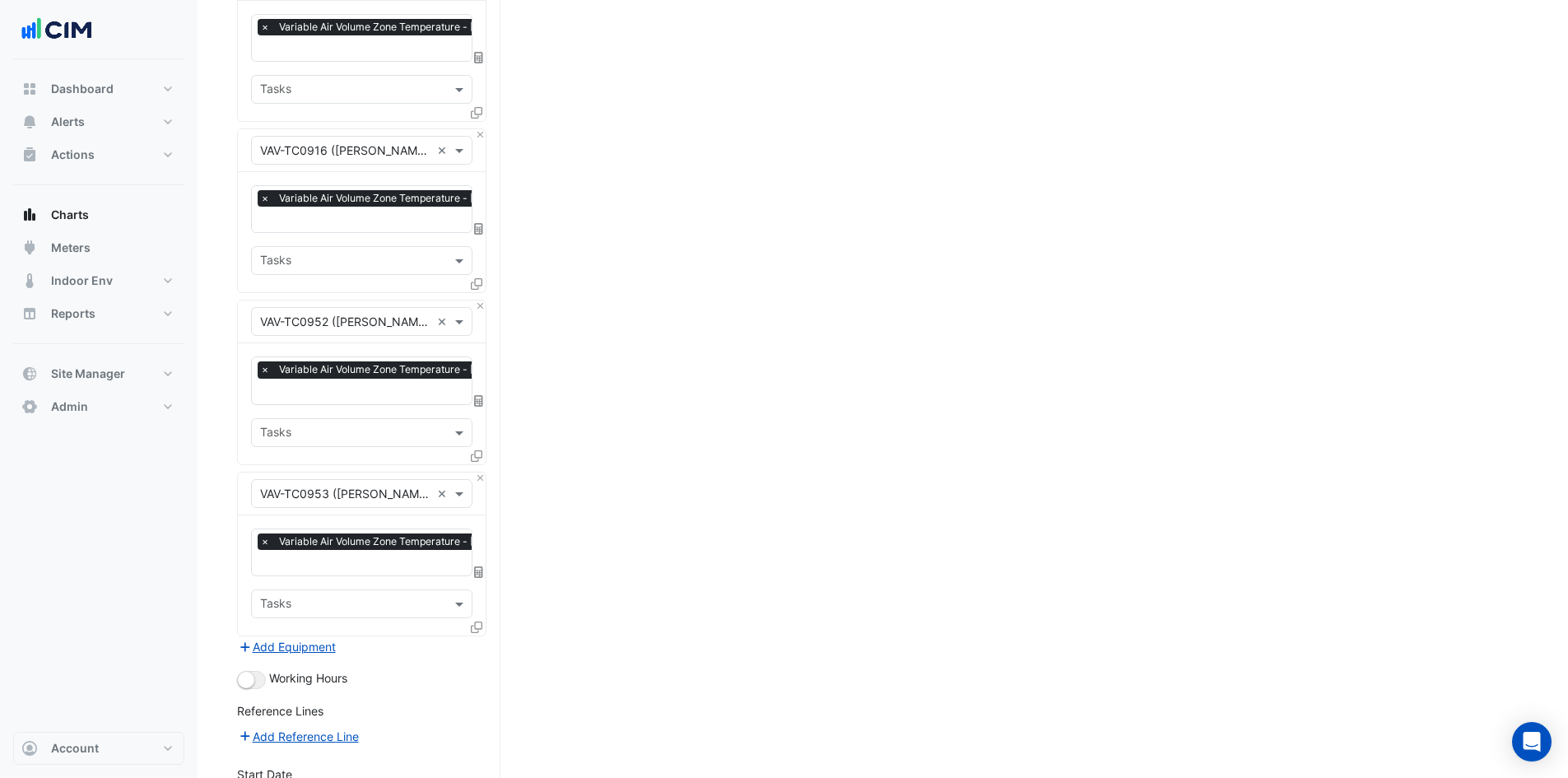
scroll to position [4016, 0]
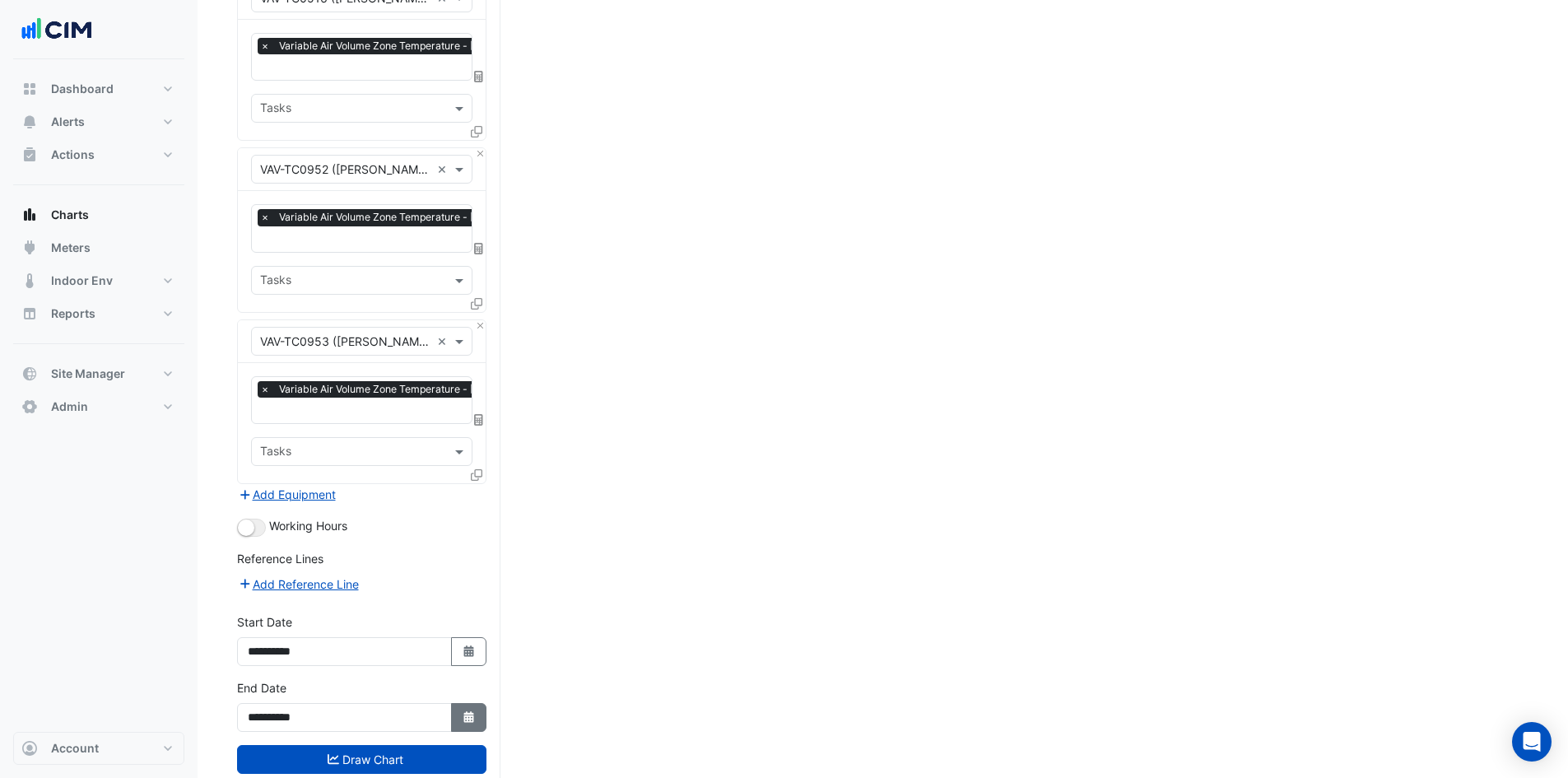
click at [460, 703] on button "Select Date" at bounding box center [468, 717] width 36 height 29
select select "*"
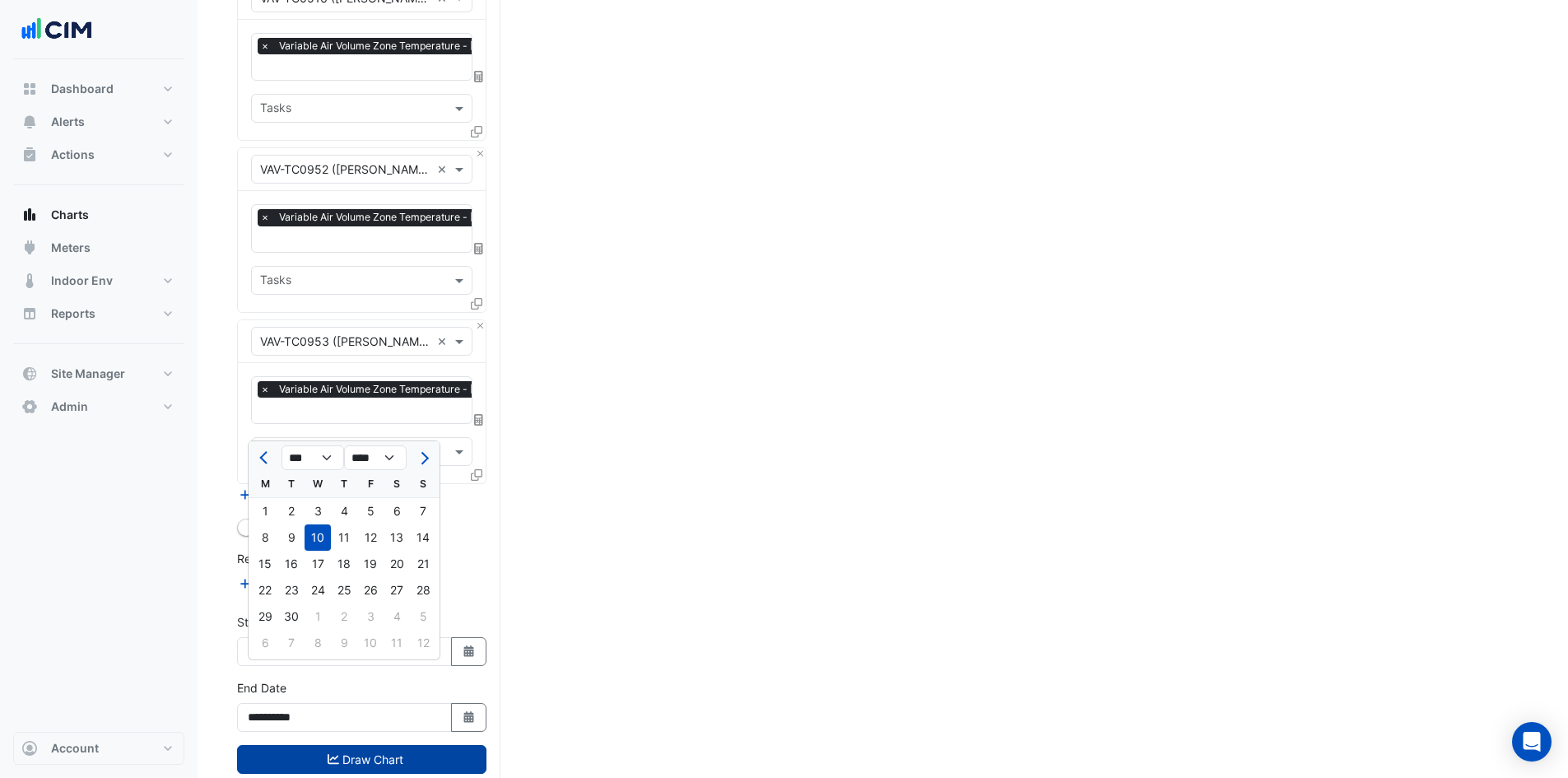
click at [356, 745] on button "Draw Chart" at bounding box center [362, 760] width 250 height 29
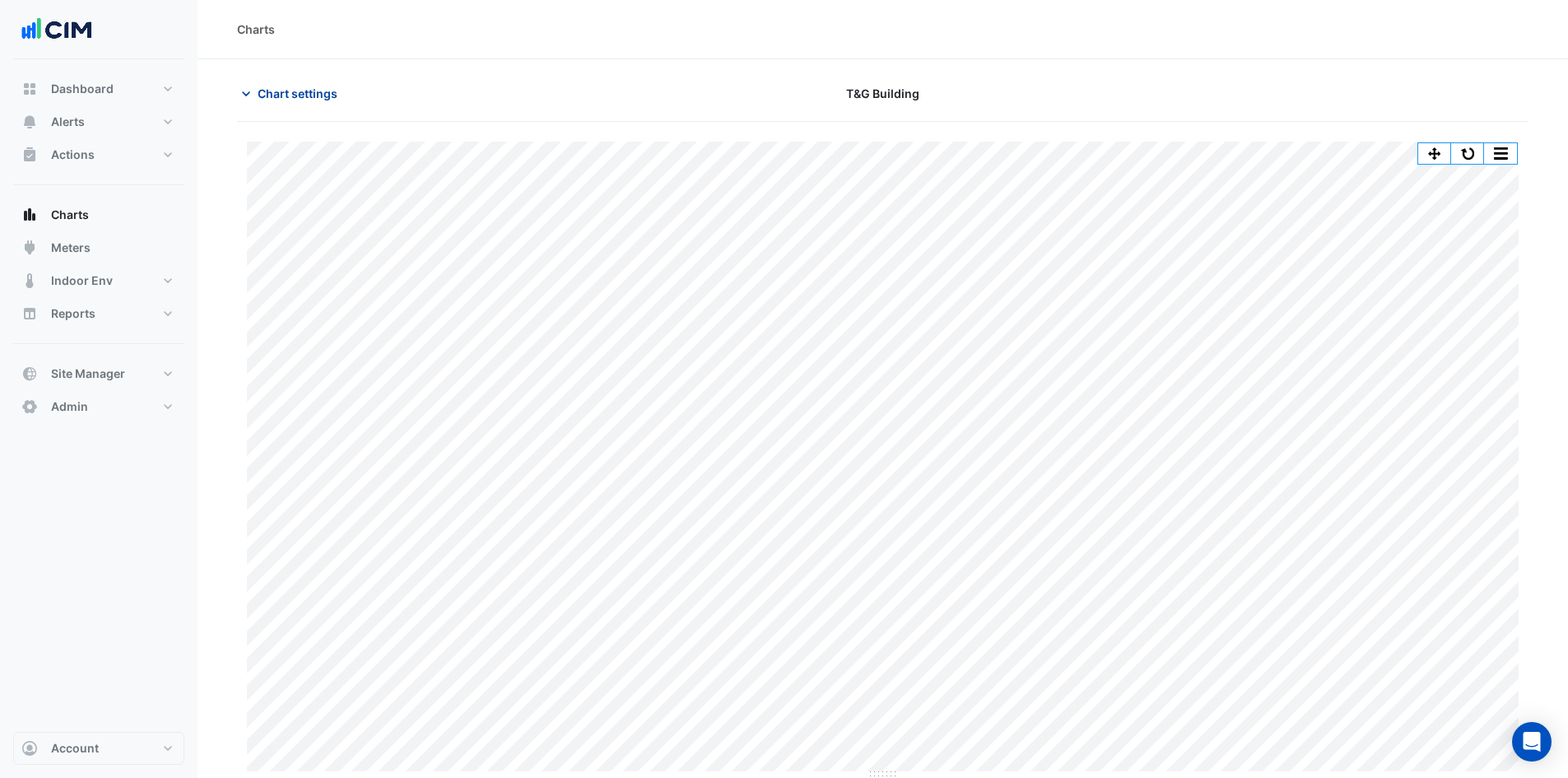
click at [251, 90] on icon "button" at bounding box center [246, 93] width 16 height 16
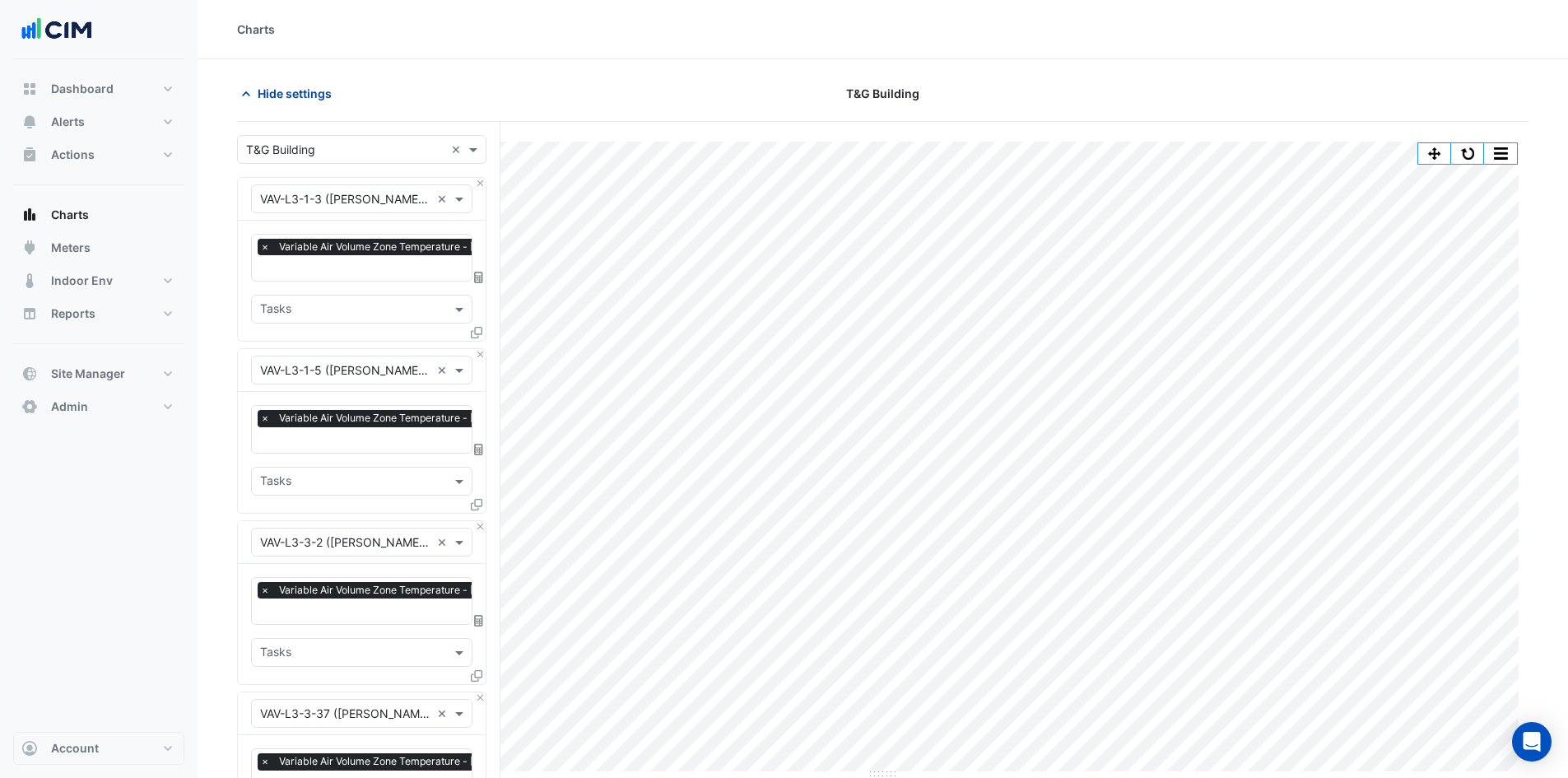
click at [248, 97] on icon "button" at bounding box center [246, 93] width 16 height 16
